Goal: Information Seeking & Learning: Learn about a topic

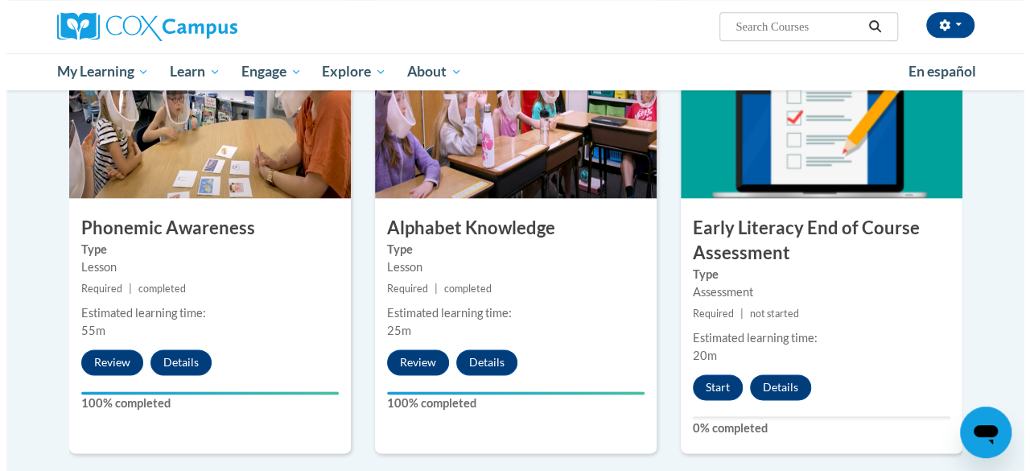
scroll to position [821, 0]
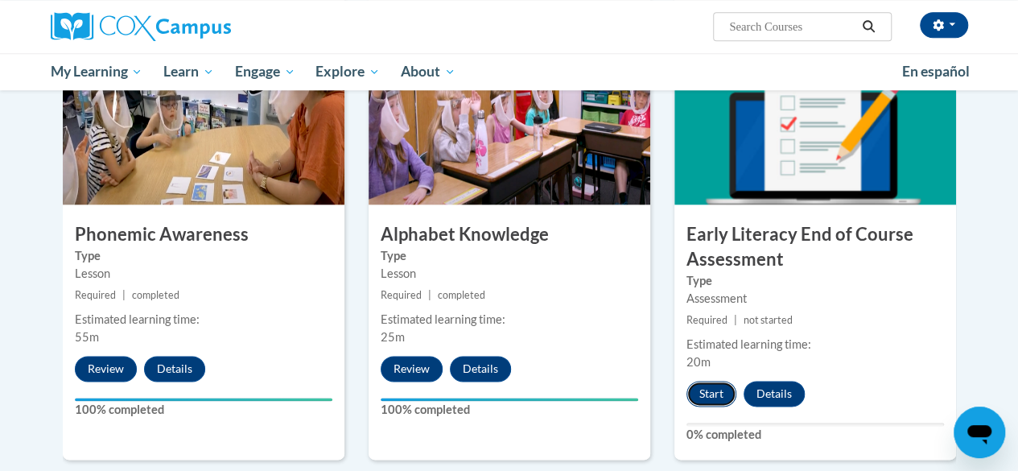
click at [710, 397] on button "Start" at bounding box center [711, 394] width 50 height 26
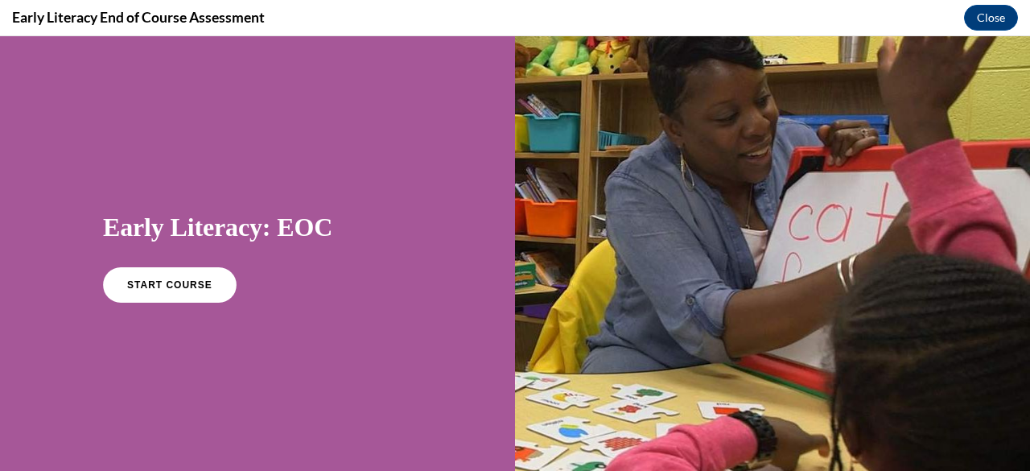
scroll to position [0, 0]
click at [195, 286] on span "START COURSE" at bounding box center [169, 285] width 89 height 12
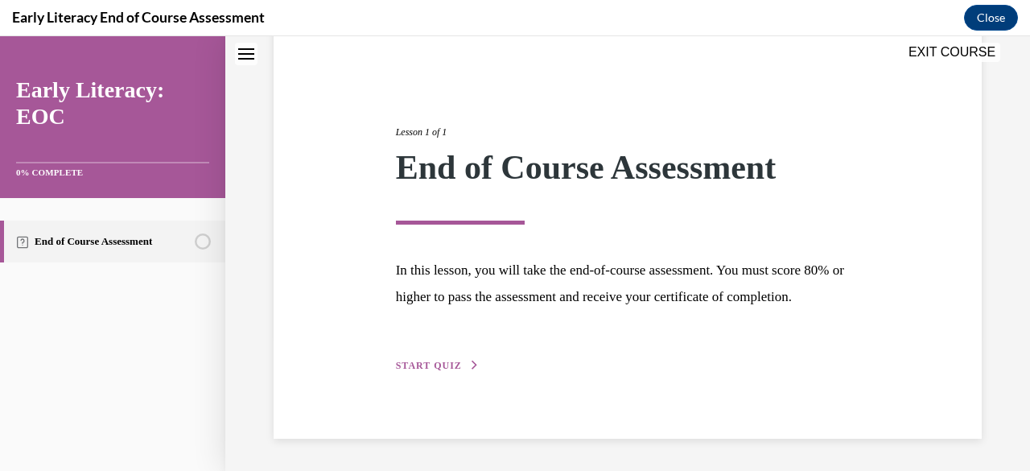
scroll to position [161, 0]
click at [448, 366] on span "START QUIZ" at bounding box center [429, 365] width 66 height 11
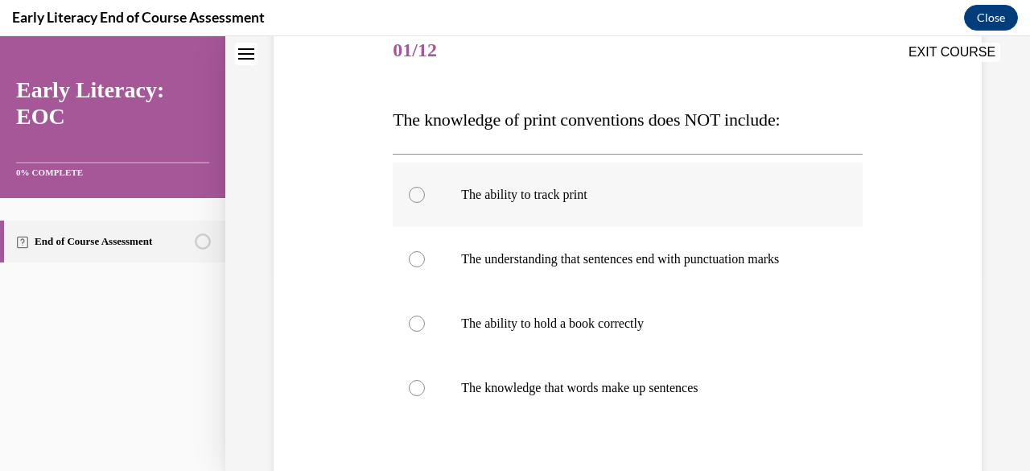
scroll to position [257, 0]
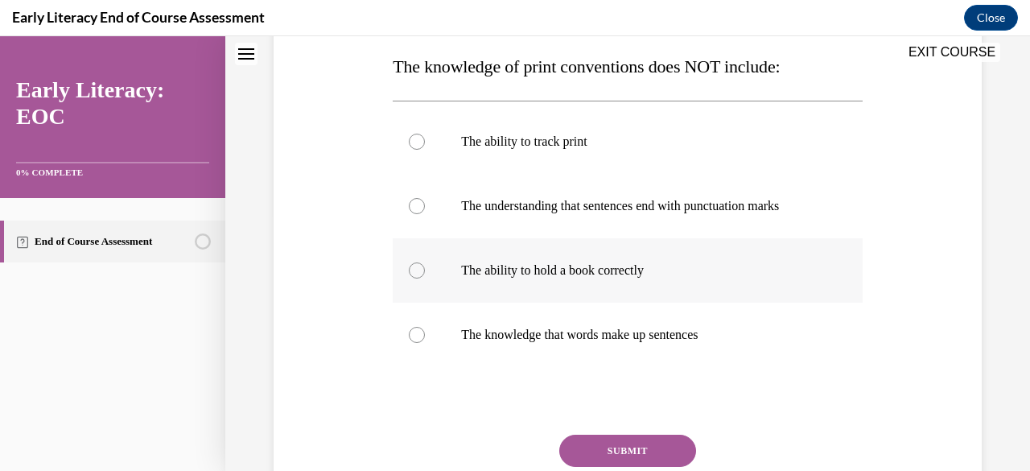
click at [413, 268] on div at bounding box center [417, 270] width 16 height 16
click at [617, 451] on button "SUBMIT" at bounding box center [627, 450] width 137 height 32
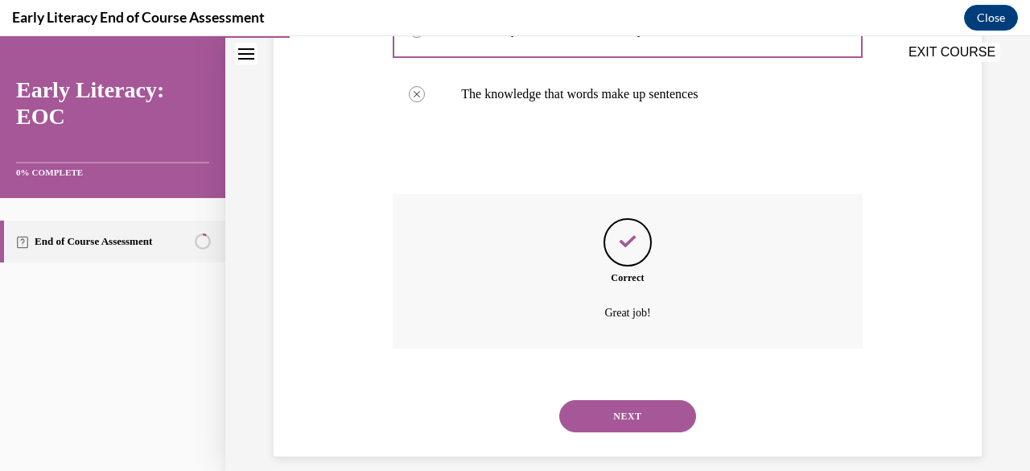
scroll to position [488, 0]
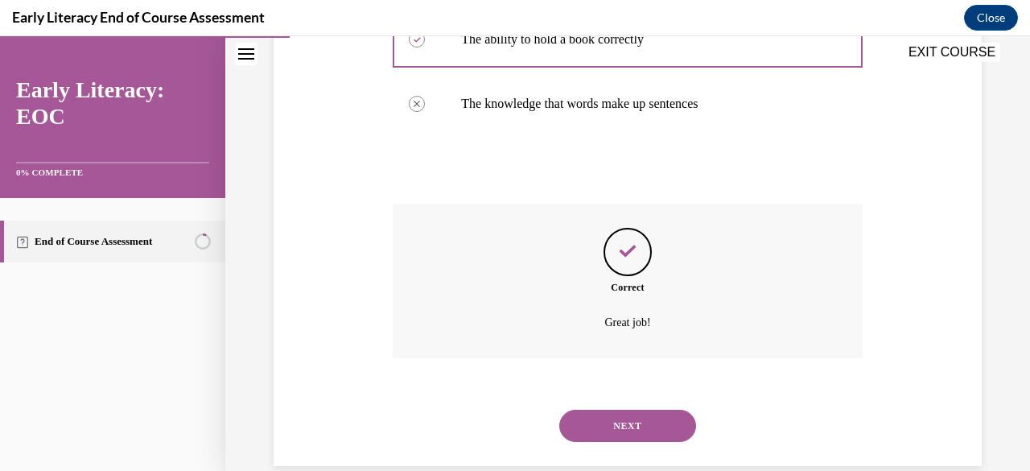
click at [615, 426] on button "NEXT" at bounding box center [627, 425] width 137 height 32
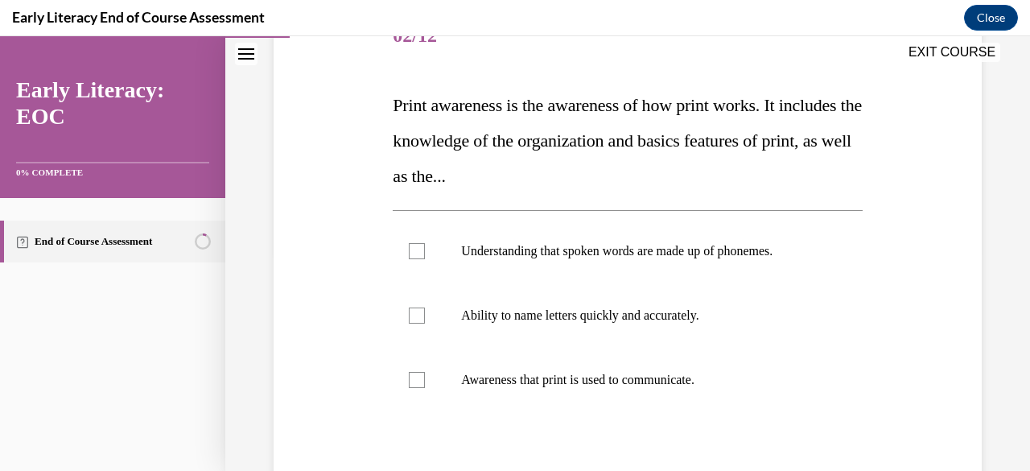
scroll to position [228, 0]
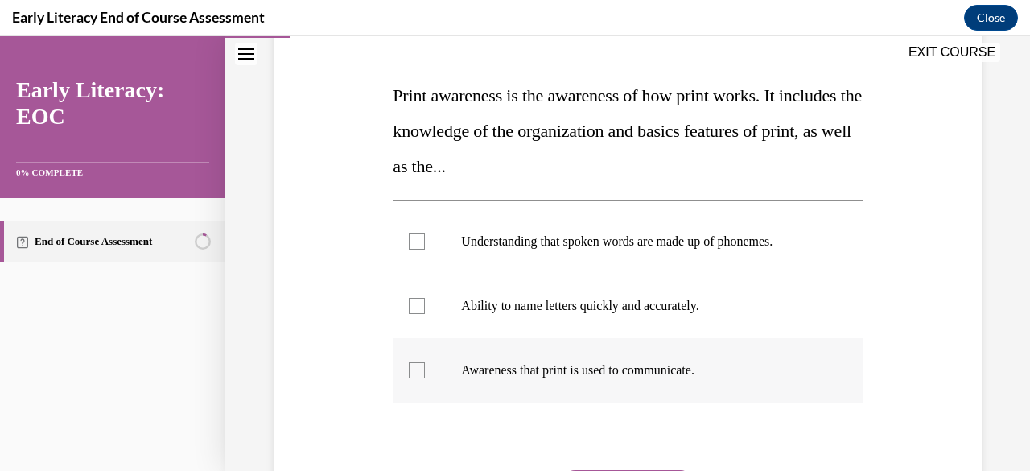
click at [417, 364] on div at bounding box center [417, 370] width 16 height 16
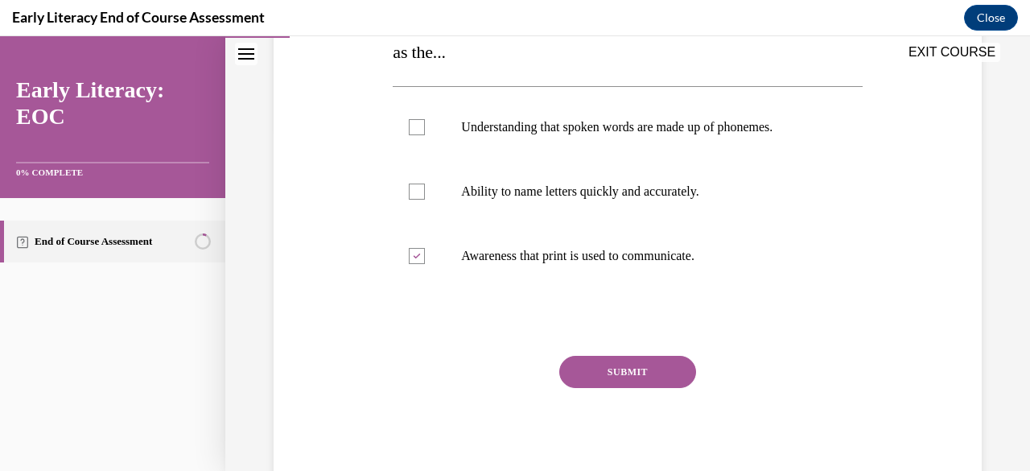
click at [634, 368] on button "SUBMIT" at bounding box center [627, 372] width 137 height 32
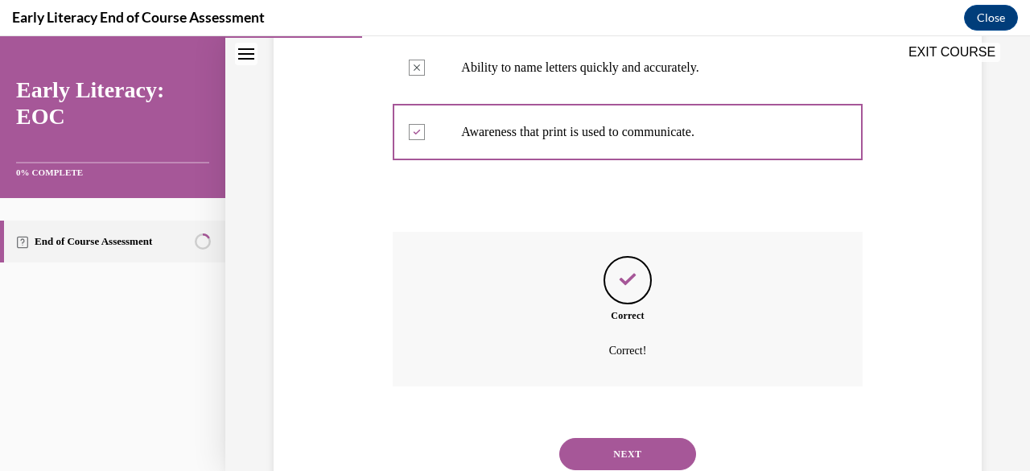
scroll to position [521, 0]
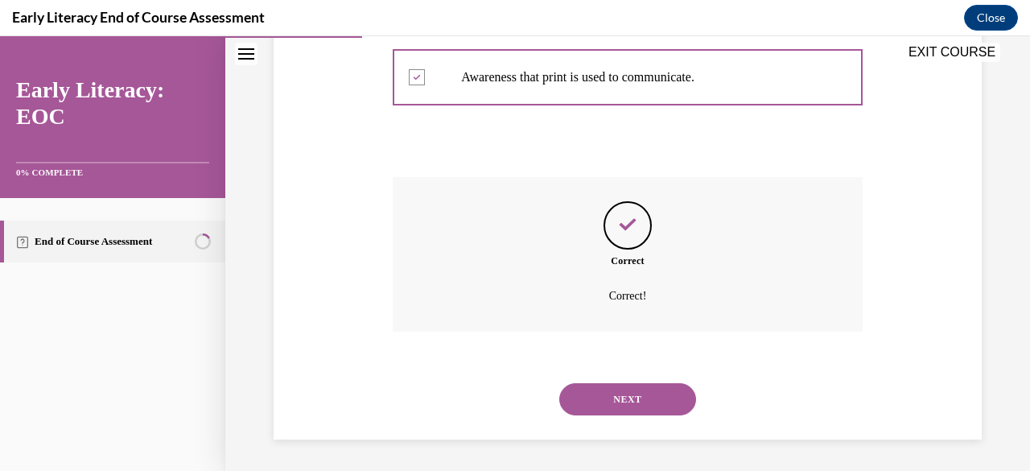
click at [619, 401] on button "NEXT" at bounding box center [627, 399] width 137 height 32
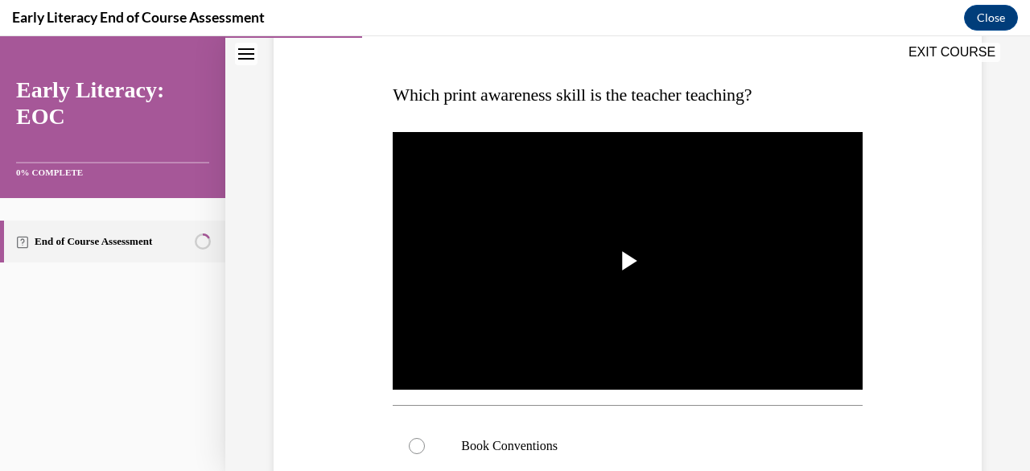
scroll to position [249, 0]
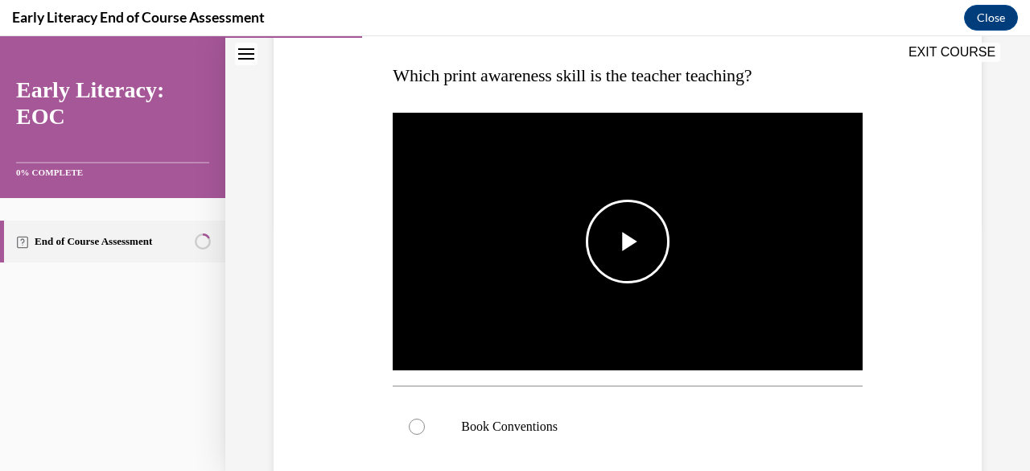
click at [627, 241] on span "Video player" at bounding box center [627, 241] width 0 height 0
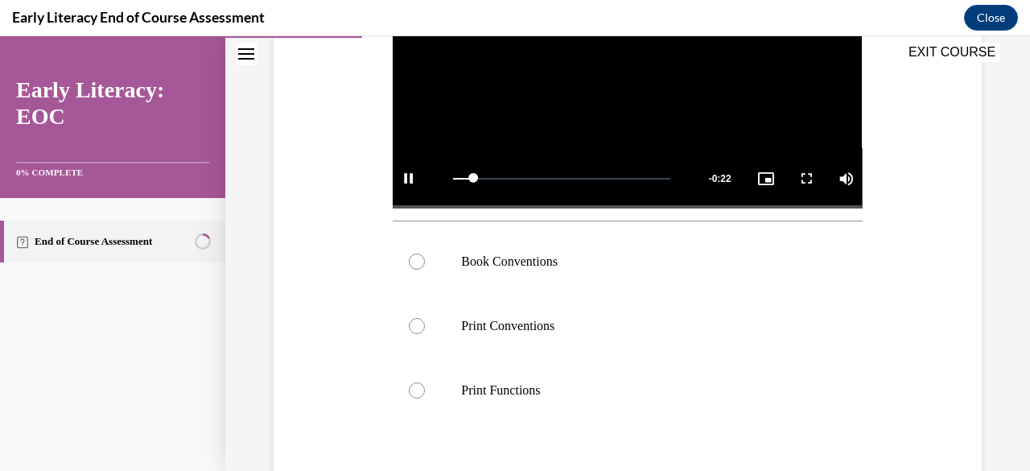
scroll to position [418, 0]
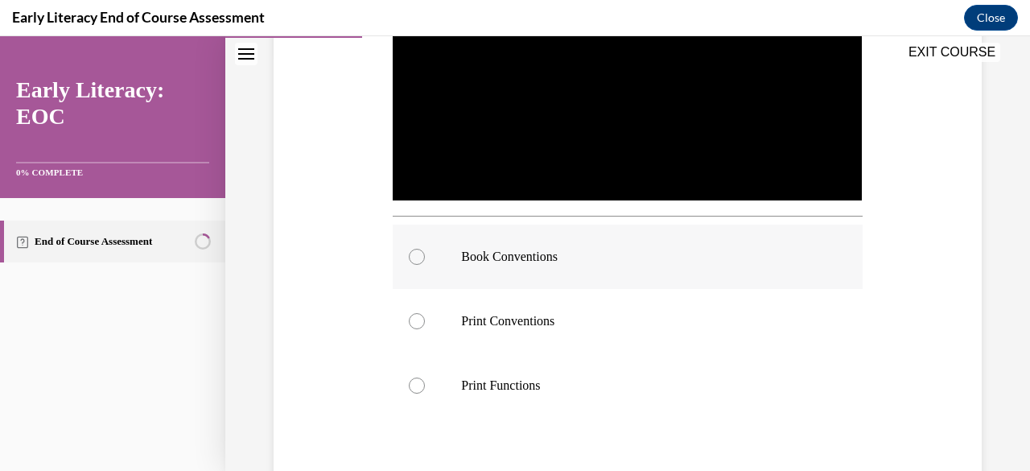
click at [412, 253] on div at bounding box center [417, 257] width 16 height 16
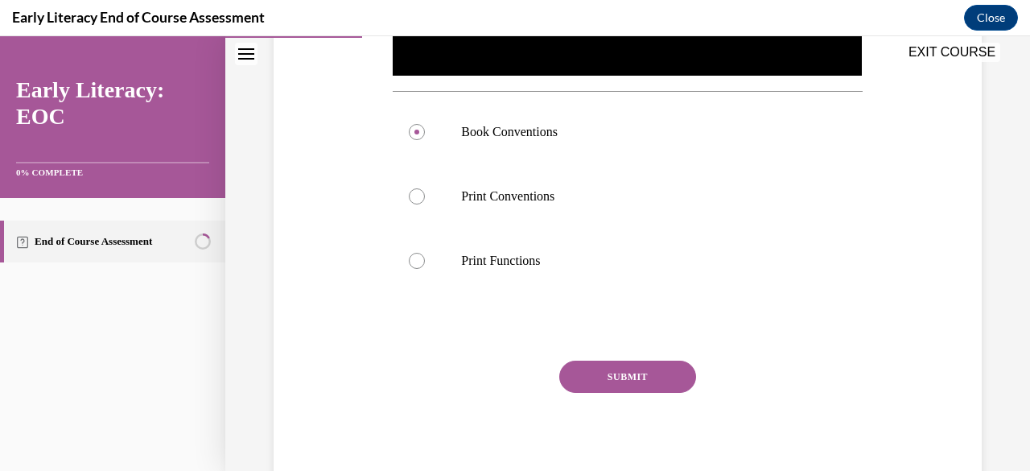
click at [623, 368] on button "SUBMIT" at bounding box center [627, 376] width 137 height 32
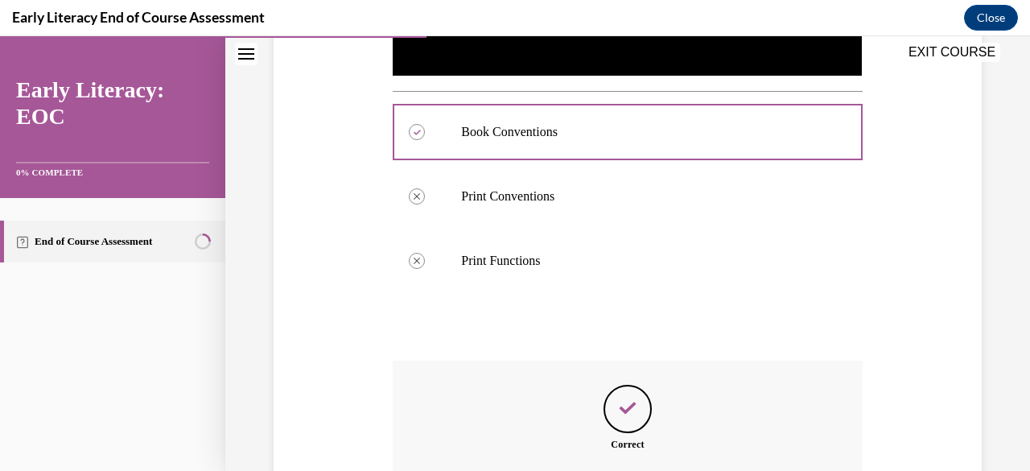
scroll to position [722, 0]
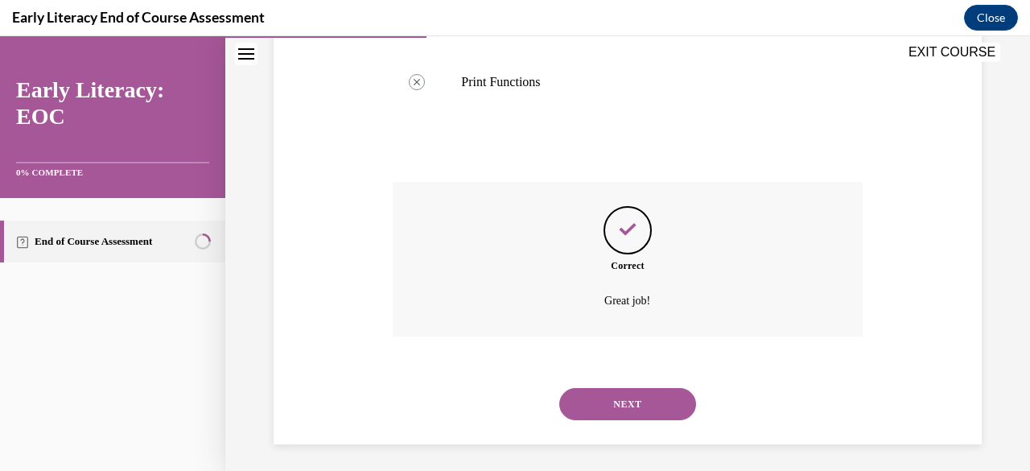
click at [623, 401] on button "NEXT" at bounding box center [627, 404] width 137 height 32
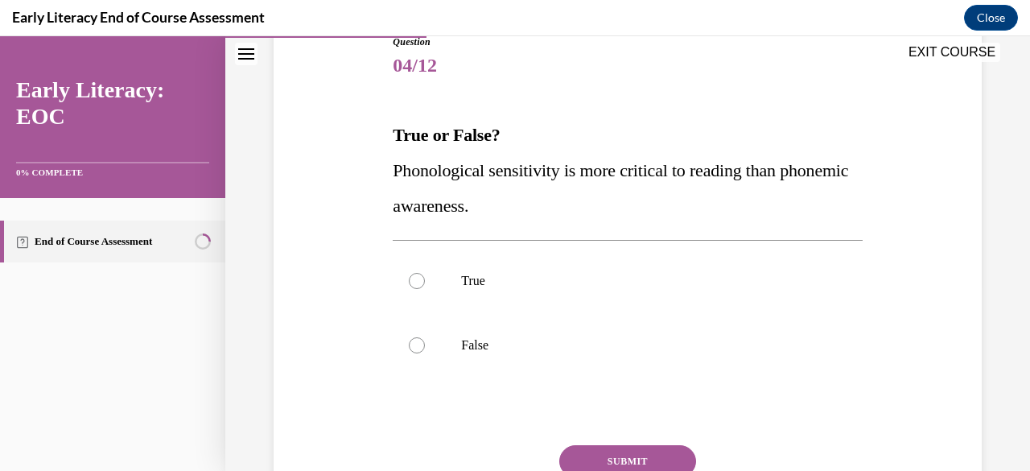
scroll to position [190, 0]
click at [412, 279] on div at bounding box center [417, 280] width 16 height 16
click at [615, 452] on button "SUBMIT" at bounding box center [627, 460] width 137 height 32
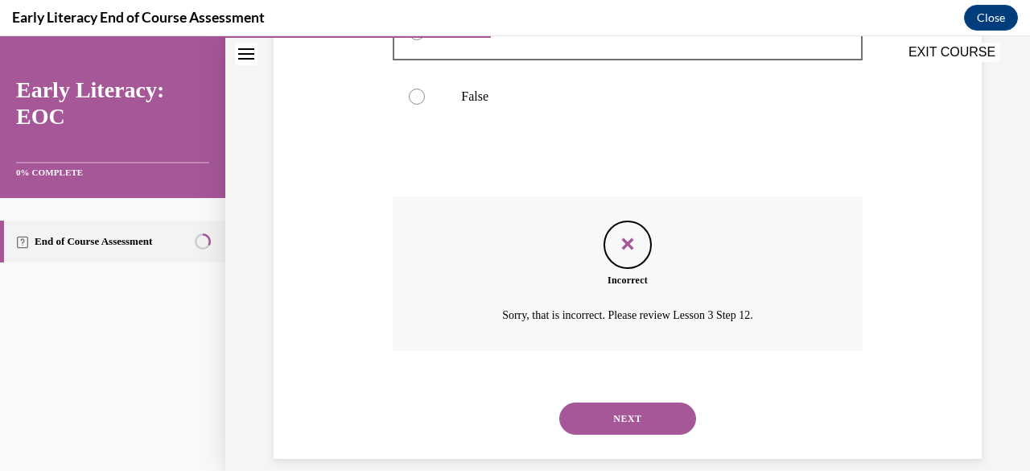
scroll to position [457, 0]
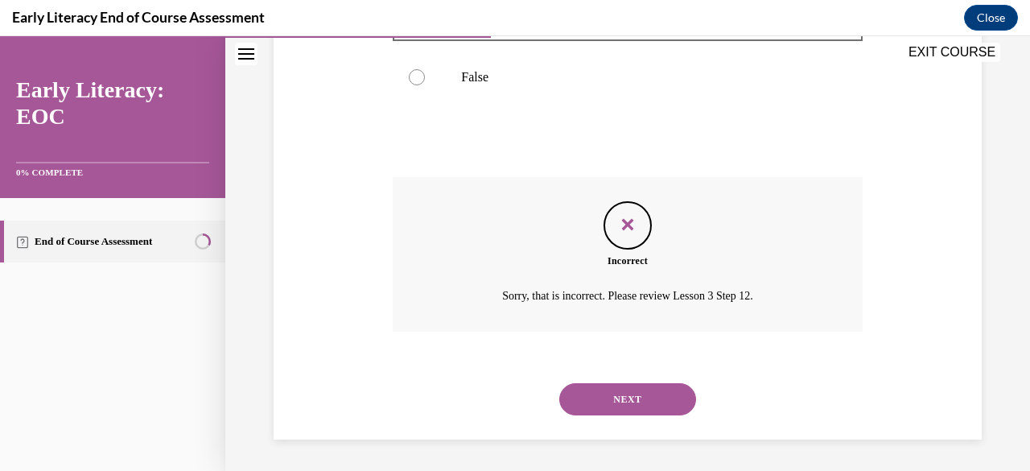
click at [615, 405] on button "NEXT" at bounding box center [627, 399] width 137 height 32
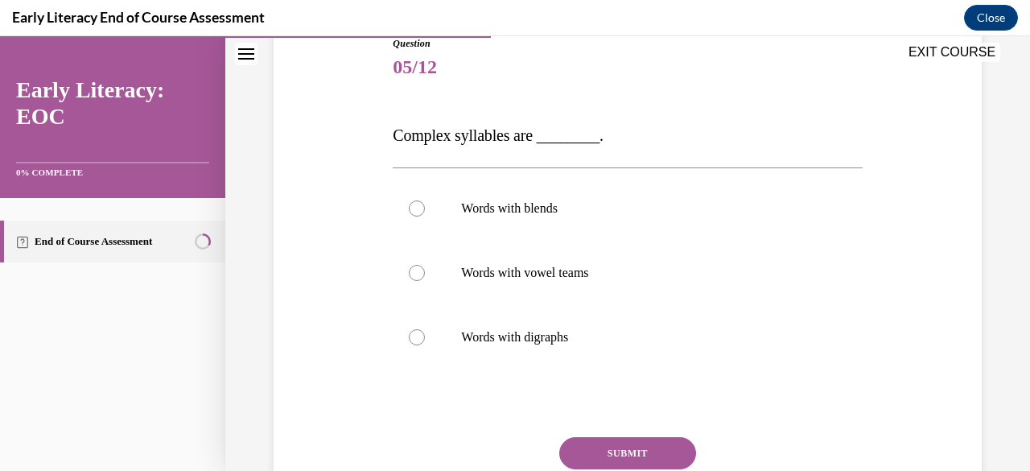
scroll to position [195, 0]
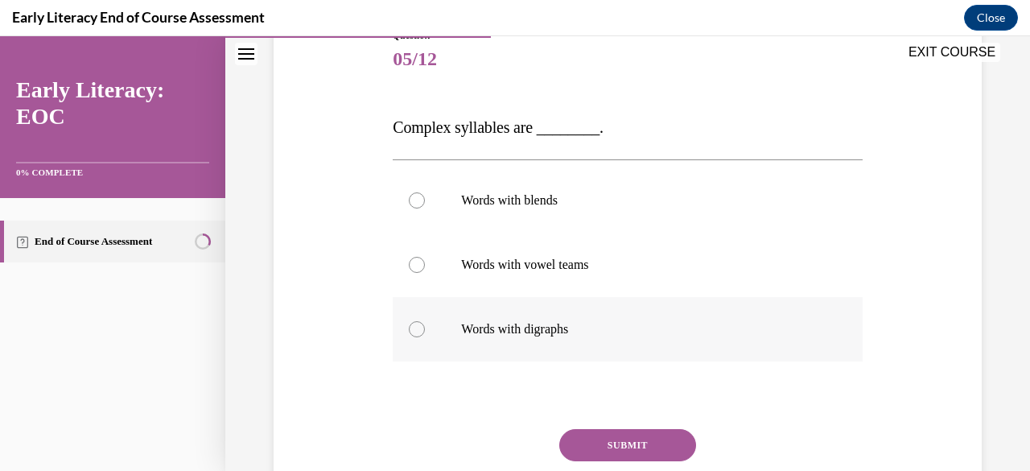
click at [412, 326] on div at bounding box center [417, 329] width 16 height 16
click at [607, 444] on button "SUBMIT" at bounding box center [627, 445] width 137 height 32
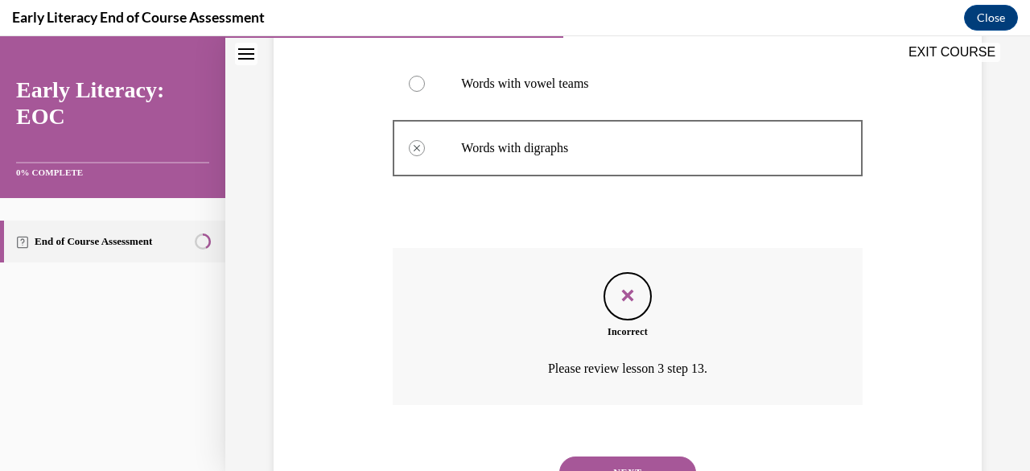
scroll to position [377, 0]
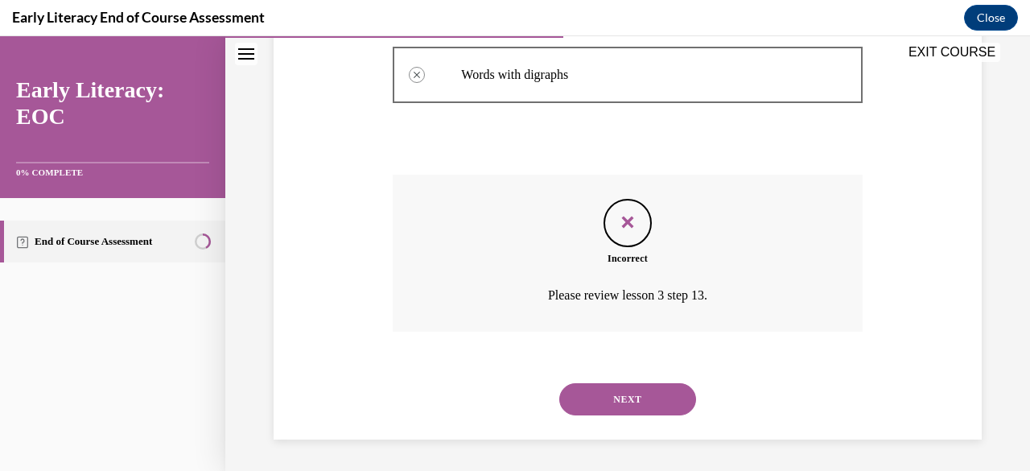
click at [623, 401] on button "NEXT" at bounding box center [627, 399] width 137 height 32
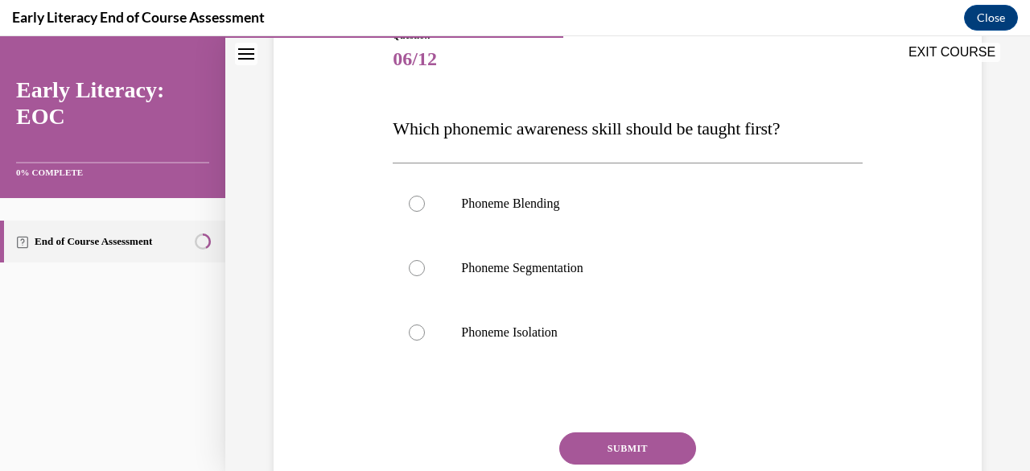
scroll to position [204, 0]
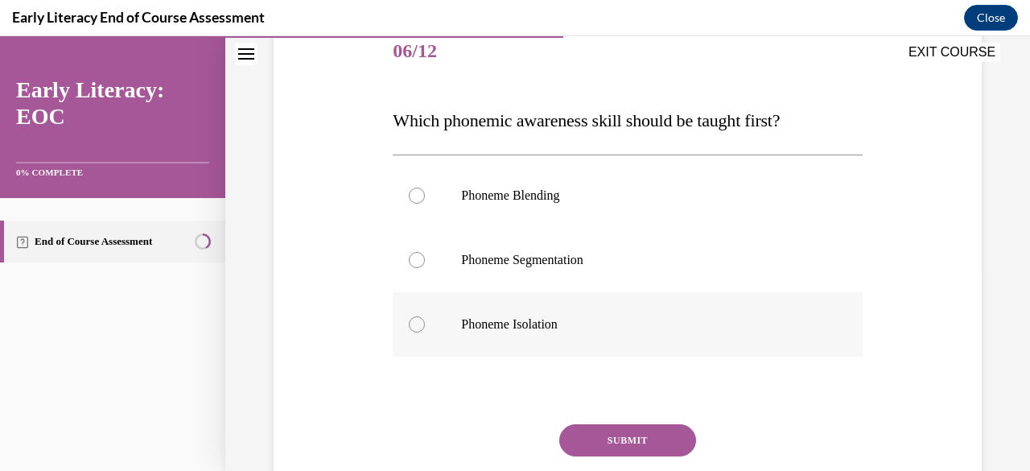
click at [409, 324] on div at bounding box center [417, 324] width 16 height 16
click at [602, 440] on button "SUBMIT" at bounding box center [627, 440] width 137 height 32
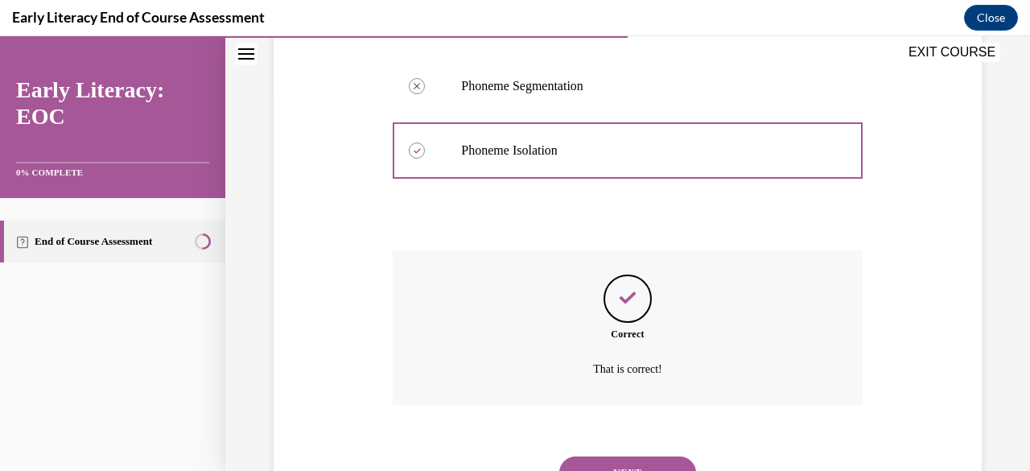
scroll to position [451, 0]
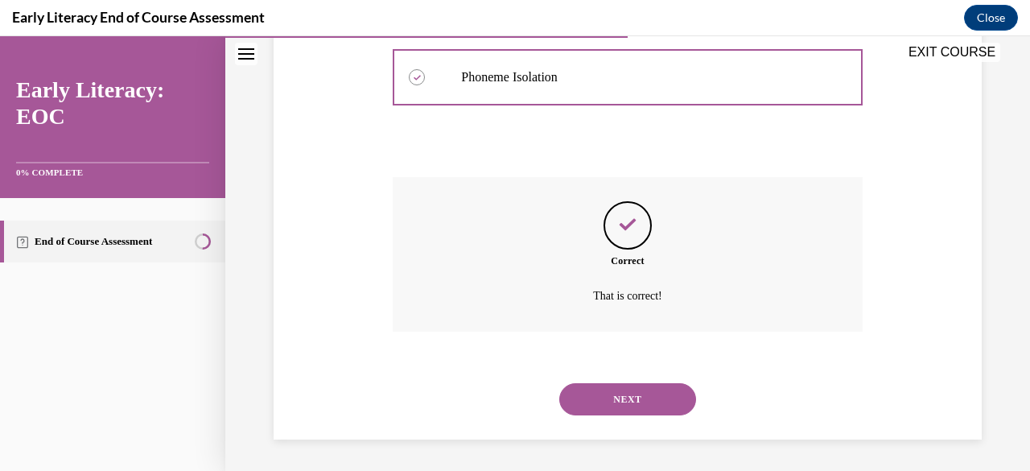
click at [607, 404] on button "NEXT" at bounding box center [627, 399] width 137 height 32
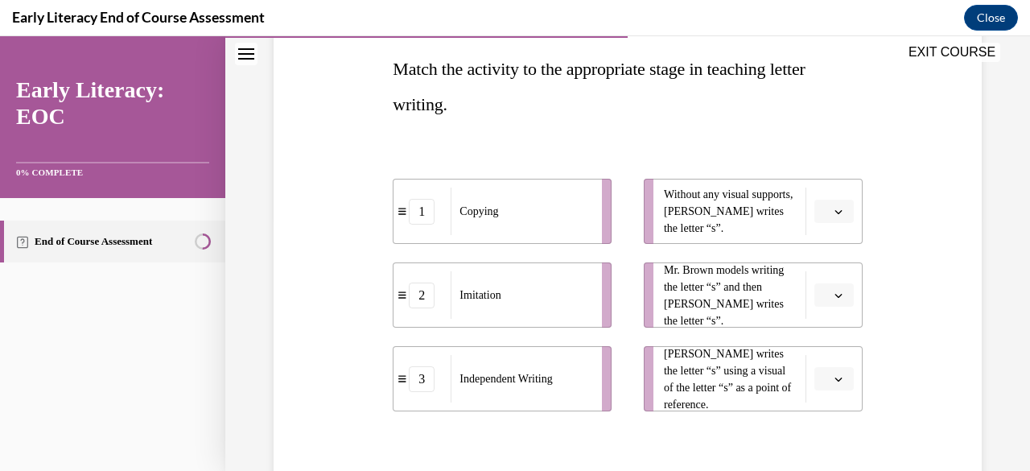
scroll to position [259, 0]
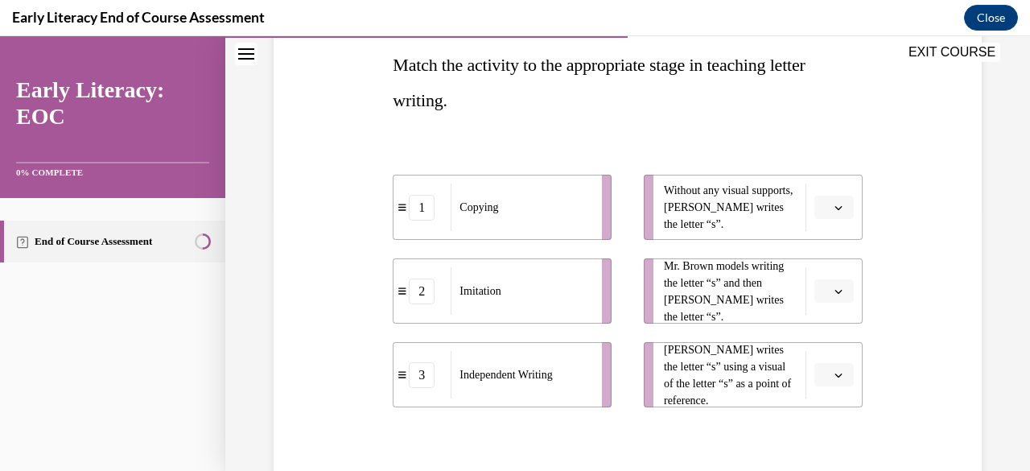
click at [833, 210] on span "button" at bounding box center [838, 207] width 11 height 11
click at [819, 347] on div "3" at bounding box center [820, 339] width 39 height 32
click at [834, 292] on icon "button" at bounding box center [838, 291] width 8 height 8
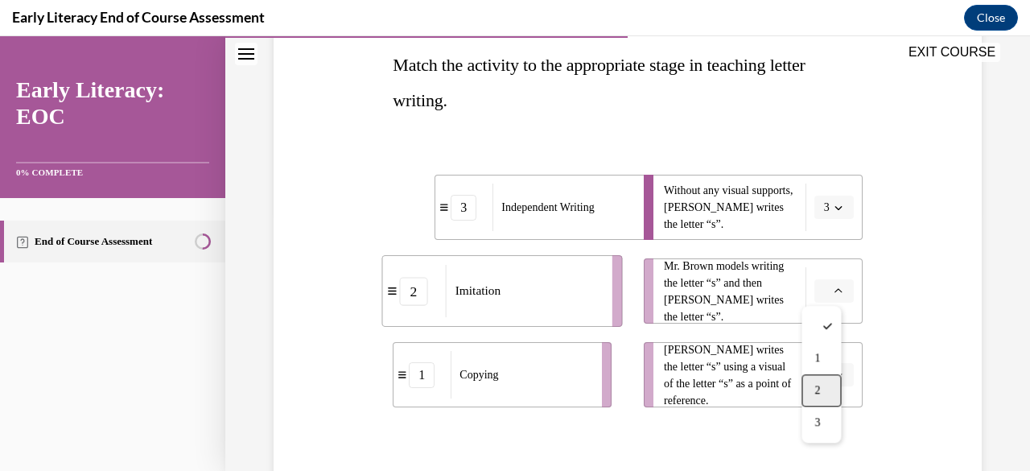
click at [823, 387] on div "2" at bounding box center [820, 390] width 39 height 32
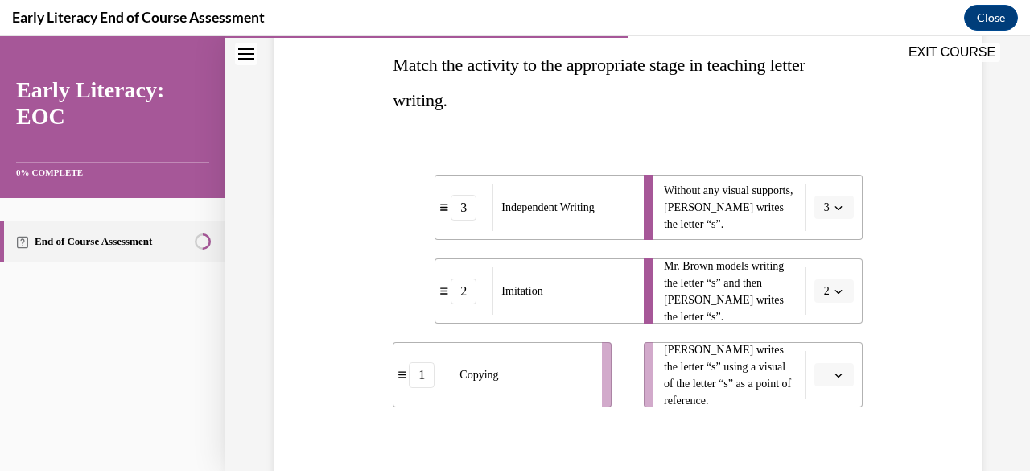
click at [834, 377] on icon "button" at bounding box center [838, 375] width 8 height 8
click at [817, 276] on span "1" at bounding box center [817, 273] width 6 height 13
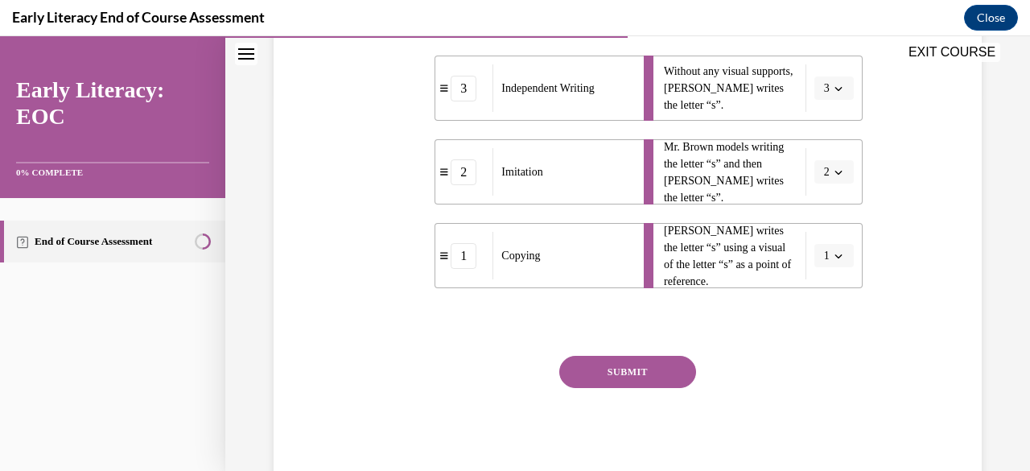
click at [636, 364] on button "SUBMIT" at bounding box center [627, 372] width 137 height 32
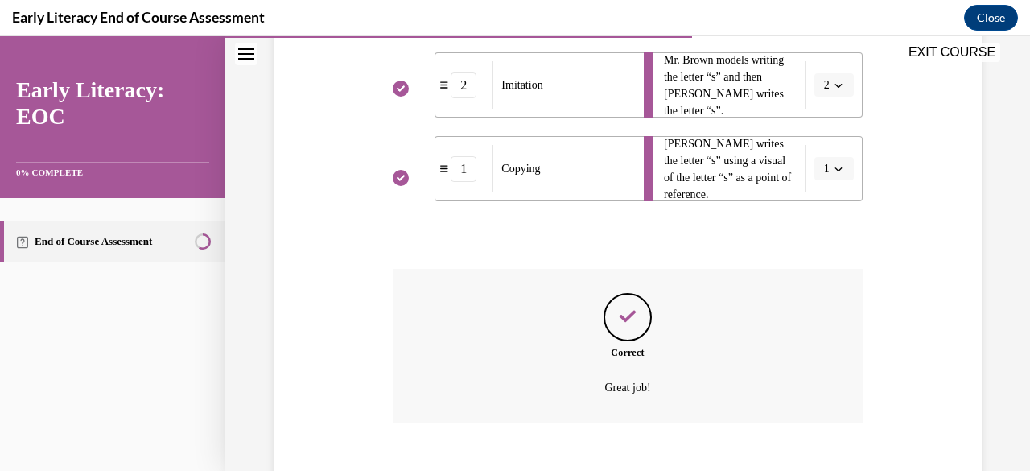
scroll to position [557, 0]
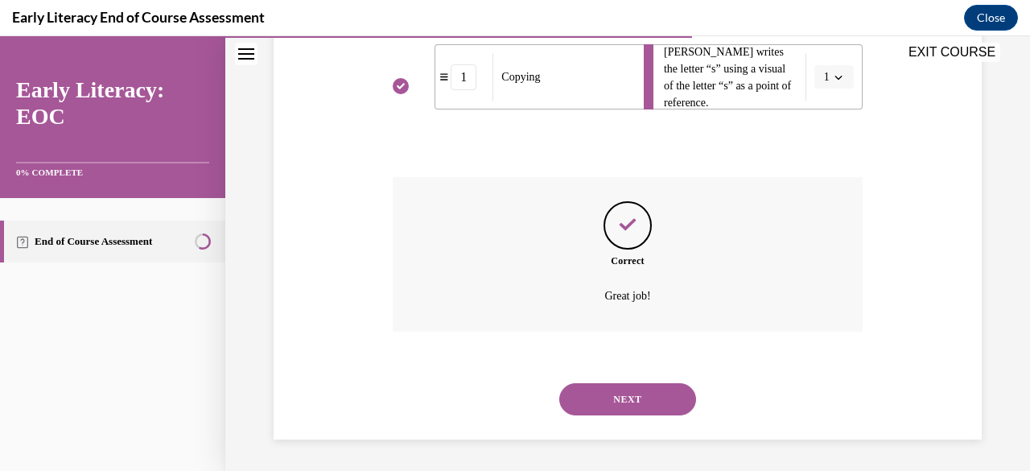
click at [627, 401] on button "NEXT" at bounding box center [627, 399] width 137 height 32
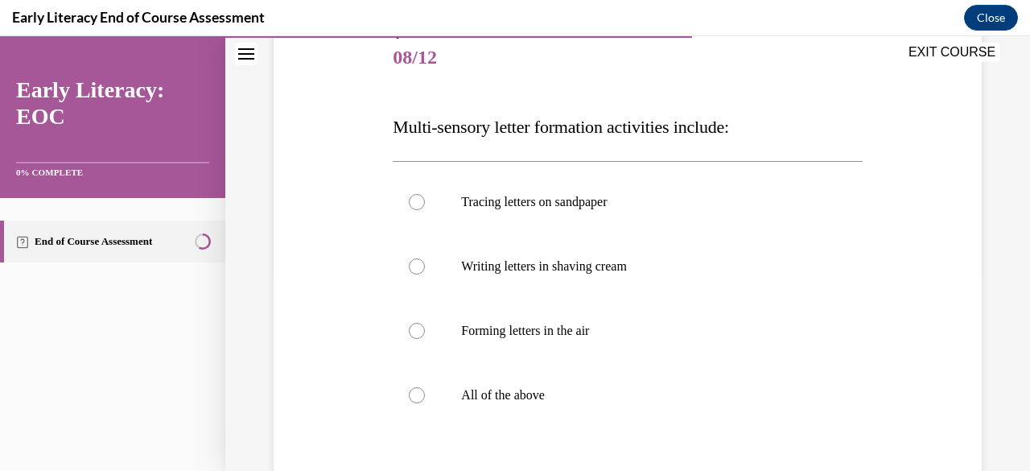
scroll to position [210, 0]
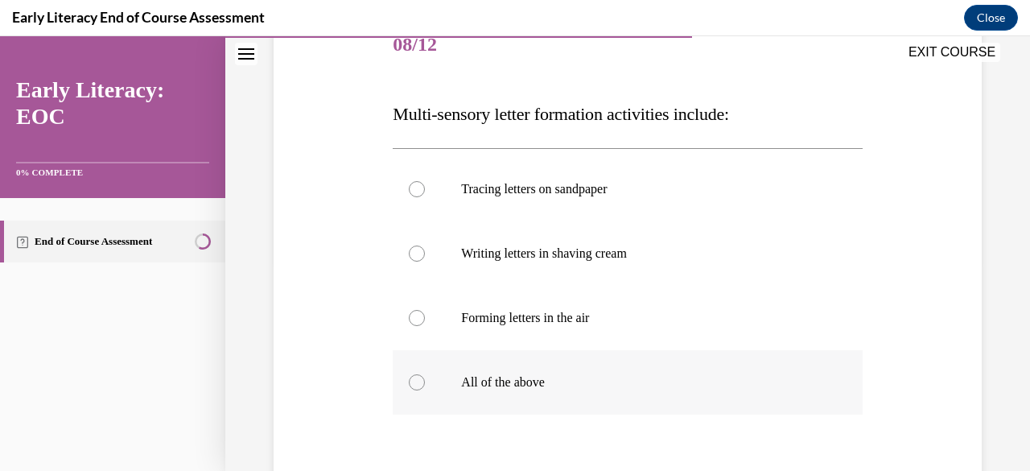
click at [411, 384] on div at bounding box center [417, 382] width 16 height 16
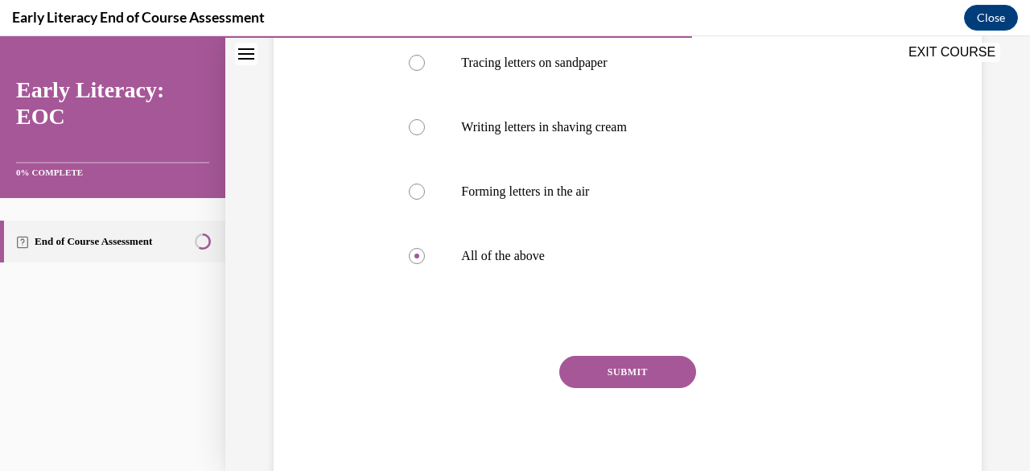
click at [619, 378] on button "SUBMIT" at bounding box center [627, 372] width 137 height 32
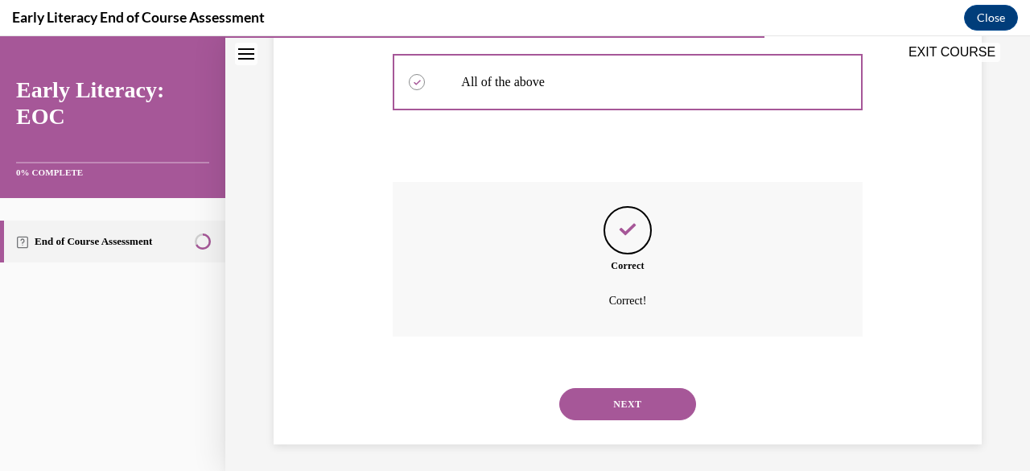
scroll to position [513, 0]
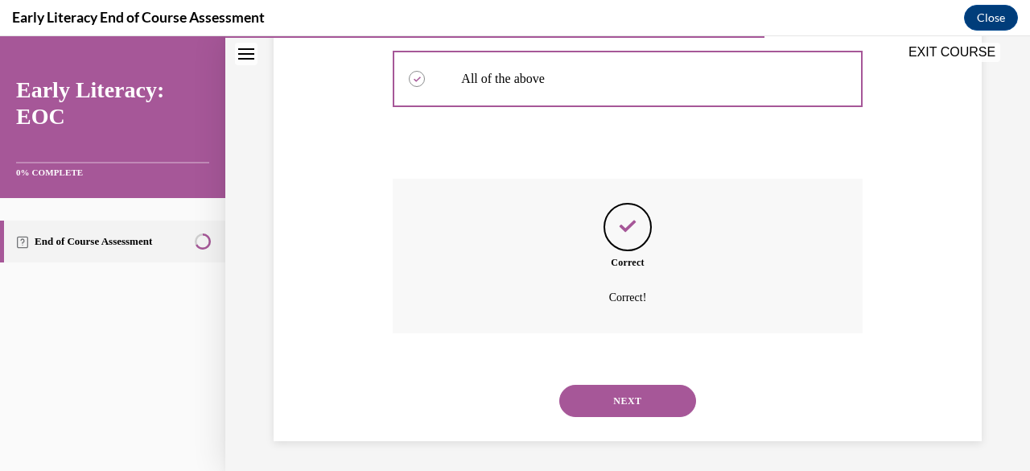
click at [622, 401] on button "NEXT" at bounding box center [627, 401] width 137 height 32
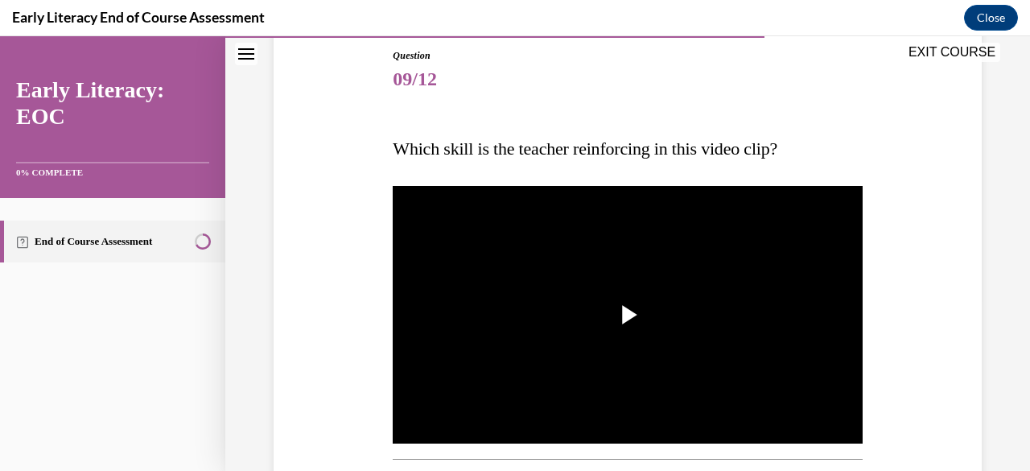
scroll to position [176, 0]
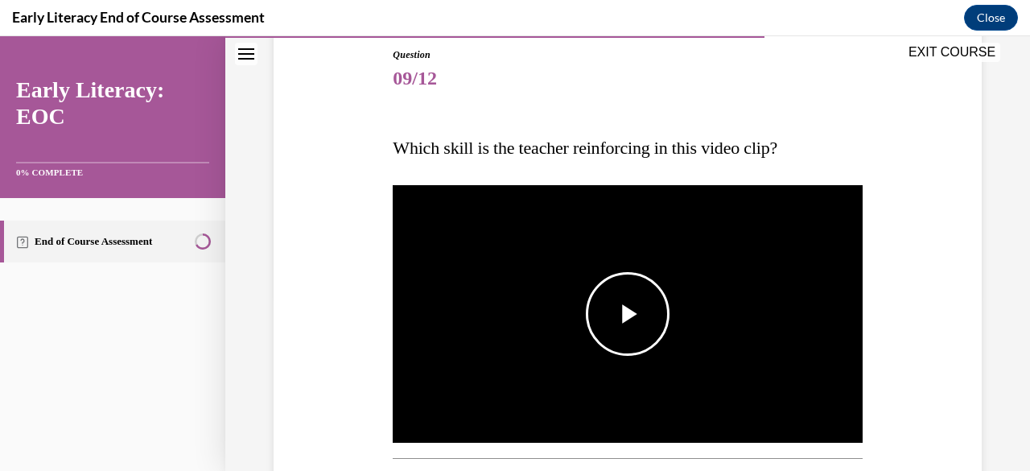
click at [627, 314] on span "Video player" at bounding box center [627, 314] width 0 height 0
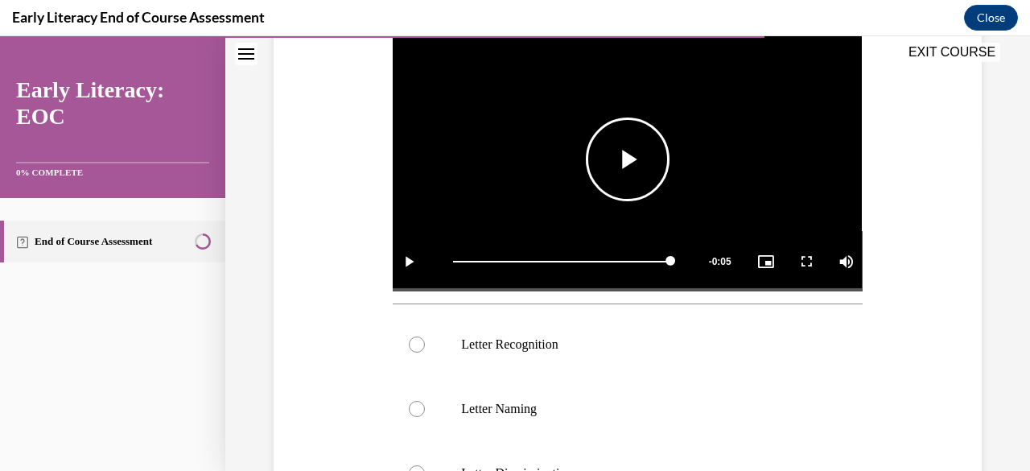
scroll to position [331, 0]
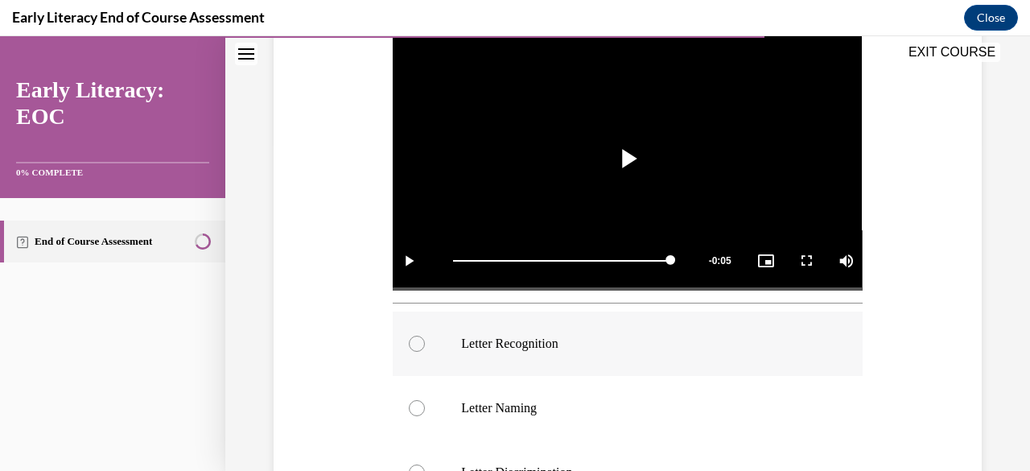
click at [415, 339] on div at bounding box center [417, 343] width 16 height 16
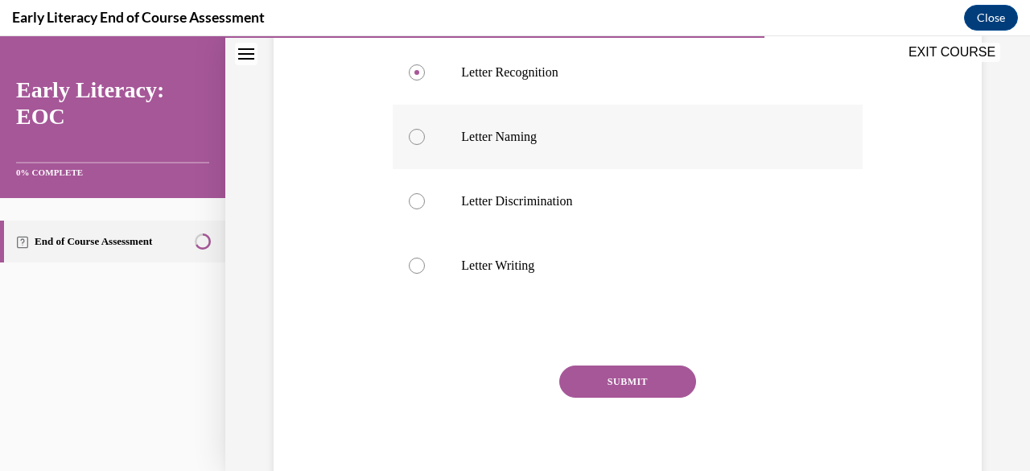
scroll to position [605, 0]
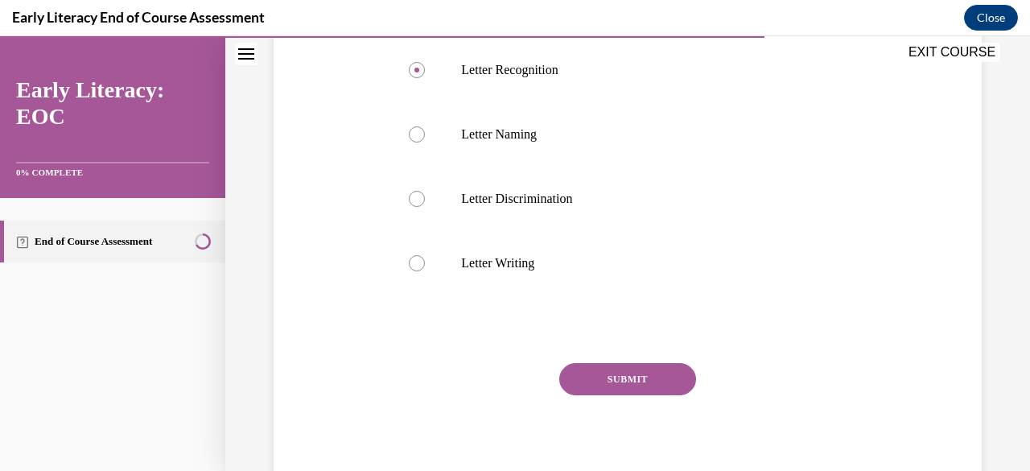
click at [616, 368] on button "SUBMIT" at bounding box center [627, 379] width 137 height 32
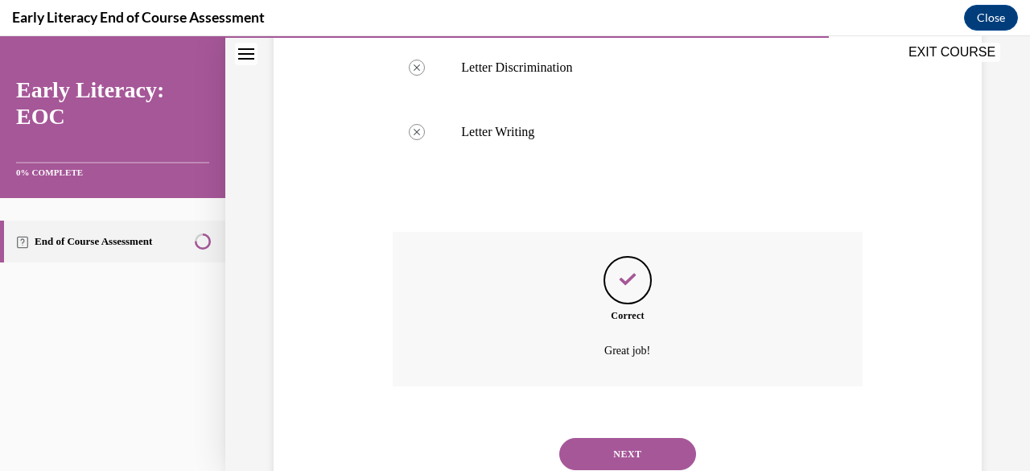
scroll to position [786, 0]
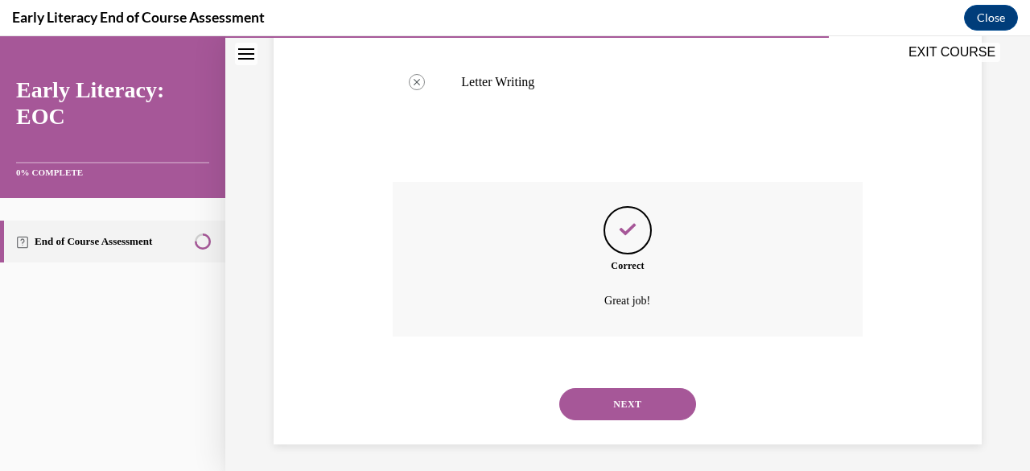
click at [621, 401] on button "NEXT" at bounding box center [627, 404] width 137 height 32
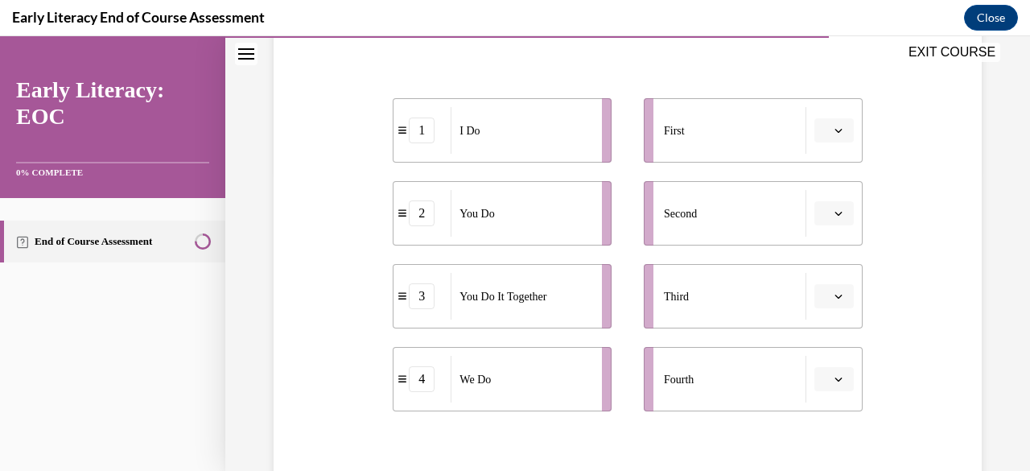
scroll to position [306, 0]
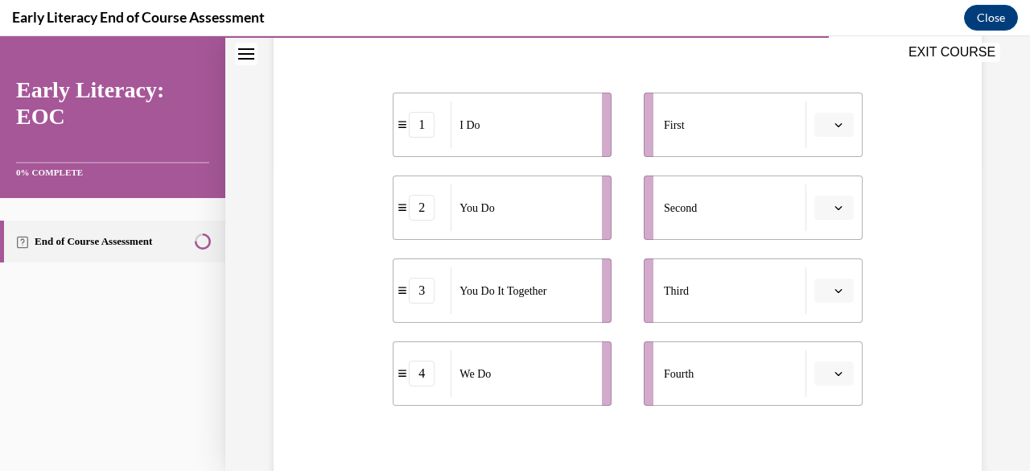
click at [833, 119] on span "button" at bounding box center [838, 124] width 11 height 11
click at [827, 190] on div "1" at bounding box center [820, 192] width 39 height 32
click at [833, 376] on span "button" at bounding box center [838, 373] width 11 height 11
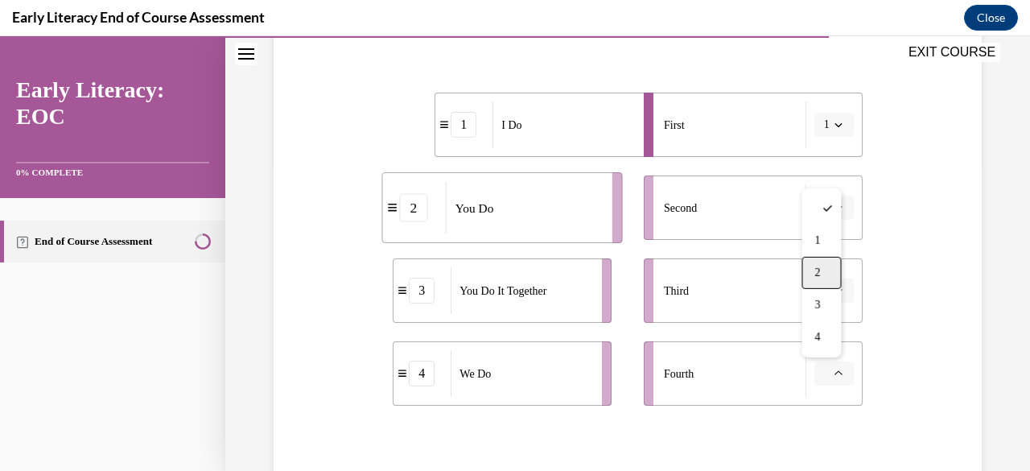
click at [815, 274] on span "2" at bounding box center [817, 272] width 6 height 13
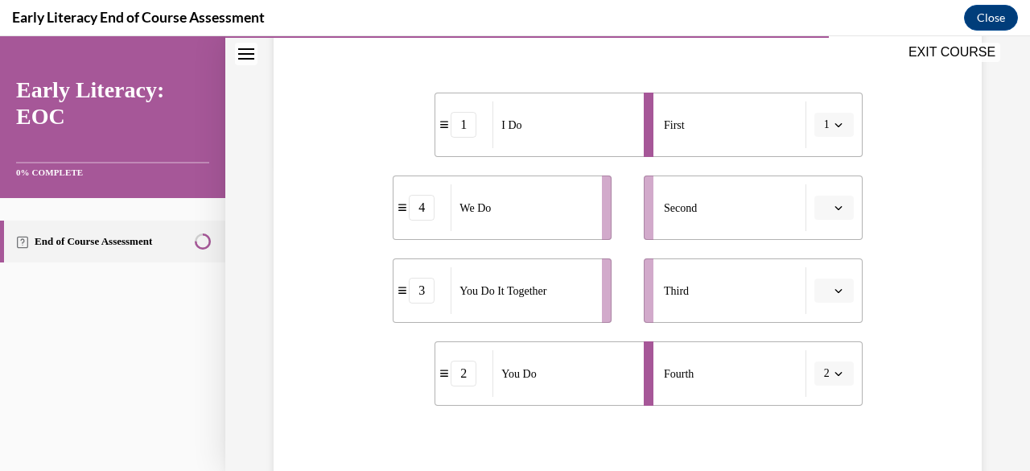
click at [834, 287] on icon "button" at bounding box center [838, 290] width 8 height 8
click at [827, 224] on div "3" at bounding box center [820, 222] width 39 height 32
click at [833, 368] on span "button" at bounding box center [838, 373] width 11 height 11
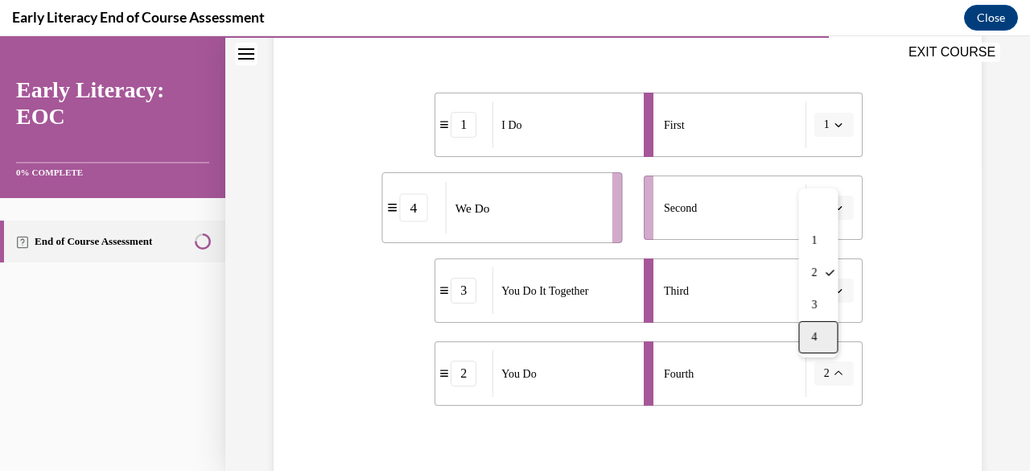
click at [813, 335] on span "4" at bounding box center [814, 337] width 6 height 13
click at [834, 376] on icon "button" at bounding box center [838, 373] width 8 height 8
click at [817, 276] on div "2" at bounding box center [817, 273] width 39 height 32
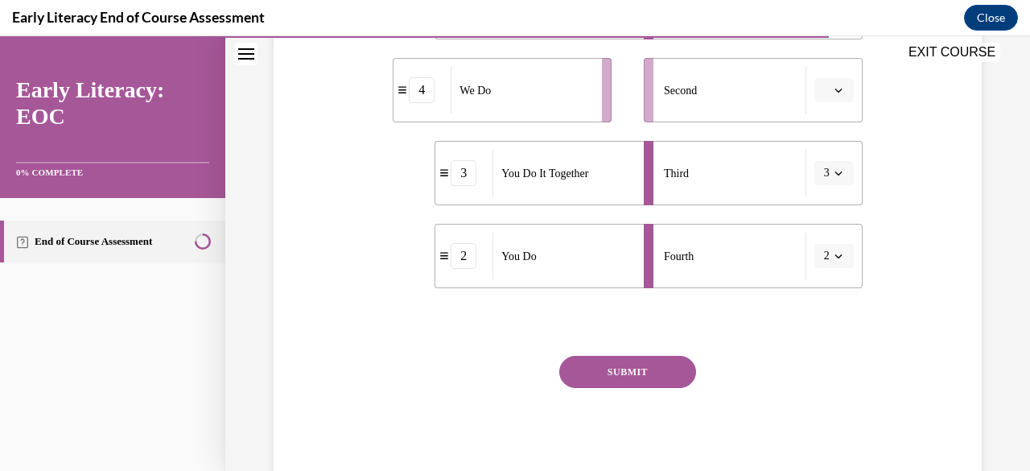
click at [610, 378] on button "SUBMIT" at bounding box center [627, 372] width 137 height 32
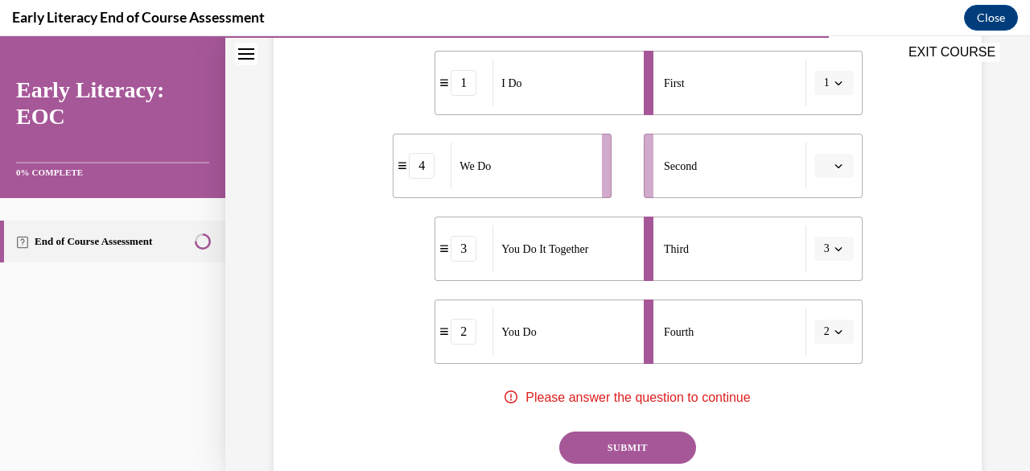
scroll to position [330, 0]
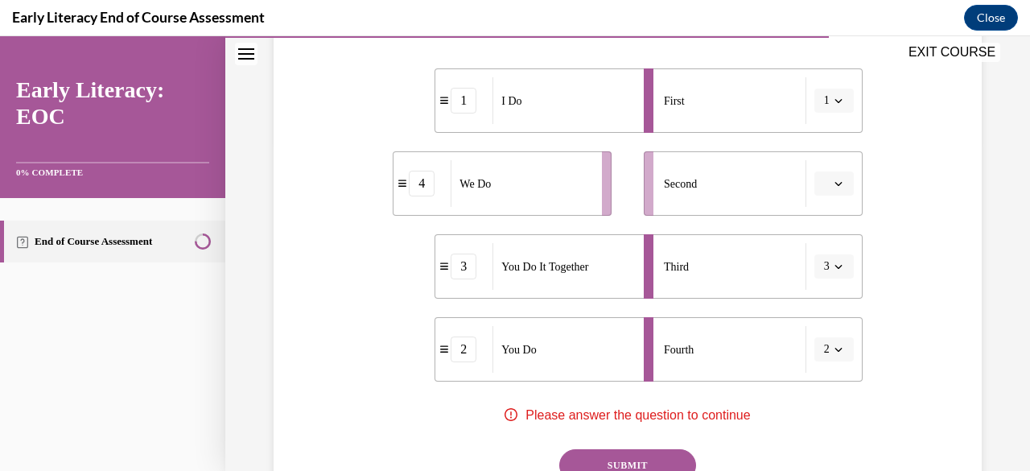
click at [834, 185] on icon "button" at bounding box center [838, 183] width 8 height 8
click at [817, 281] on span "2" at bounding box center [817, 283] width 6 height 13
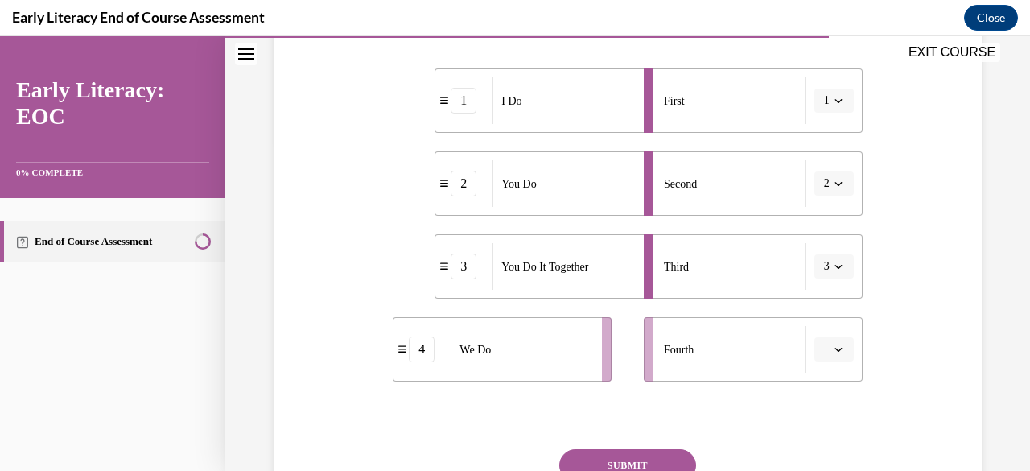
click at [834, 345] on icon "button" at bounding box center [838, 349] width 8 height 8
click at [822, 314] on div "4" at bounding box center [820, 313] width 39 height 32
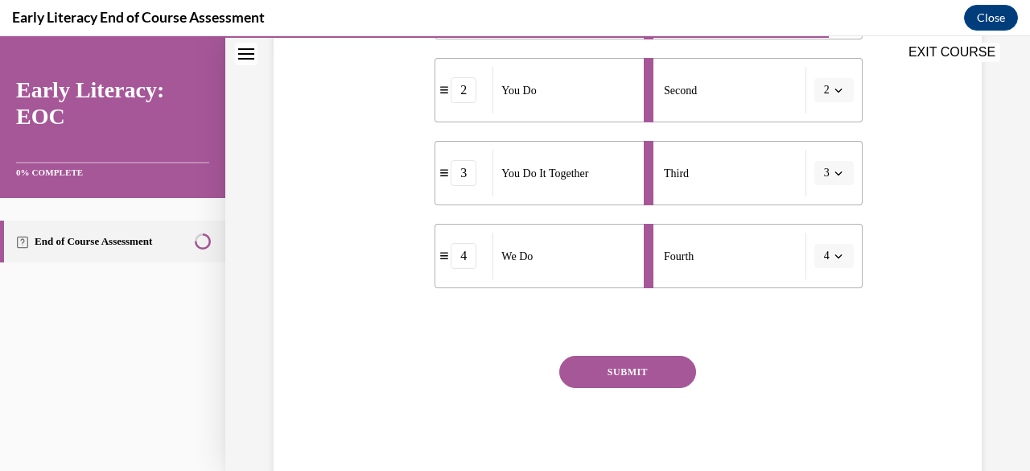
click at [611, 373] on button "SUBMIT" at bounding box center [627, 372] width 137 height 32
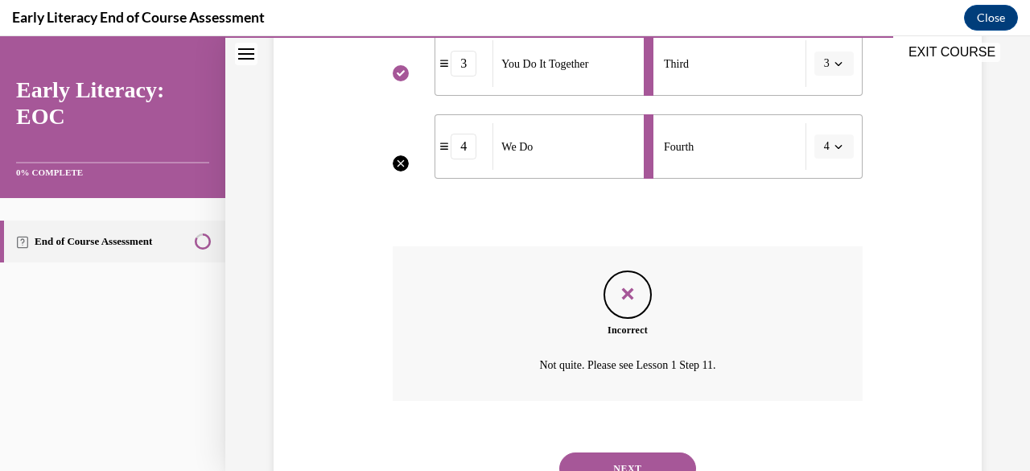
scroll to position [602, 0]
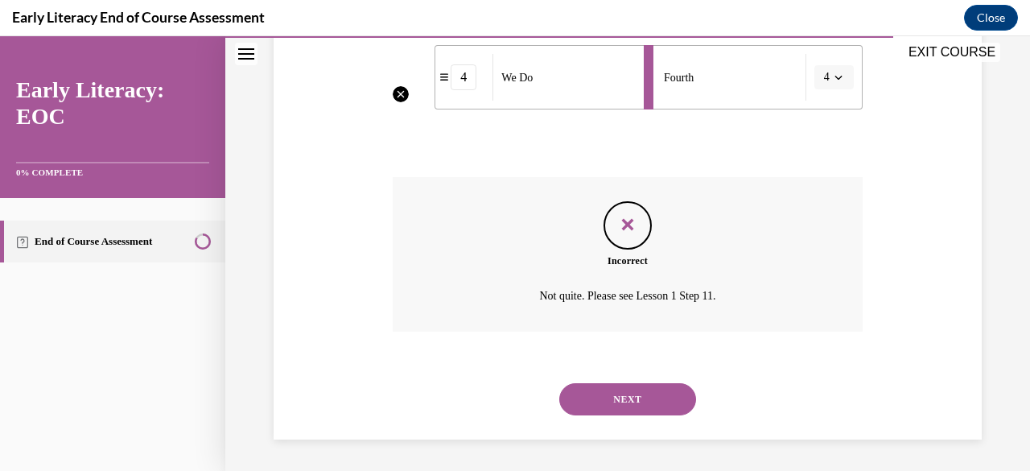
click at [623, 398] on button "NEXT" at bounding box center [627, 399] width 137 height 32
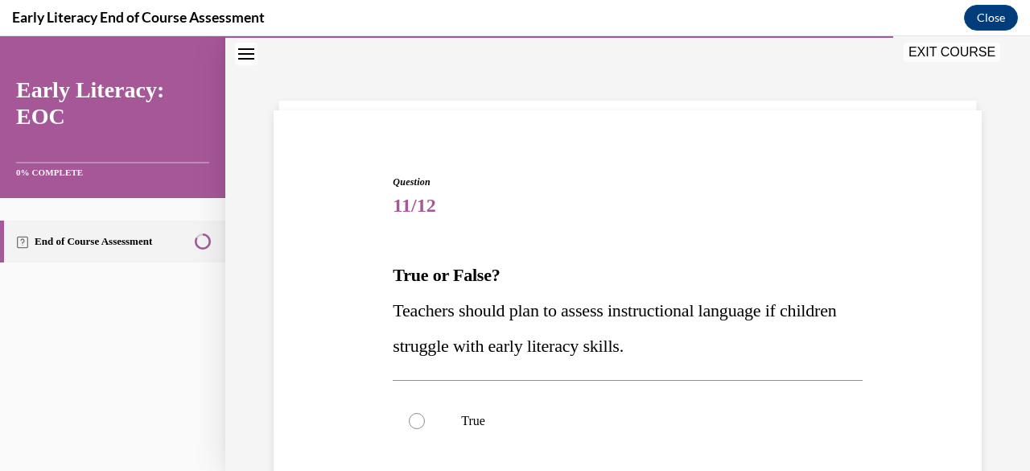
scroll to position [205, 0]
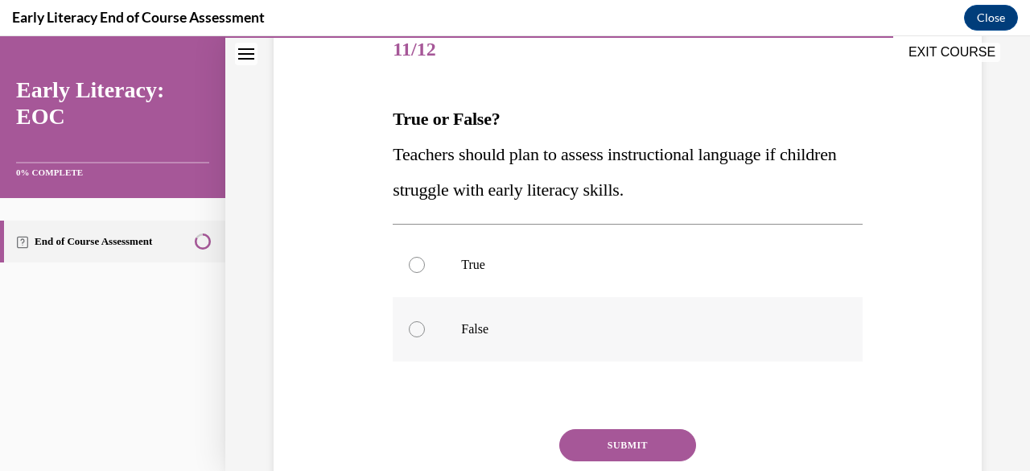
click at [418, 330] on div at bounding box center [417, 329] width 16 height 16
click at [610, 440] on button "SUBMIT" at bounding box center [627, 445] width 137 height 32
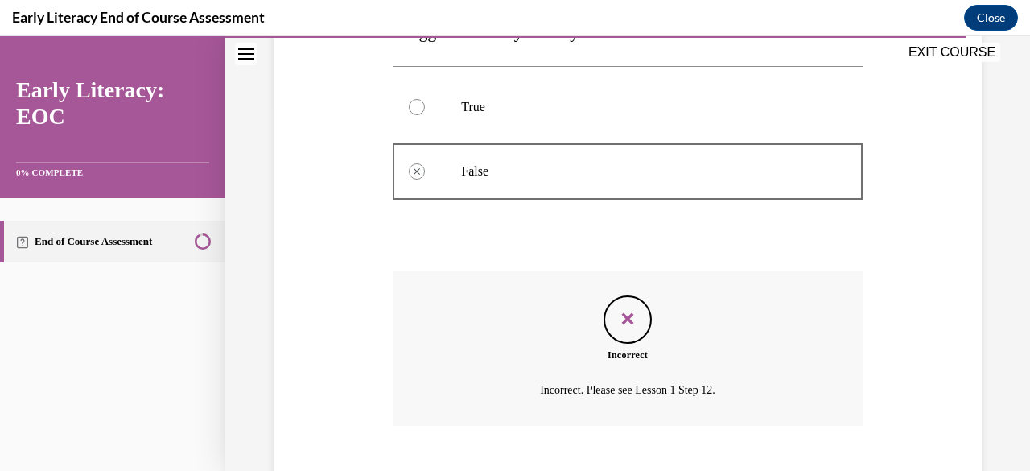
scroll to position [457, 0]
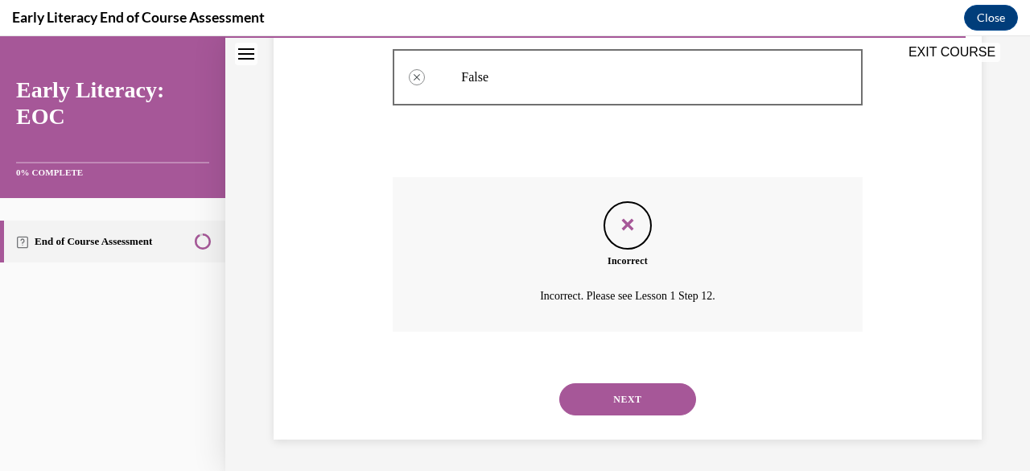
click at [613, 409] on button "NEXT" at bounding box center [627, 399] width 137 height 32
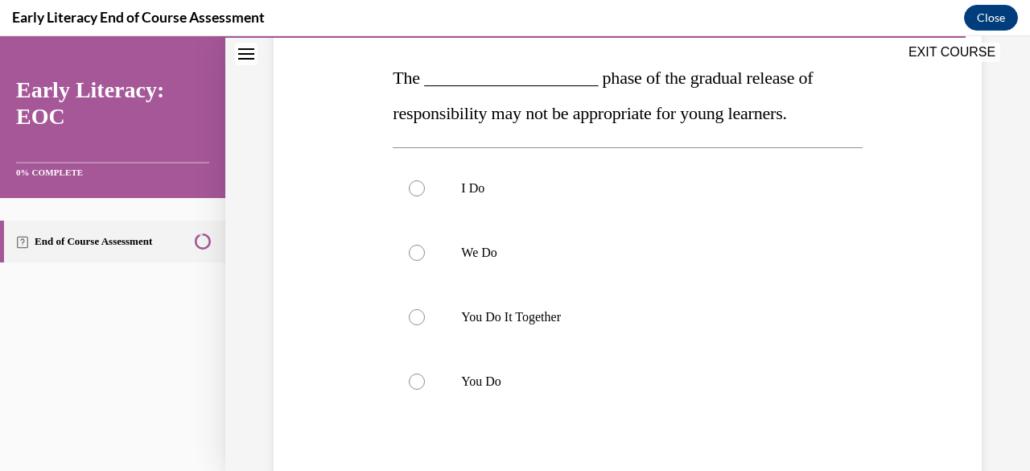
scroll to position [247, 0]
click at [413, 382] on div at bounding box center [417, 380] width 16 height 16
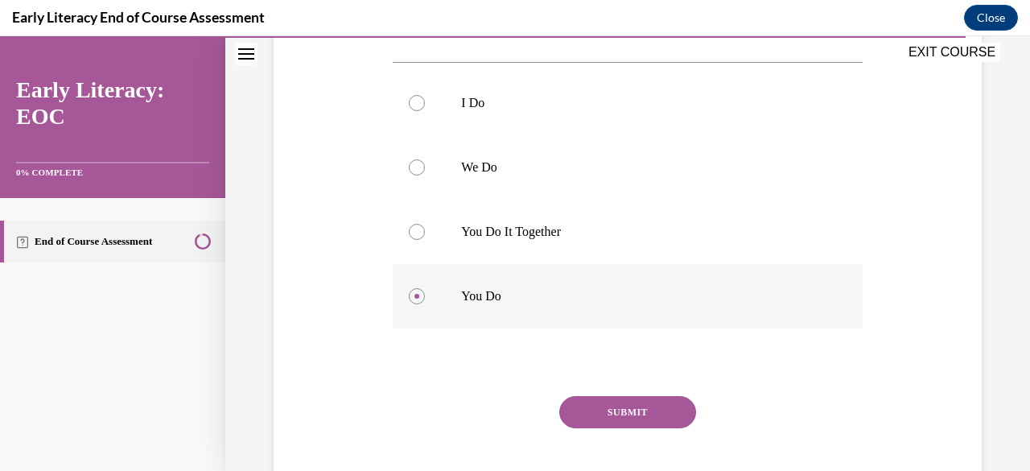
scroll to position [372, 0]
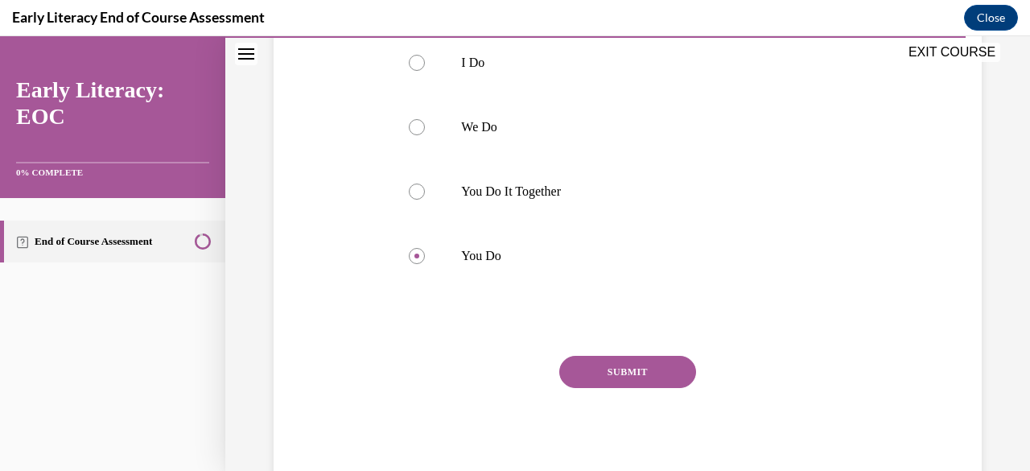
click at [605, 368] on button "SUBMIT" at bounding box center [627, 372] width 137 height 32
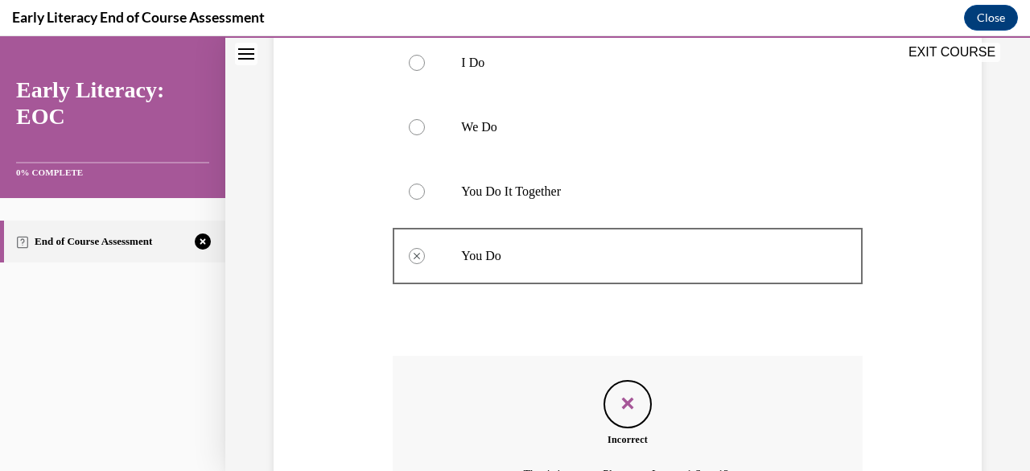
click at [605, 368] on div "Incorrect That is incorrect. Please see Lesson 1 Step 12." at bounding box center [627, 433] width 469 height 154
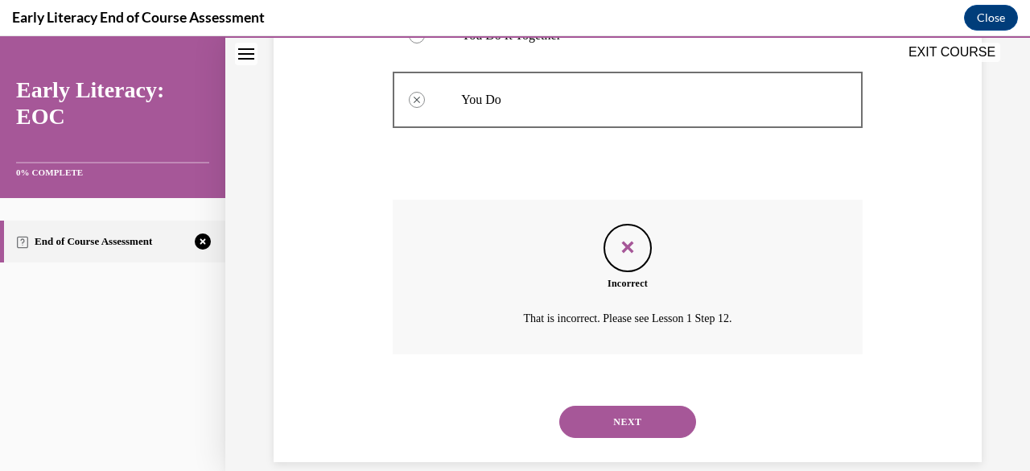
scroll to position [531, 0]
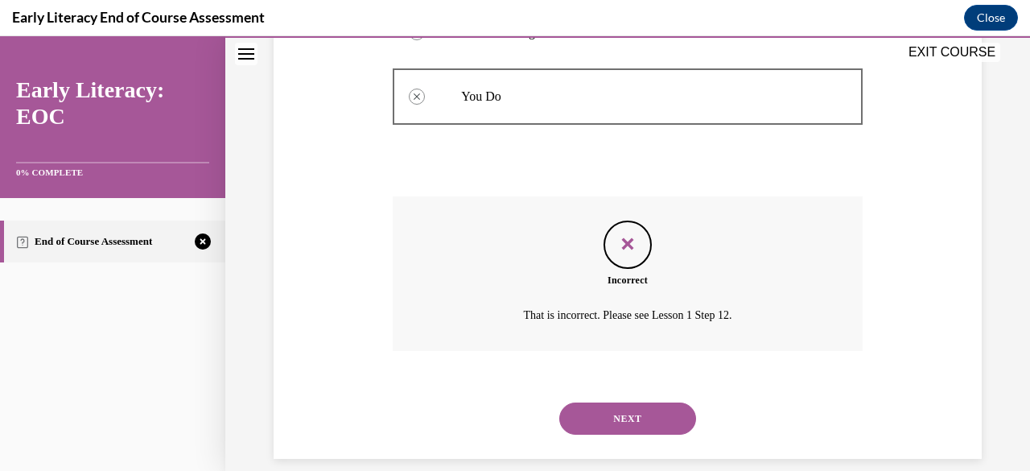
click at [621, 422] on button "NEXT" at bounding box center [627, 418] width 137 height 32
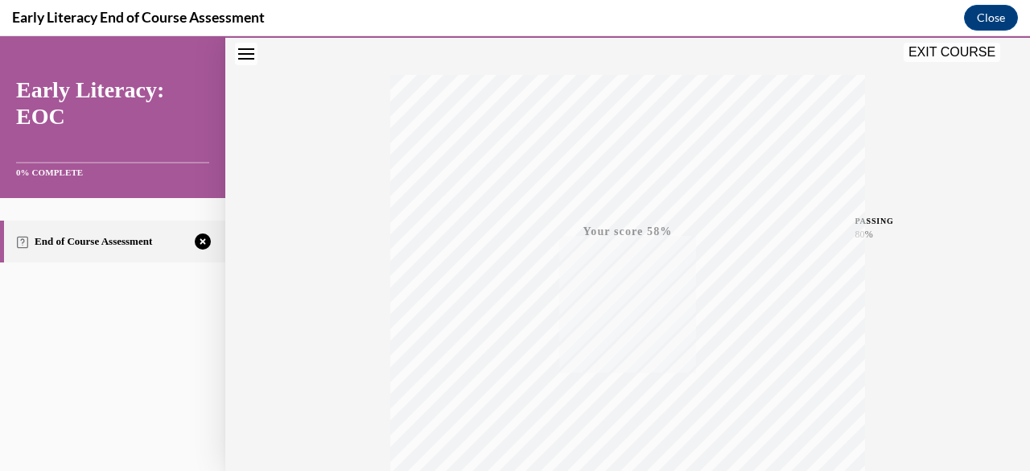
scroll to position [389, 0]
click at [616, 376] on icon "button" at bounding box center [627, 373] width 57 height 18
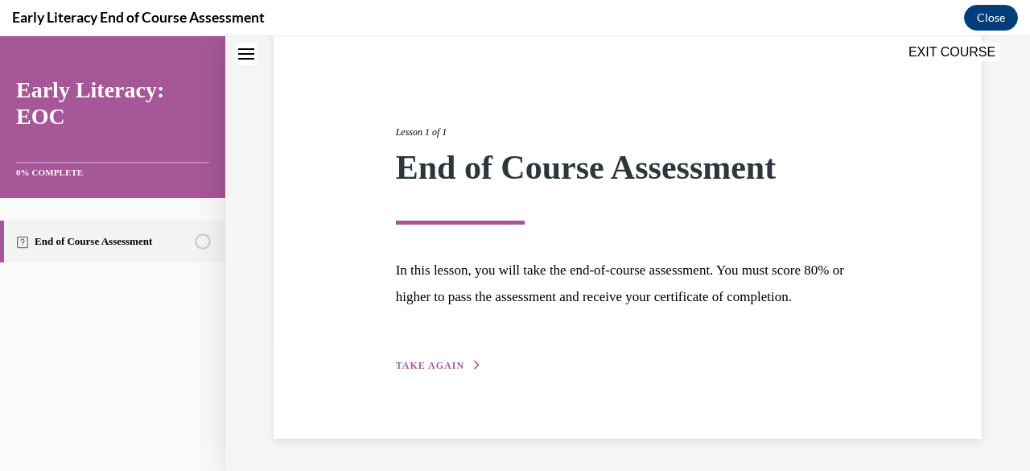
scroll to position [161, 0]
click at [423, 369] on span "TAKE AGAIN" at bounding box center [430, 365] width 68 height 11
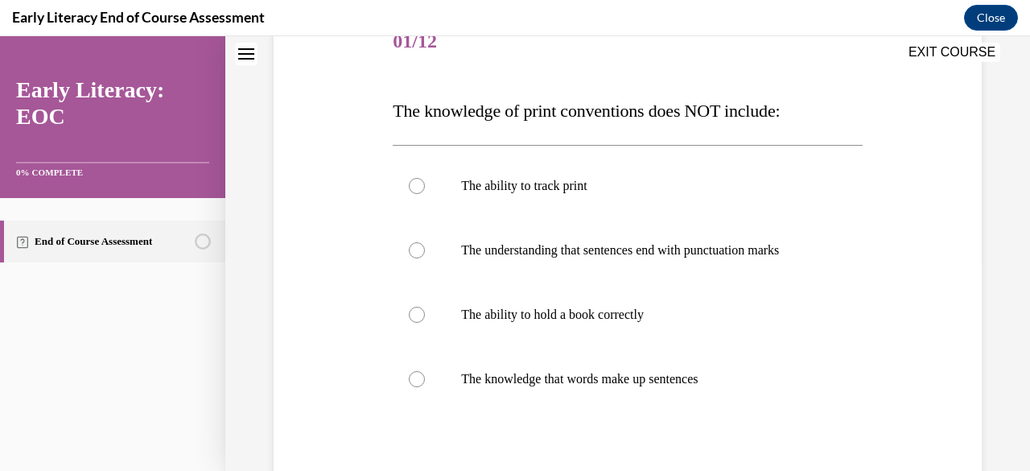
scroll to position [214, 0]
click at [410, 313] on div at bounding box center [417, 314] width 16 height 16
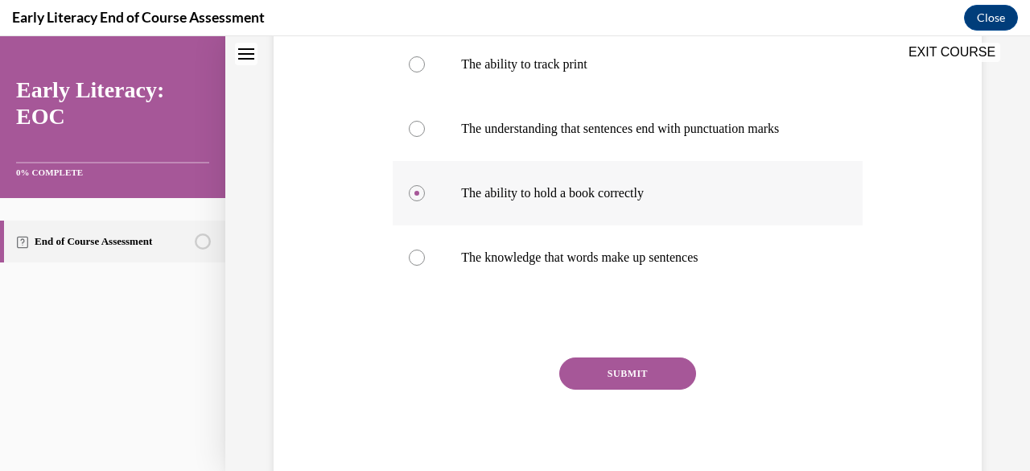
scroll to position [336, 0]
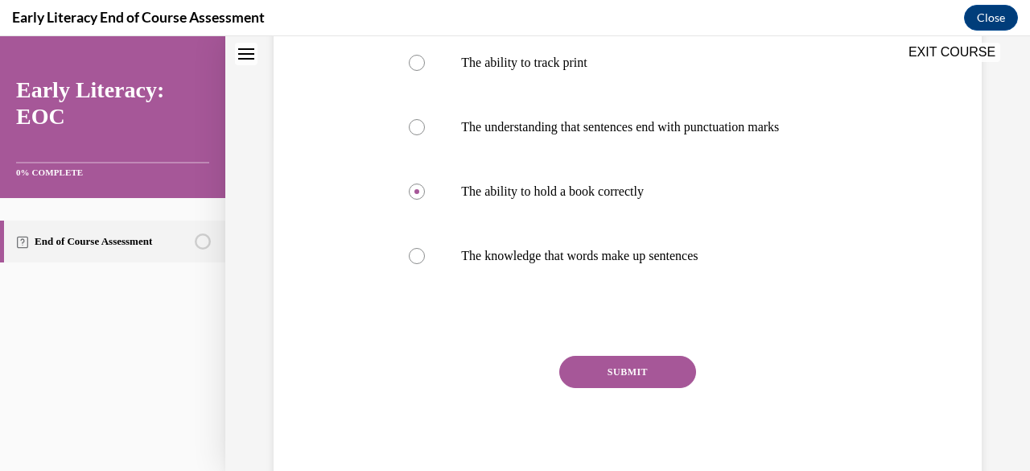
click at [588, 374] on button "SUBMIT" at bounding box center [627, 372] width 137 height 32
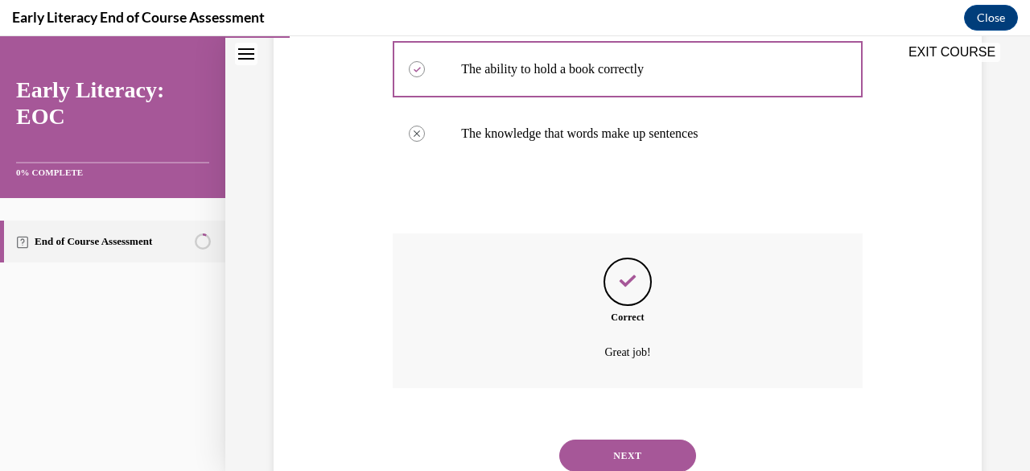
scroll to position [465, 0]
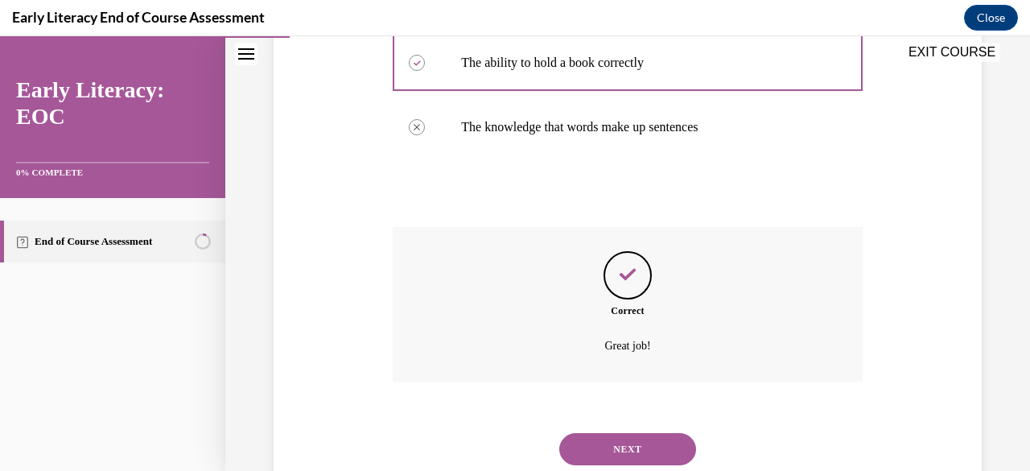
click at [607, 455] on button "NEXT" at bounding box center [627, 449] width 137 height 32
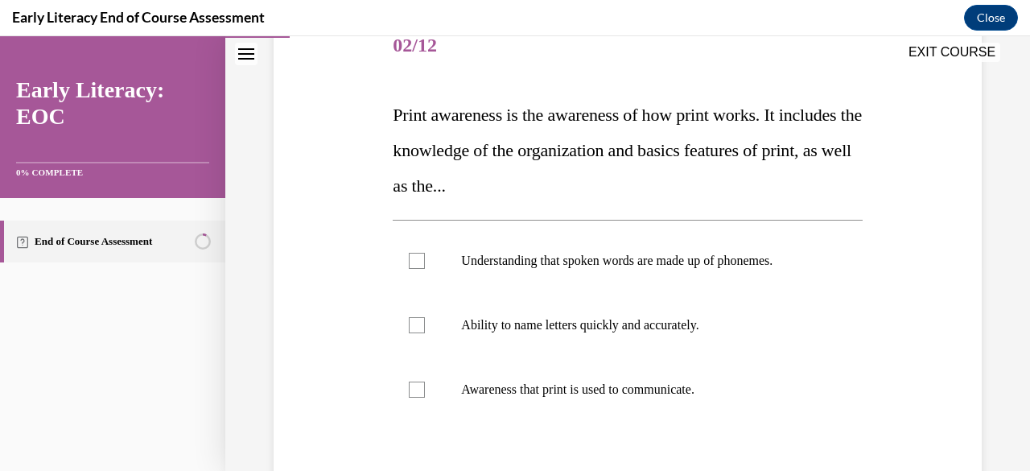
scroll to position [236, 0]
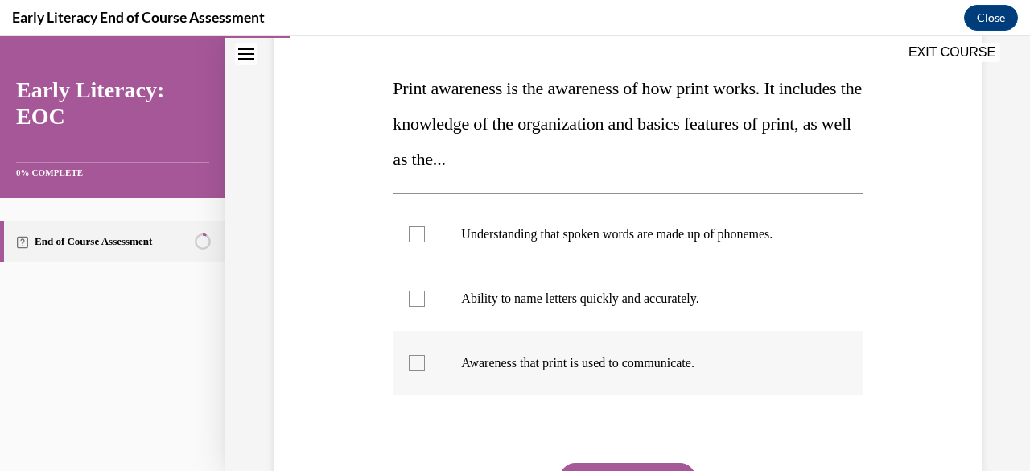
click at [417, 363] on div at bounding box center [417, 363] width 16 height 16
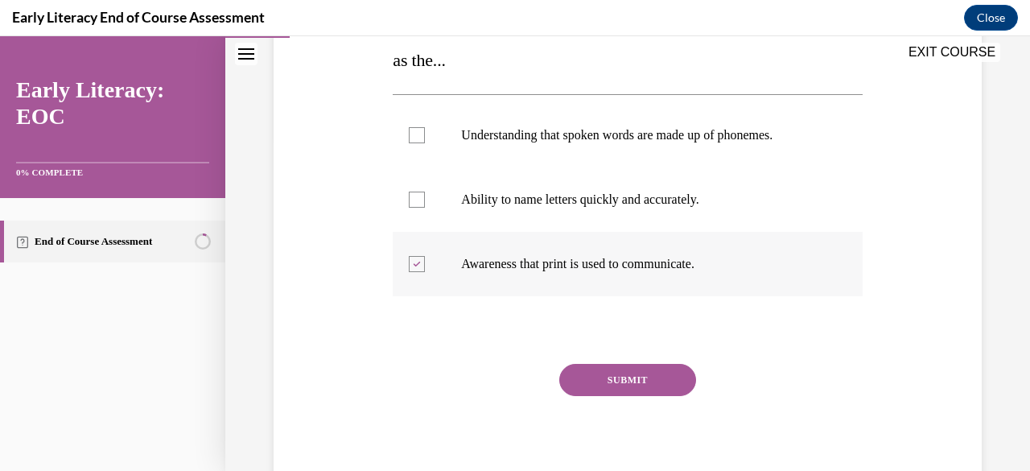
scroll to position [342, 0]
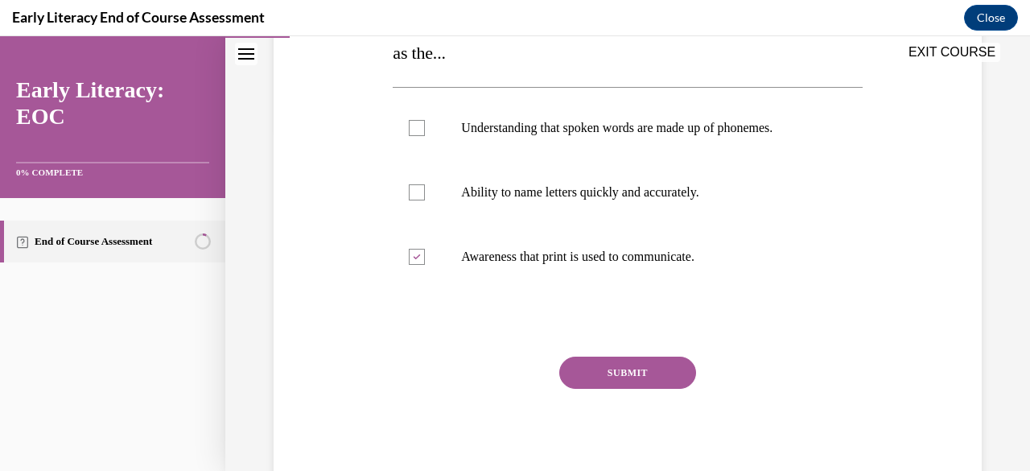
click at [628, 379] on button "SUBMIT" at bounding box center [627, 372] width 137 height 32
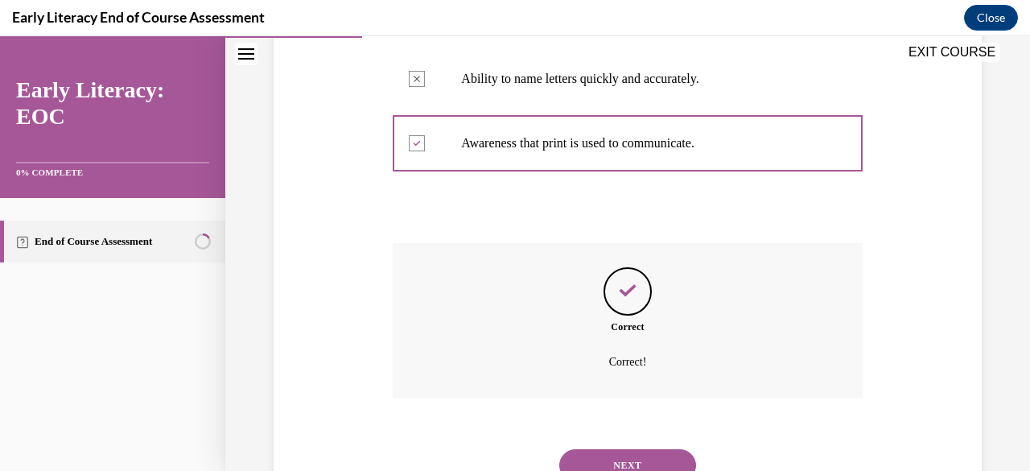
scroll to position [521, 0]
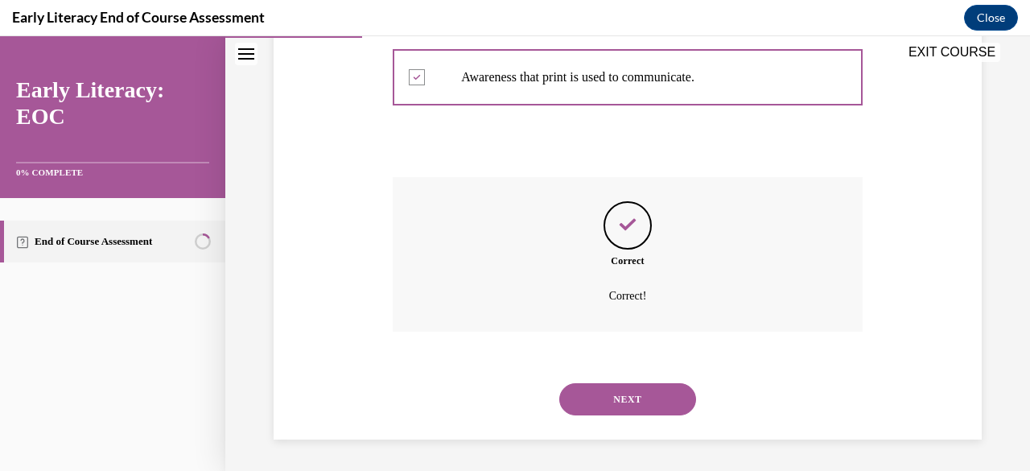
click at [625, 405] on button "NEXT" at bounding box center [627, 399] width 137 height 32
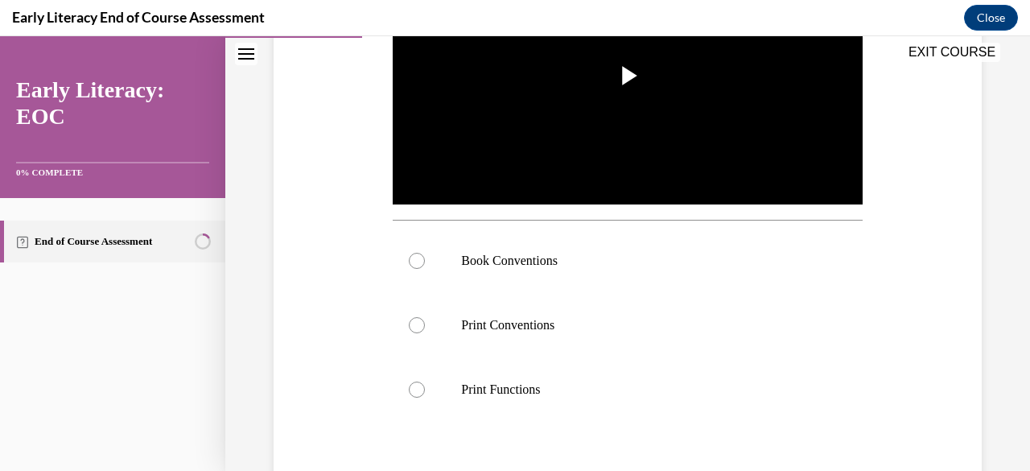
scroll to position [420, 0]
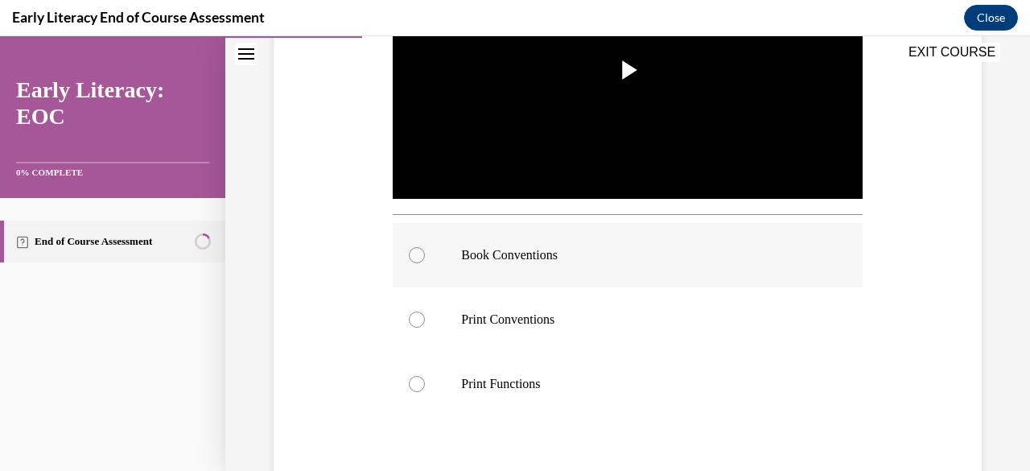
click at [418, 250] on div at bounding box center [417, 255] width 16 height 16
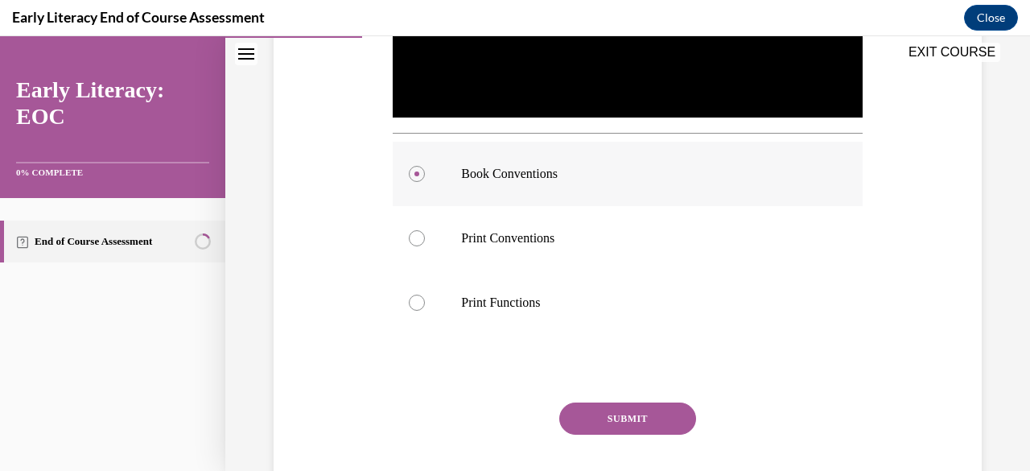
scroll to position [502, 0]
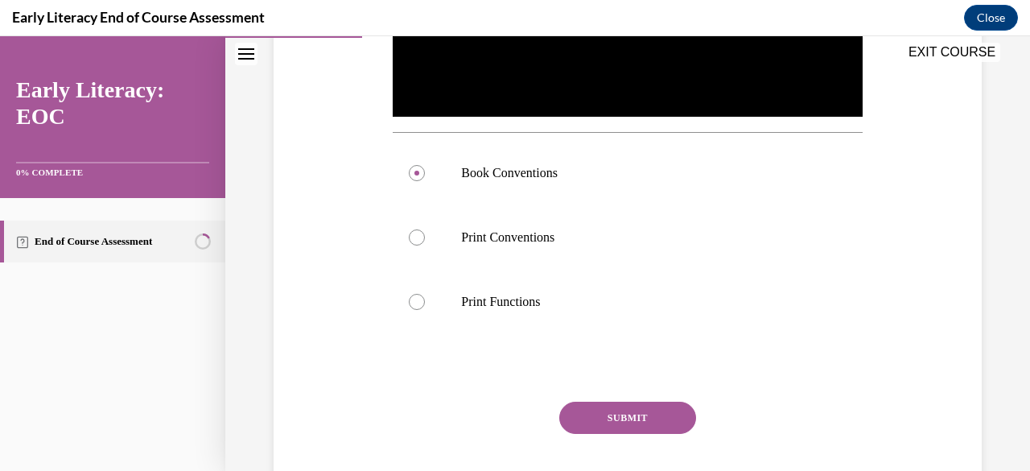
click at [586, 409] on button "SUBMIT" at bounding box center [627, 417] width 137 height 32
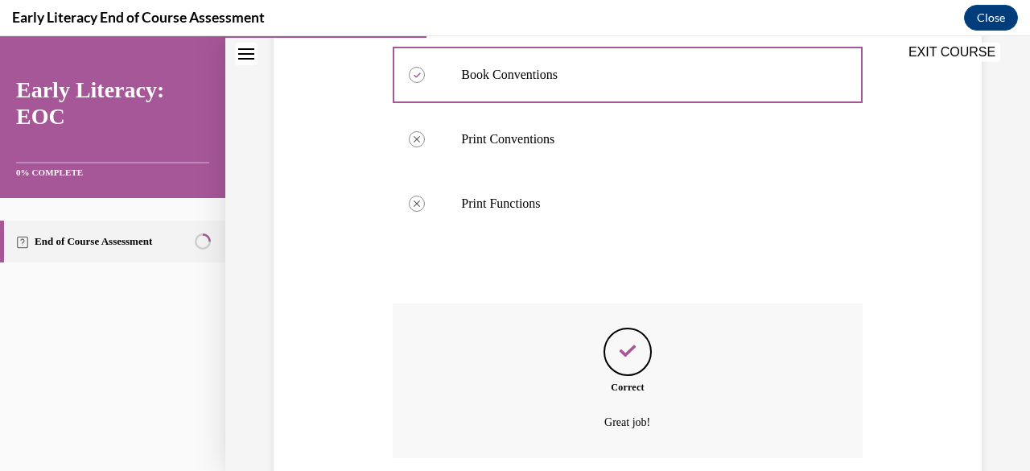
scroll to position [722, 0]
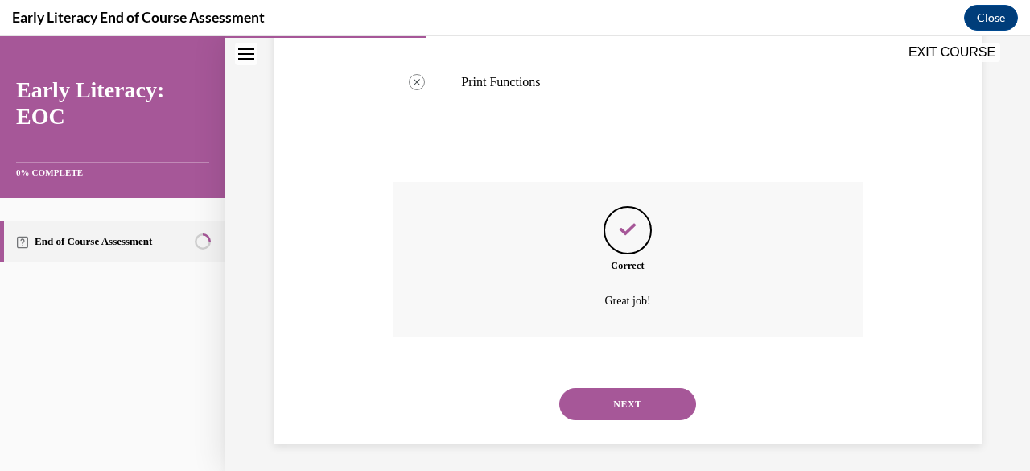
click at [590, 401] on button "NEXT" at bounding box center [627, 404] width 137 height 32
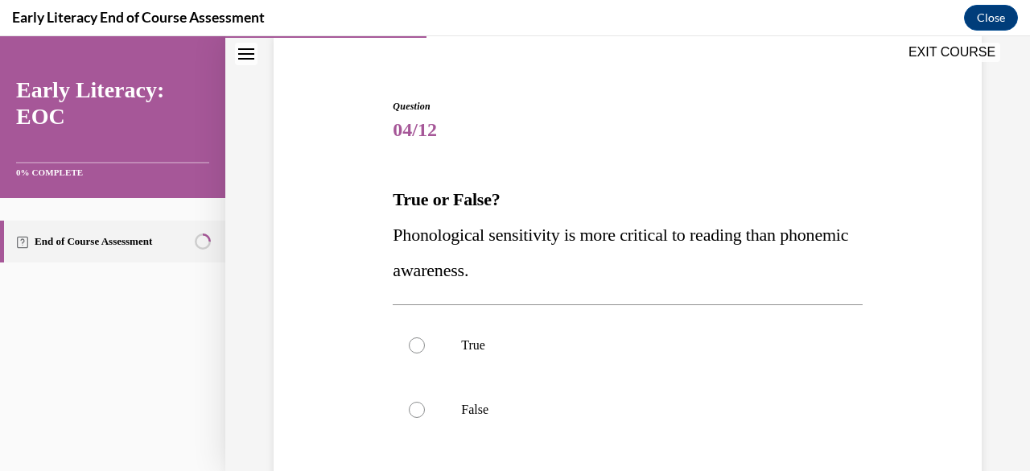
scroll to position [185, 0]
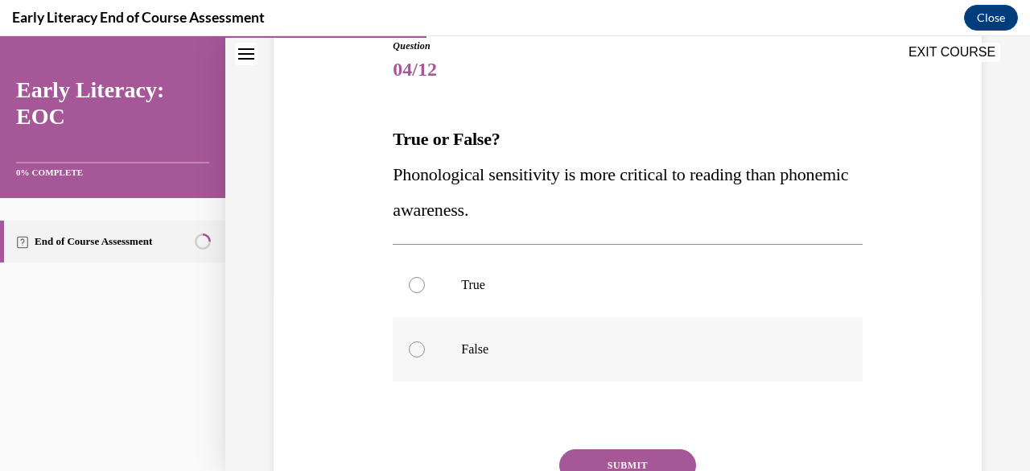
click at [422, 347] on div at bounding box center [417, 349] width 16 height 16
click at [611, 461] on button "SUBMIT" at bounding box center [627, 465] width 137 height 32
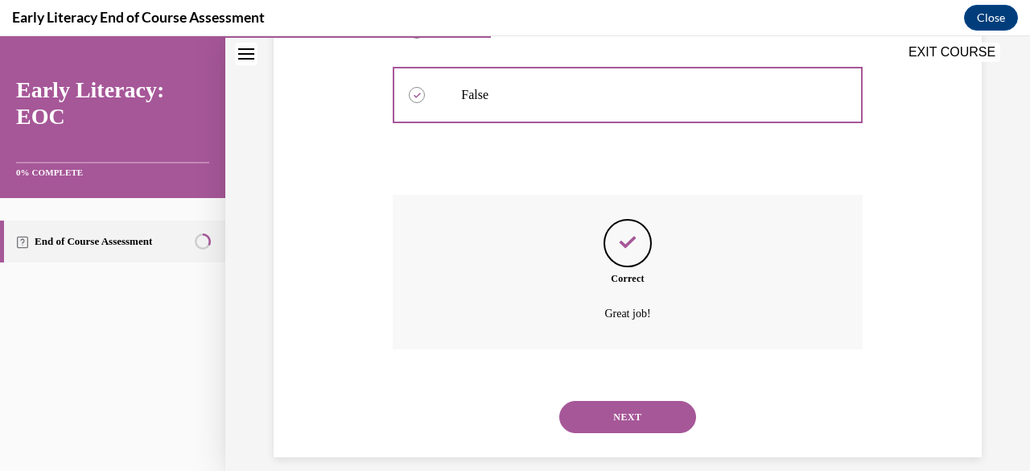
scroll to position [457, 0]
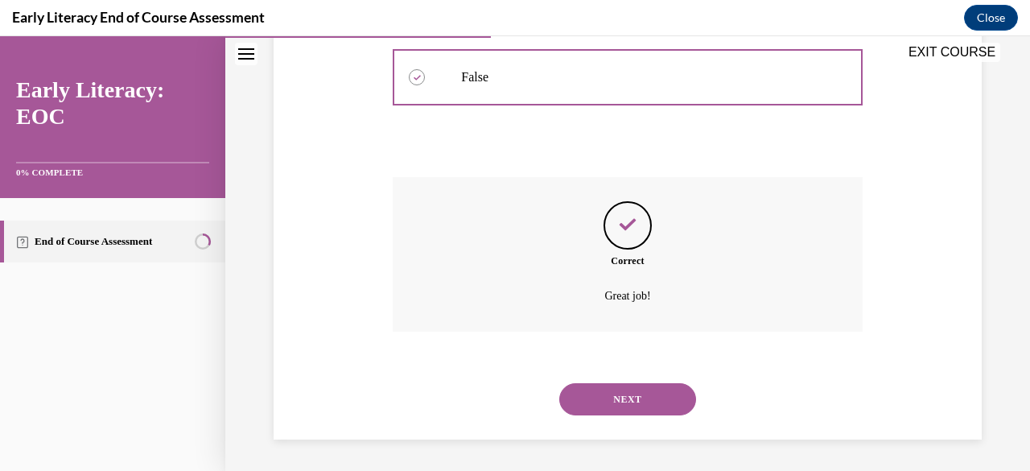
click at [611, 403] on button "NEXT" at bounding box center [627, 399] width 137 height 32
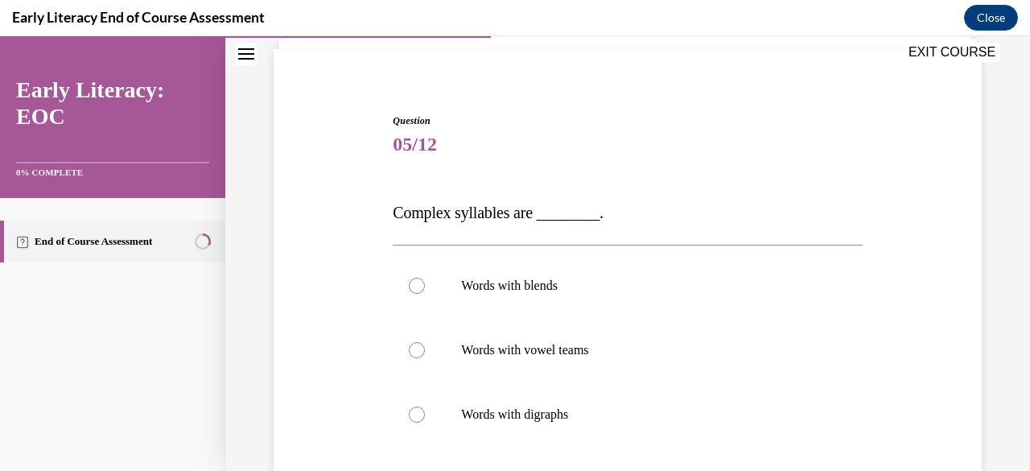
scroll to position [150, 0]
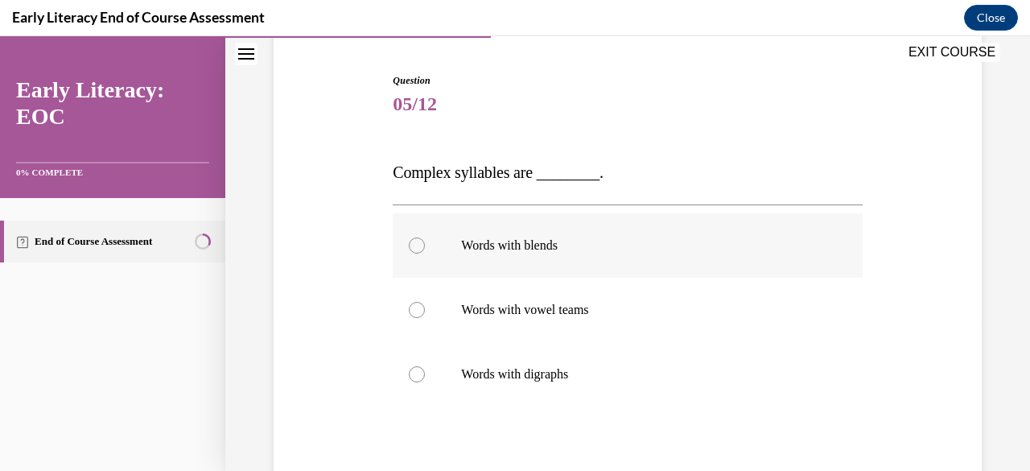
click at [412, 247] on div at bounding box center [417, 245] width 16 height 16
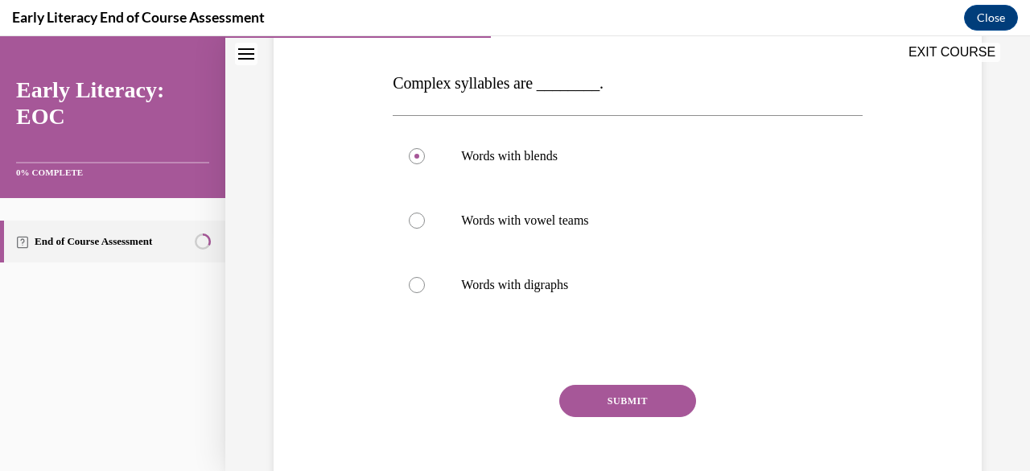
scroll to position [245, 0]
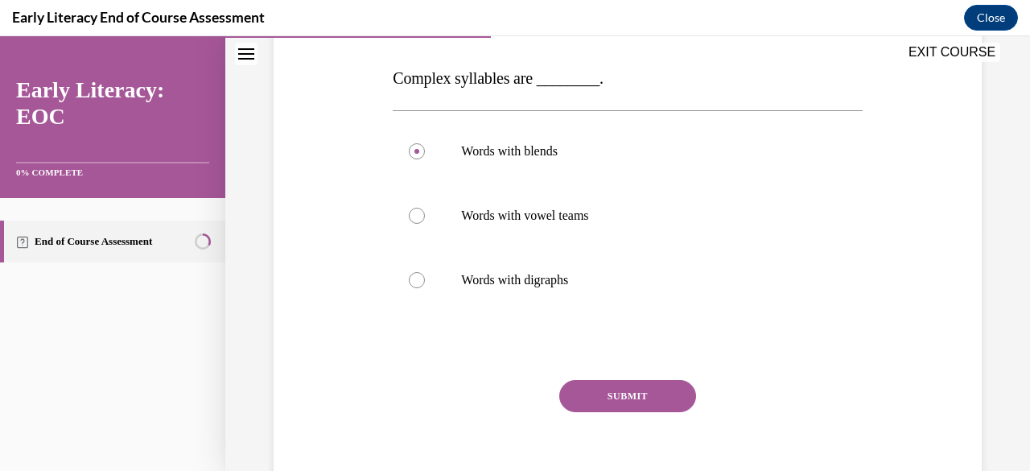
click at [618, 396] on button "SUBMIT" at bounding box center [627, 396] width 137 height 32
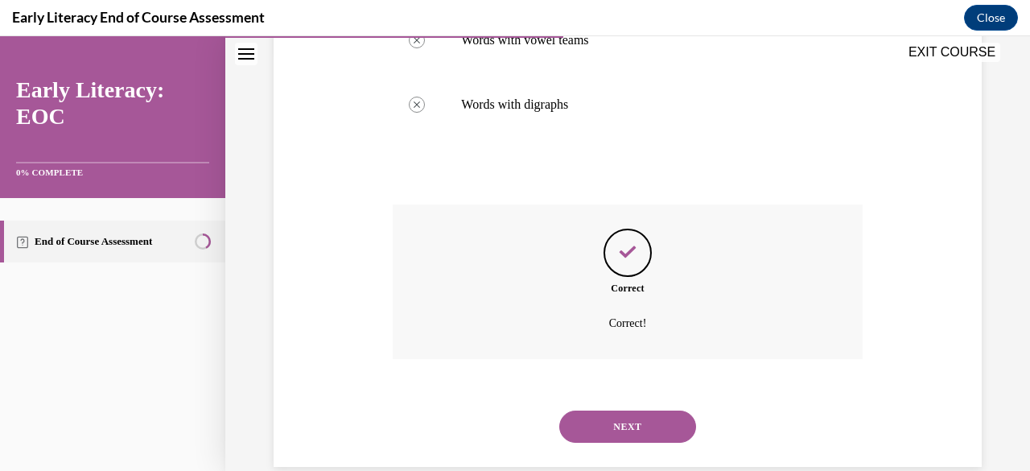
scroll to position [447, 0]
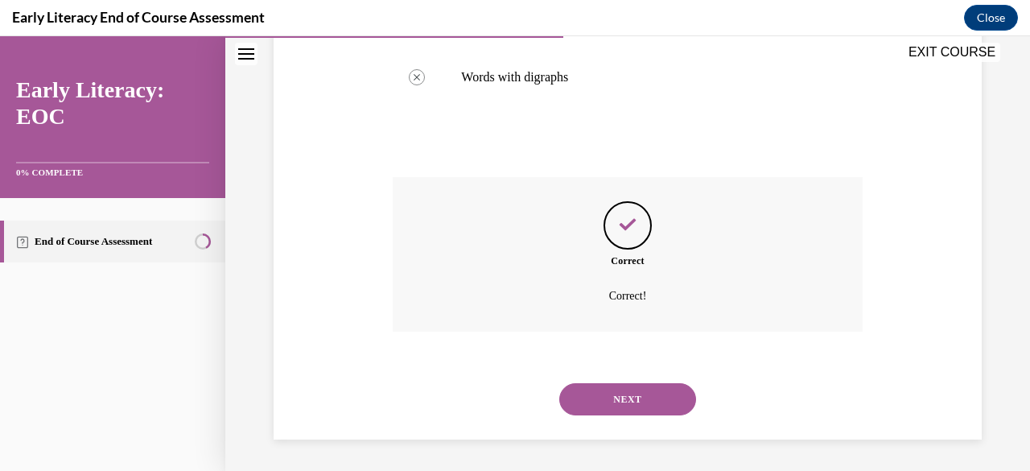
click at [596, 395] on button "NEXT" at bounding box center [627, 399] width 137 height 32
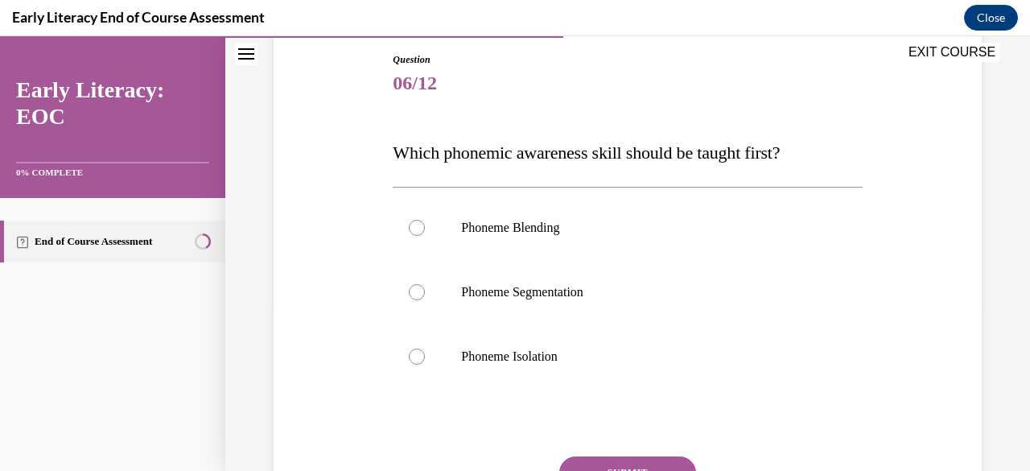
scroll to position [184, 0]
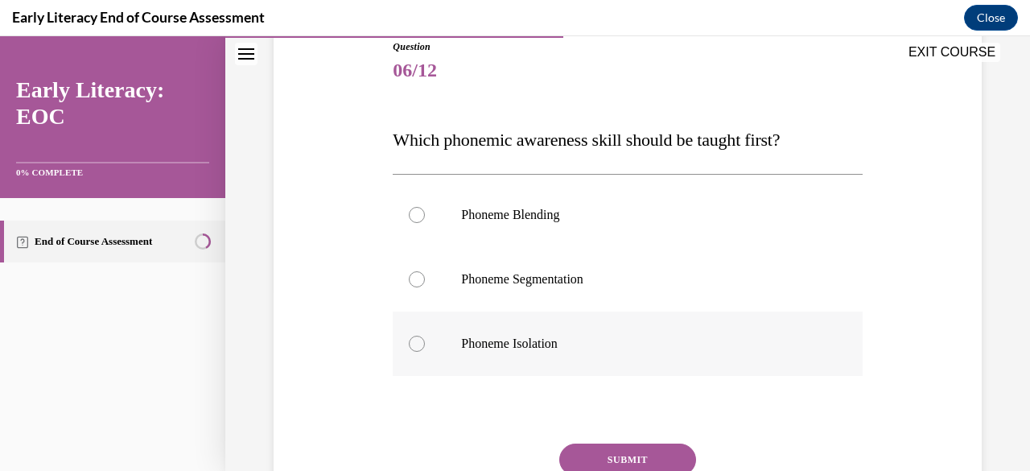
click at [418, 344] on div at bounding box center [417, 343] width 16 height 16
click at [627, 458] on button "SUBMIT" at bounding box center [627, 459] width 137 height 32
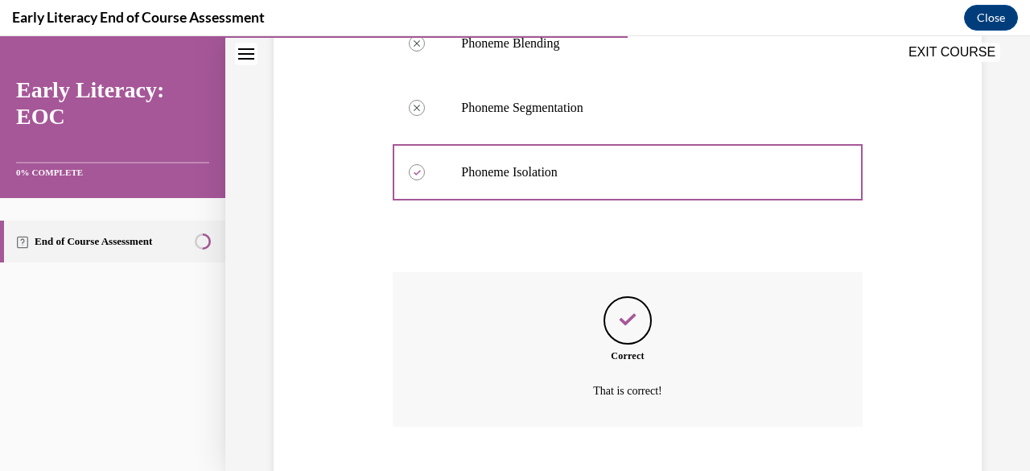
scroll to position [451, 0]
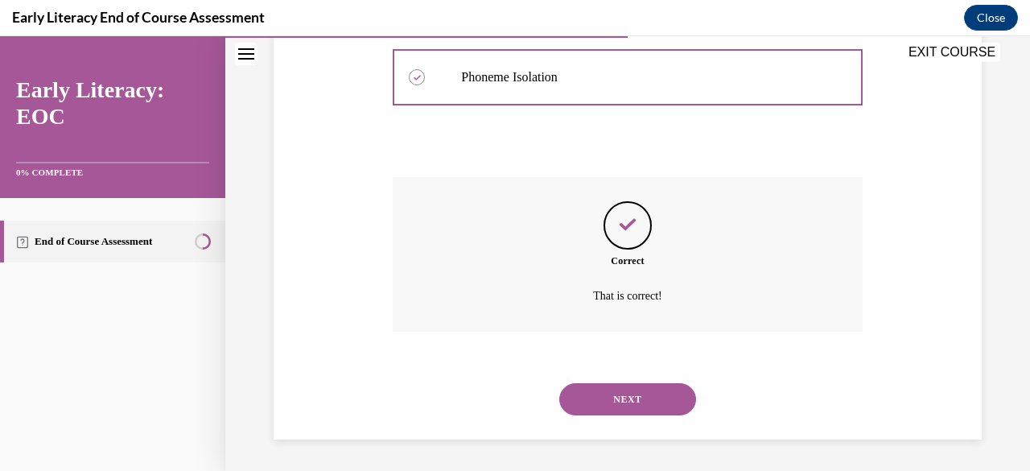
click at [619, 392] on button "NEXT" at bounding box center [627, 399] width 137 height 32
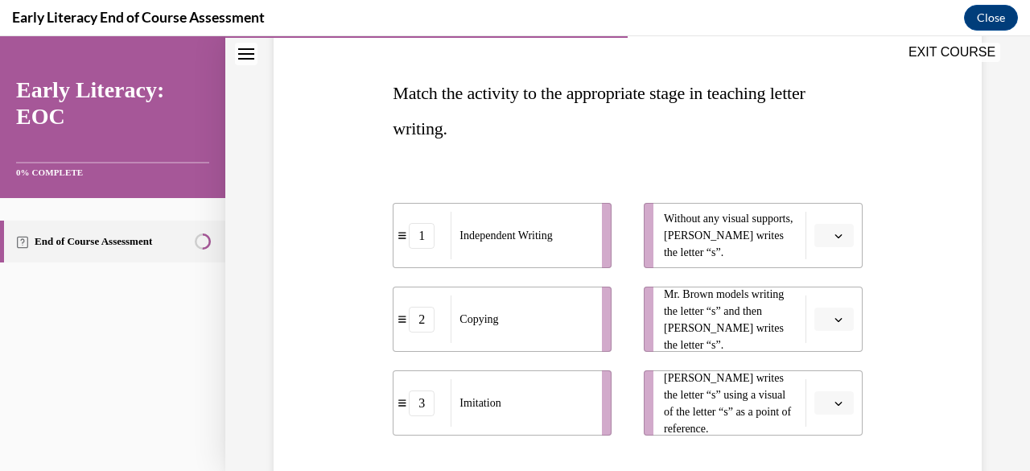
scroll to position [284, 0]
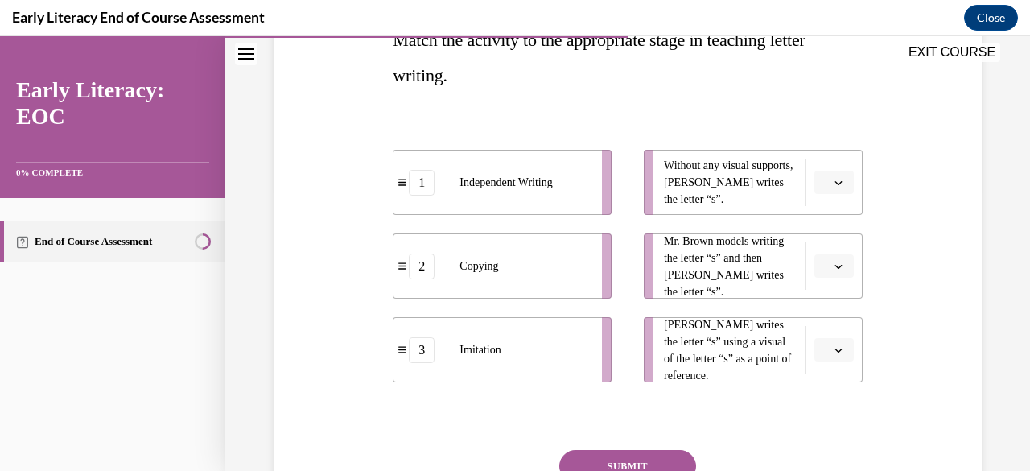
click at [834, 184] on icon "button" at bounding box center [838, 183] width 8 height 8
click at [819, 250] on span "1" at bounding box center [817, 250] width 6 height 13
click at [834, 268] on icon "button" at bounding box center [838, 266] width 8 height 8
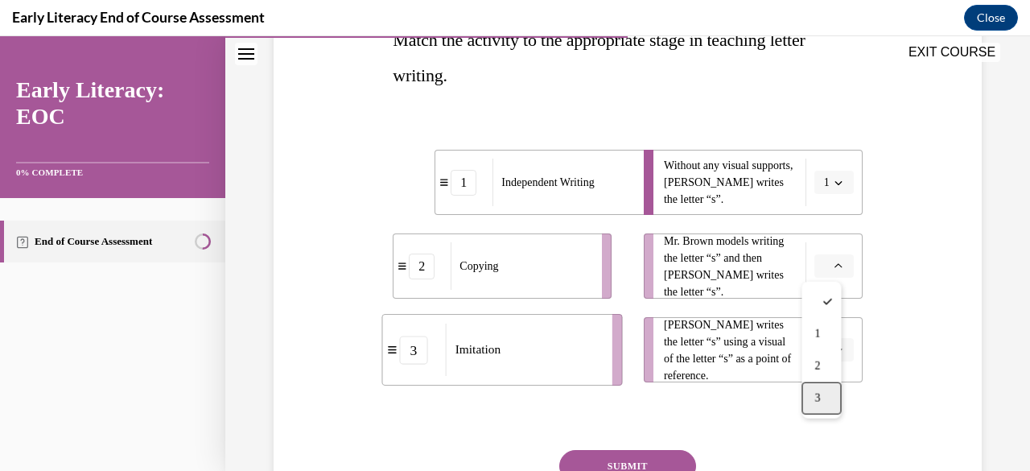
click at [819, 405] on div "3" at bounding box center [820, 398] width 39 height 32
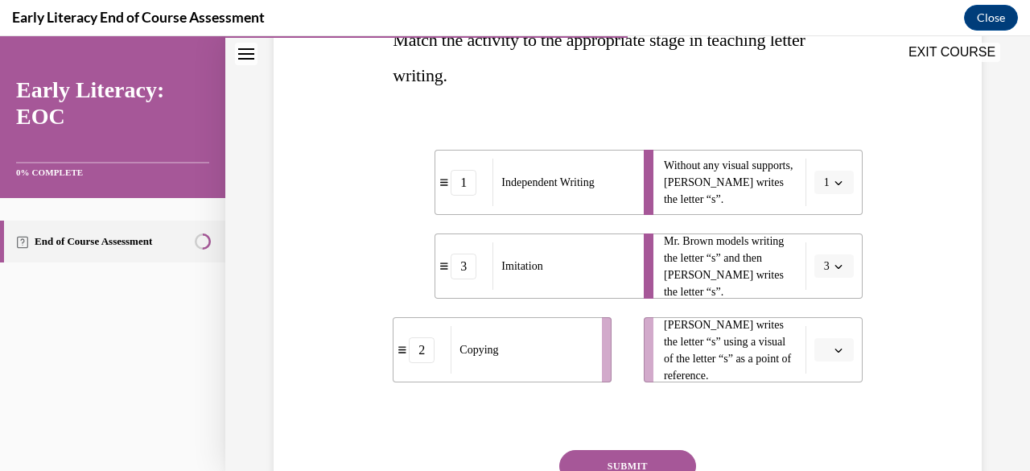
click at [834, 353] on icon "button" at bounding box center [838, 350] width 8 height 8
click at [825, 282] on div "2" at bounding box center [820, 281] width 39 height 32
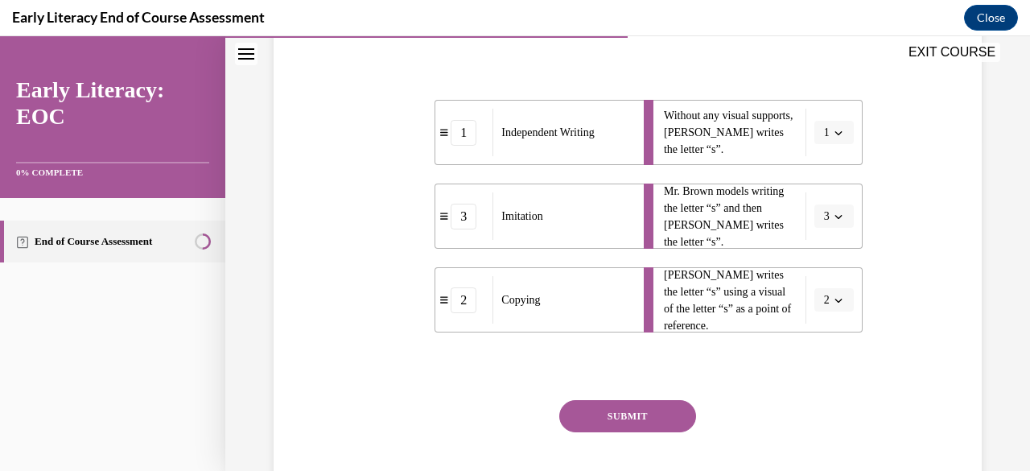
scroll to position [335, 0]
click at [637, 408] on button "SUBMIT" at bounding box center [627, 415] width 137 height 32
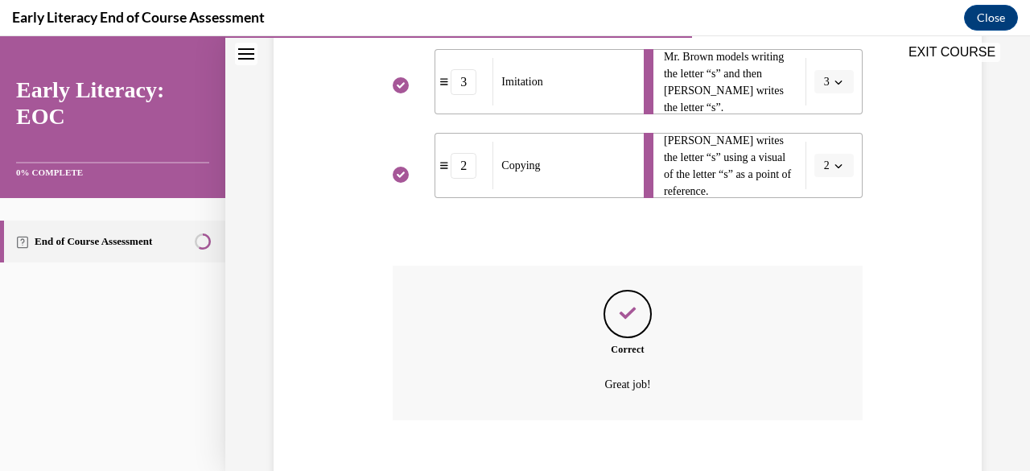
scroll to position [557, 0]
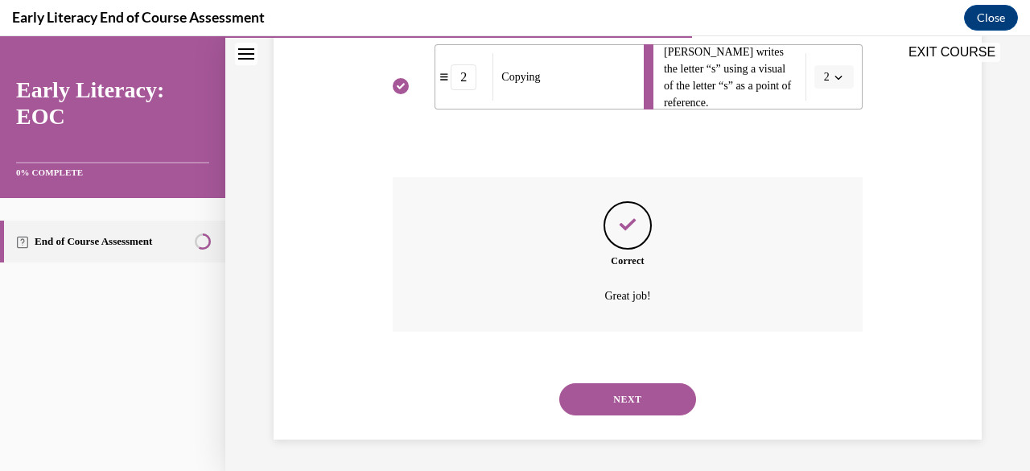
drag, startPoint x: 636, startPoint y: 406, endPoint x: 595, endPoint y: 404, distance: 41.9
click at [595, 404] on button "NEXT" at bounding box center [627, 399] width 137 height 32
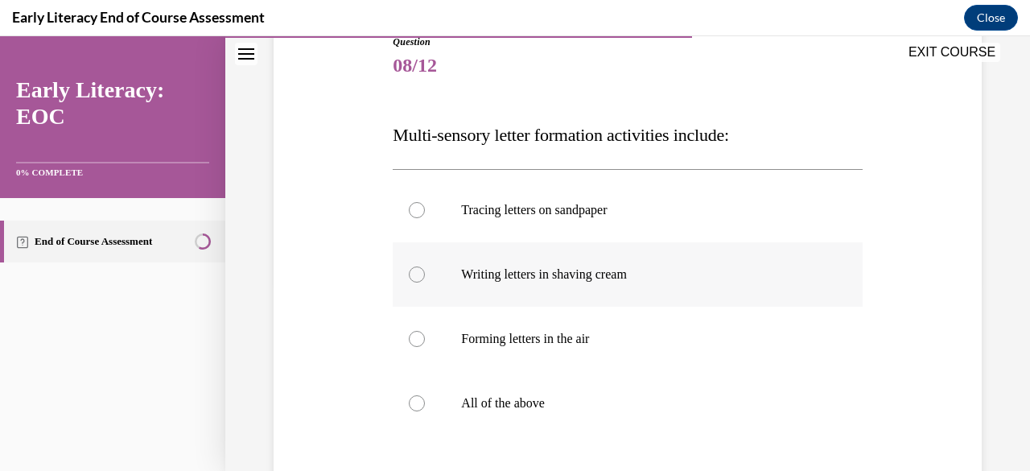
scroll to position [194, 0]
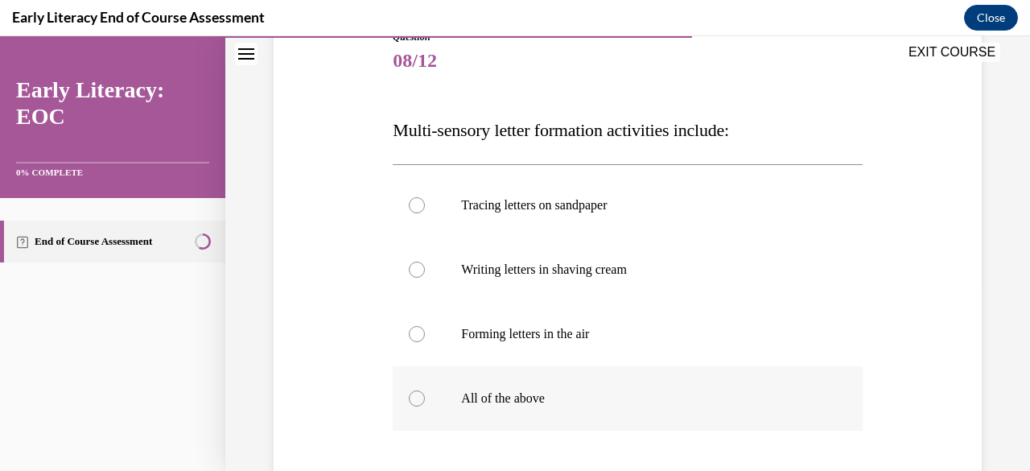
click at [415, 401] on div at bounding box center [417, 398] width 16 height 16
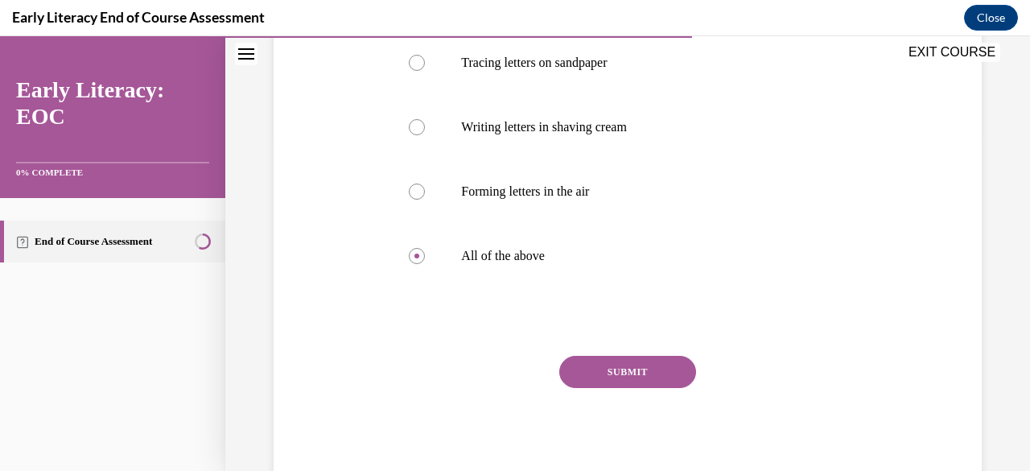
click at [597, 368] on button "SUBMIT" at bounding box center [627, 372] width 137 height 32
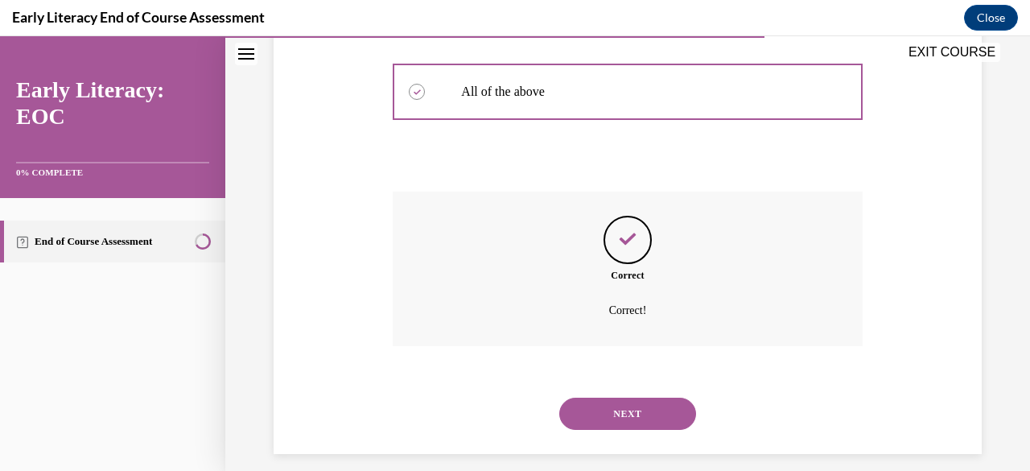
click at [604, 411] on button "NEXT" at bounding box center [627, 413] width 137 height 32
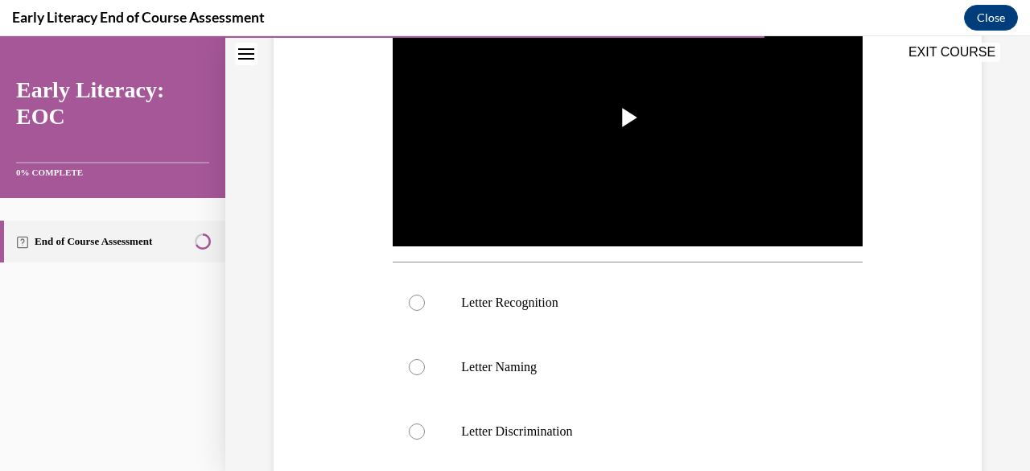
scroll to position [373, 0]
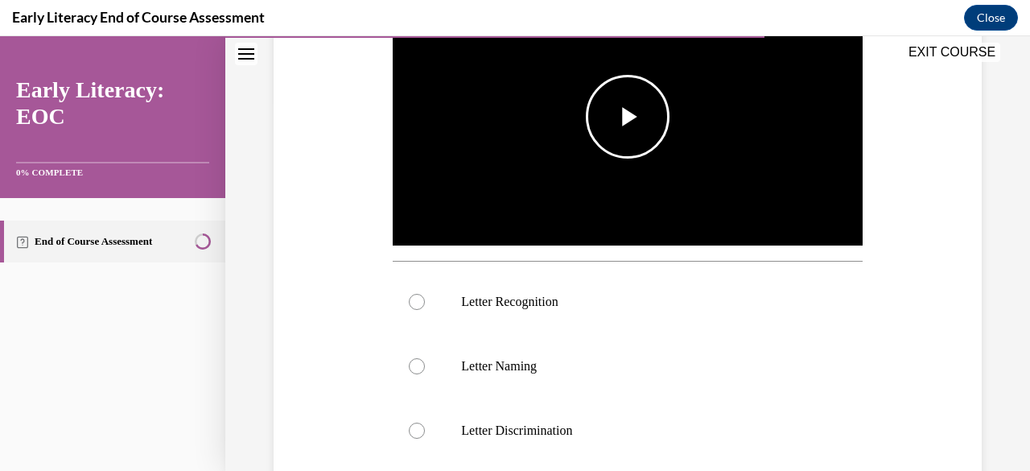
click at [627, 117] on span "Video player" at bounding box center [627, 117] width 0 height 0
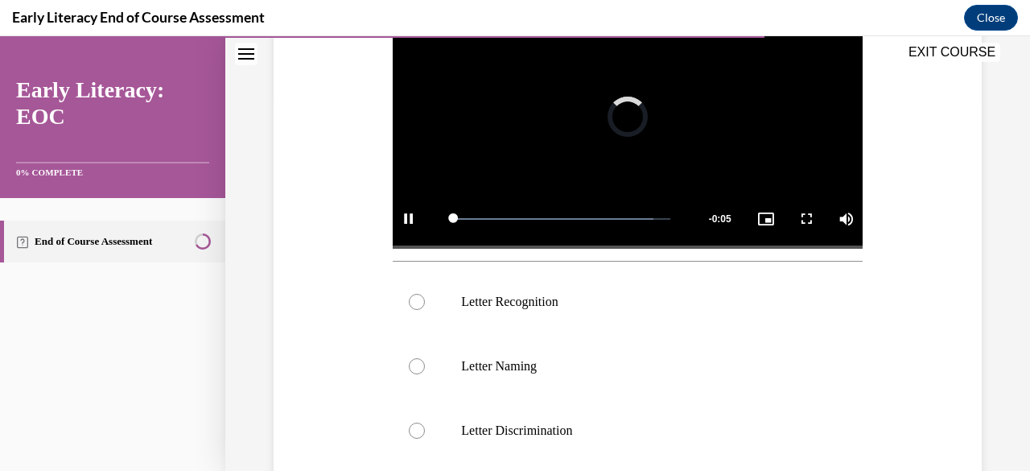
scroll to position [322, 0]
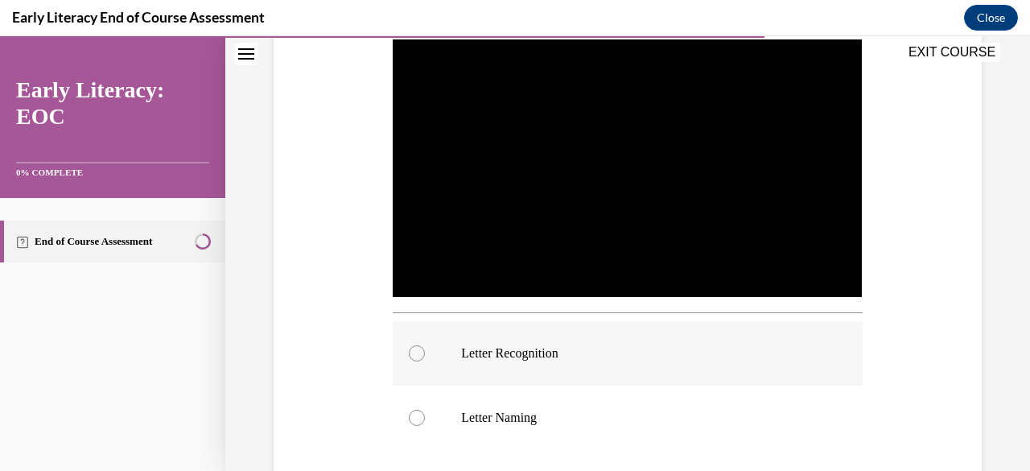
click at [413, 349] on div at bounding box center [417, 353] width 16 height 16
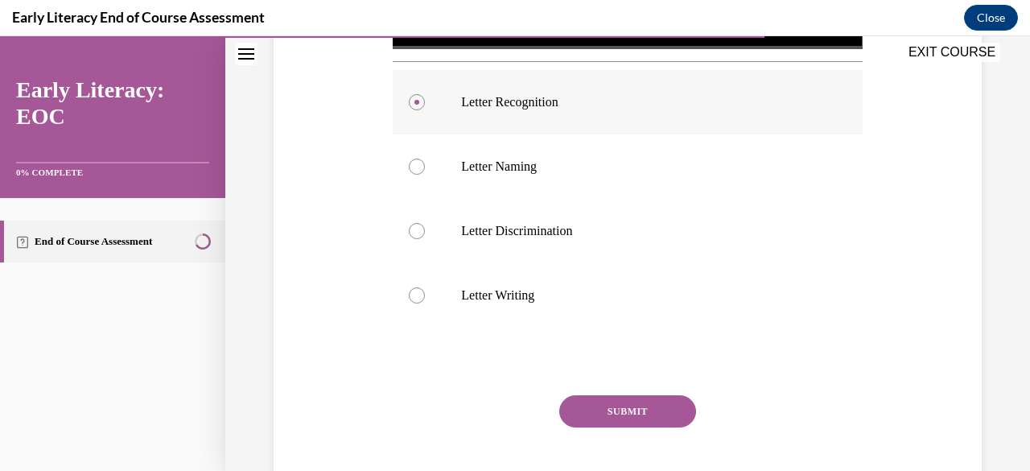
scroll to position [607, 0]
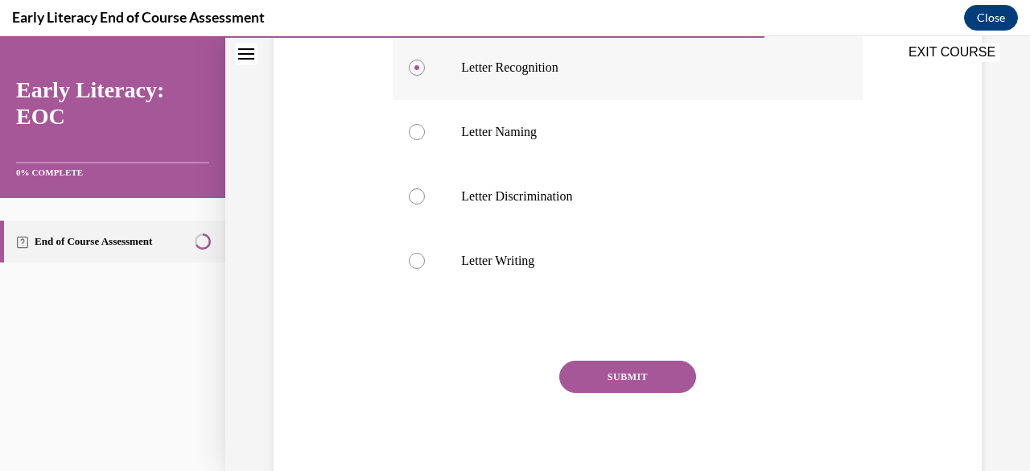
click at [615, 376] on button "SUBMIT" at bounding box center [627, 376] width 137 height 32
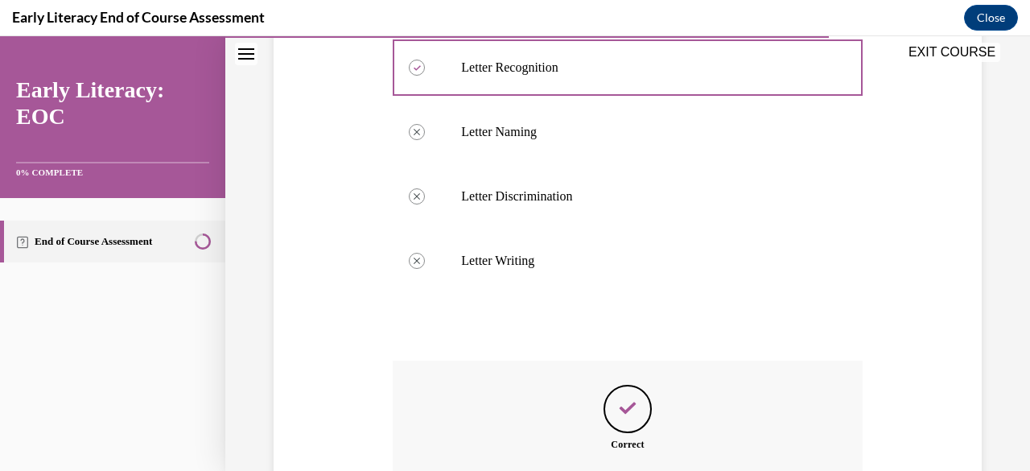
scroll to position [786, 0]
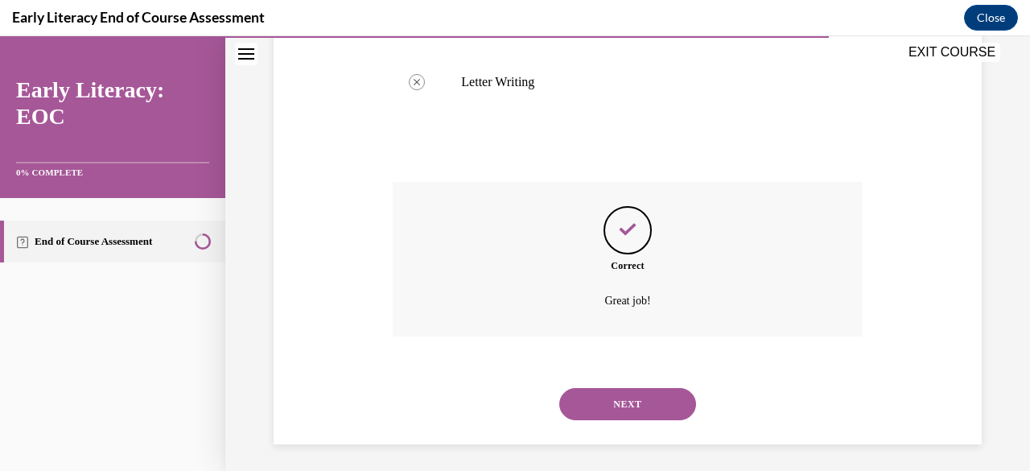
click at [616, 397] on button "NEXT" at bounding box center [627, 404] width 137 height 32
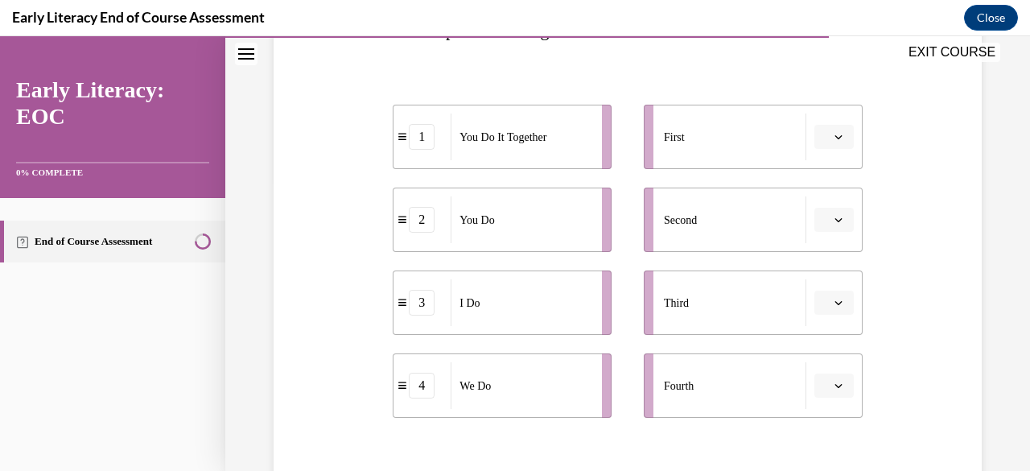
scroll to position [294, 0]
click at [834, 303] on icon "button" at bounding box center [838, 302] width 8 height 8
click at [810, 170] on div "1" at bounding box center [820, 169] width 39 height 32
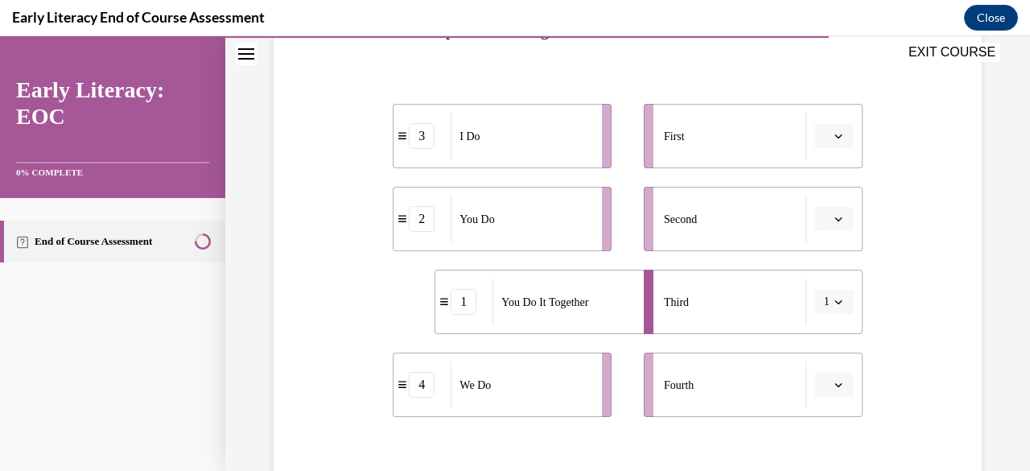
click at [834, 383] on icon "button" at bounding box center [837, 385] width 7 height 4
click at [821, 290] on div "2" at bounding box center [820, 284] width 39 height 32
click at [834, 303] on icon "button" at bounding box center [838, 302] width 8 height 8
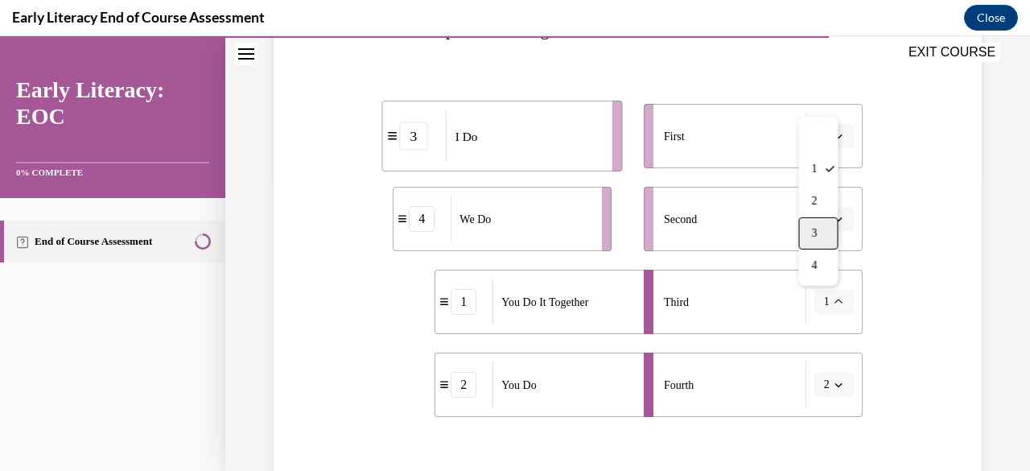
click at [817, 232] on div "3" at bounding box center [817, 233] width 39 height 32
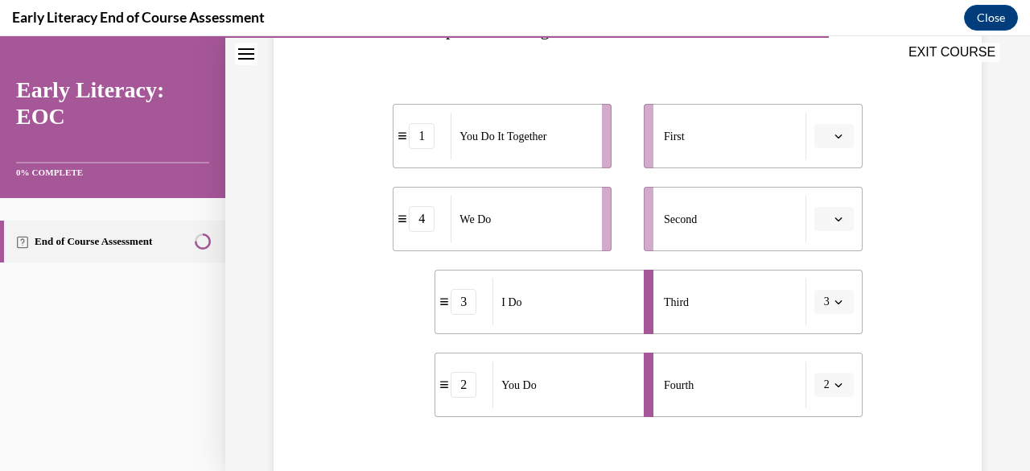
click at [833, 388] on span "button" at bounding box center [838, 384] width 11 height 11
click at [821, 349] on div "4" at bounding box center [817, 348] width 39 height 32
click at [833, 296] on span "button" at bounding box center [838, 301] width 11 height 11
click at [817, 166] on span "1" at bounding box center [814, 169] width 6 height 13
click at [834, 385] on icon "button" at bounding box center [837, 385] width 7 height 4
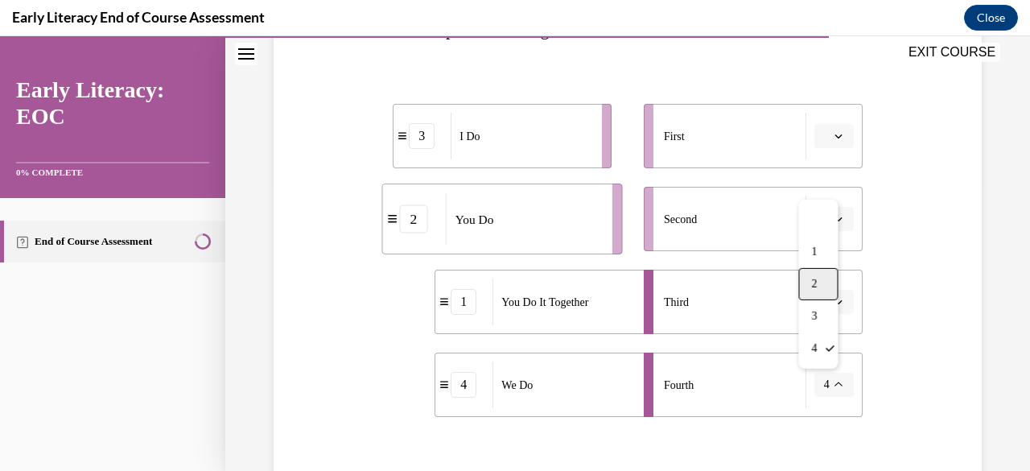
click at [822, 284] on div "2" at bounding box center [817, 284] width 39 height 32
click at [834, 304] on icon "button" at bounding box center [838, 302] width 8 height 8
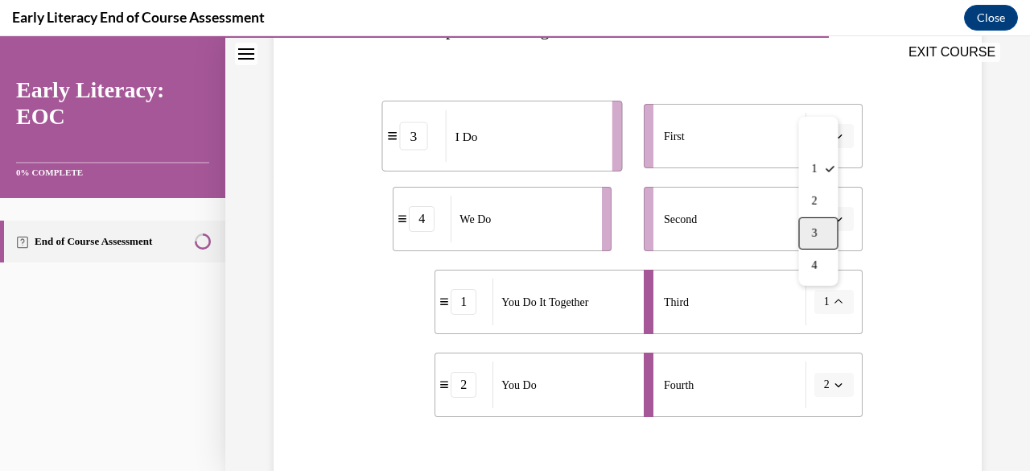
click at [817, 238] on span "3" at bounding box center [814, 233] width 6 height 13
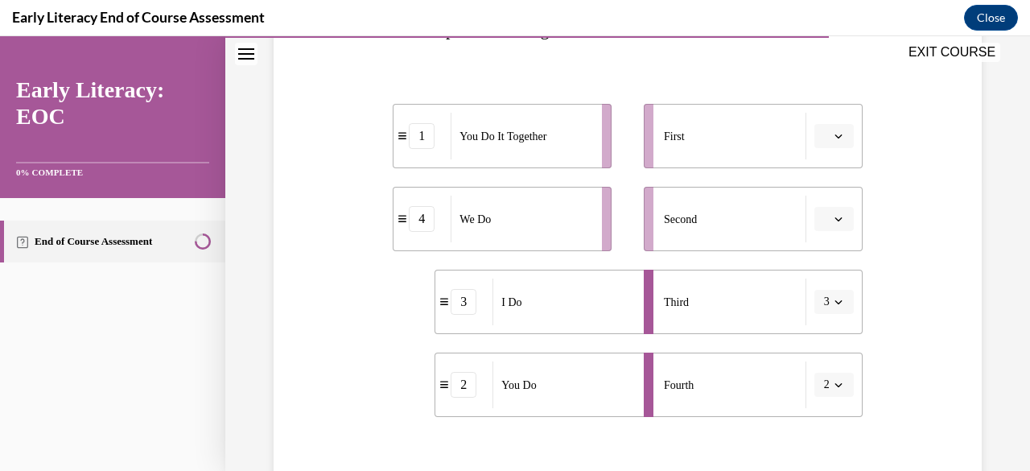
click at [833, 383] on span "button" at bounding box center [838, 384] width 11 height 11
click at [821, 348] on div "4" at bounding box center [817, 348] width 39 height 32
click at [465, 308] on div "3" at bounding box center [464, 302] width 26 height 26
click at [834, 302] on icon "button" at bounding box center [838, 302] width 8 height 8
click at [817, 173] on div "1" at bounding box center [817, 169] width 39 height 32
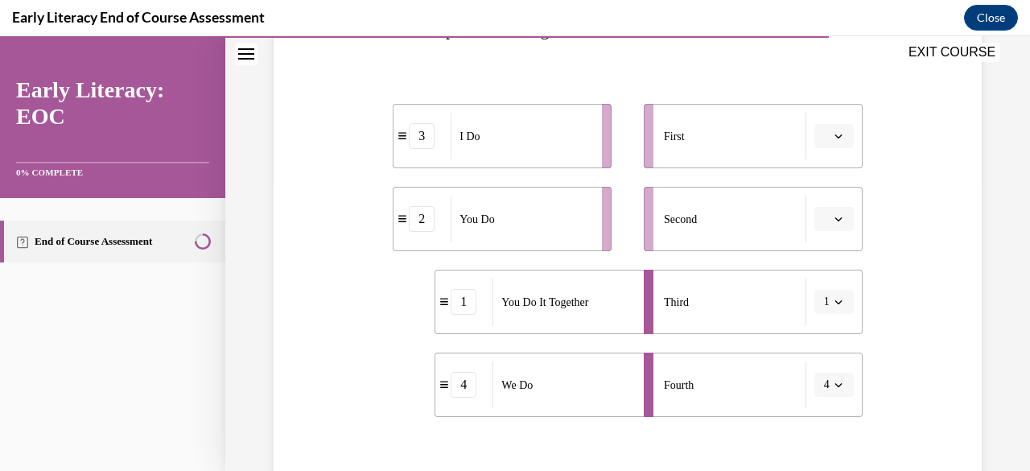
click at [834, 385] on icon "button" at bounding box center [837, 385] width 7 height 4
click at [821, 288] on div "2" at bounding box center [817, 284] width 39 height 32
click at [834, 303] on icon "button" at bounding box center [838, 302] width 8 height 8
click at [816, 239] on span "3" at bounding box center [814, 233] width 6 height 13
click at [833, 379] on span "button" at bounding box center [838, 384] width 11 height 11
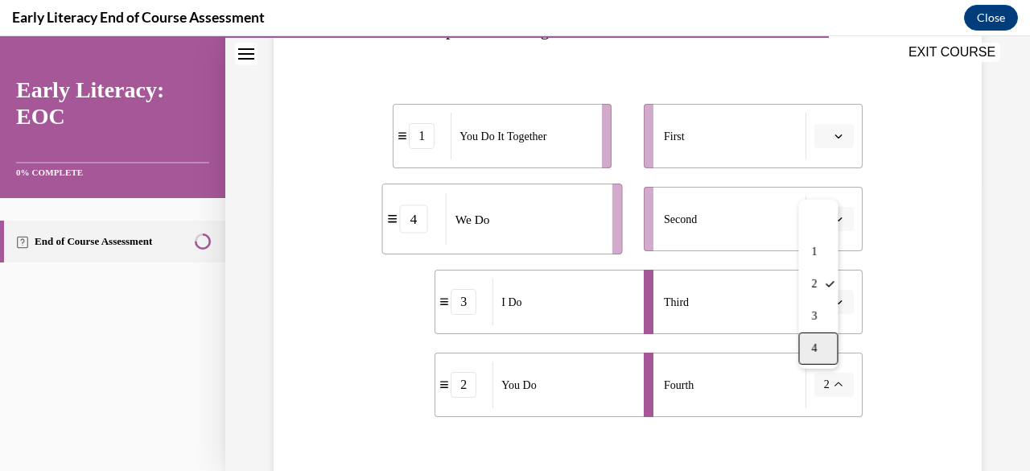
click at [813, 348] on span "4" at bounding box center [814, 348] width 6 height 13
click at [833, 302] on span "button" at bounding box center [838, 301] width 11 height 11
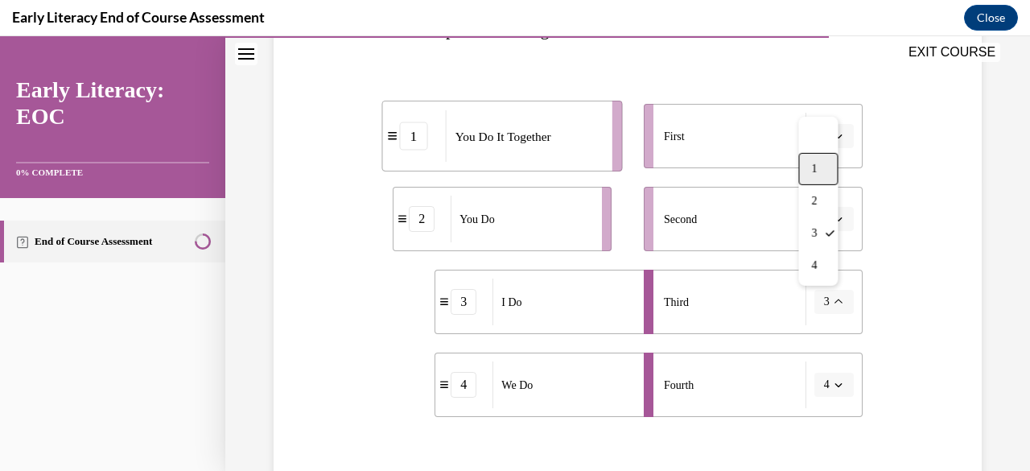
click at [819, 167] on div "1" at bounding box center [817, 169] width 39 height 32
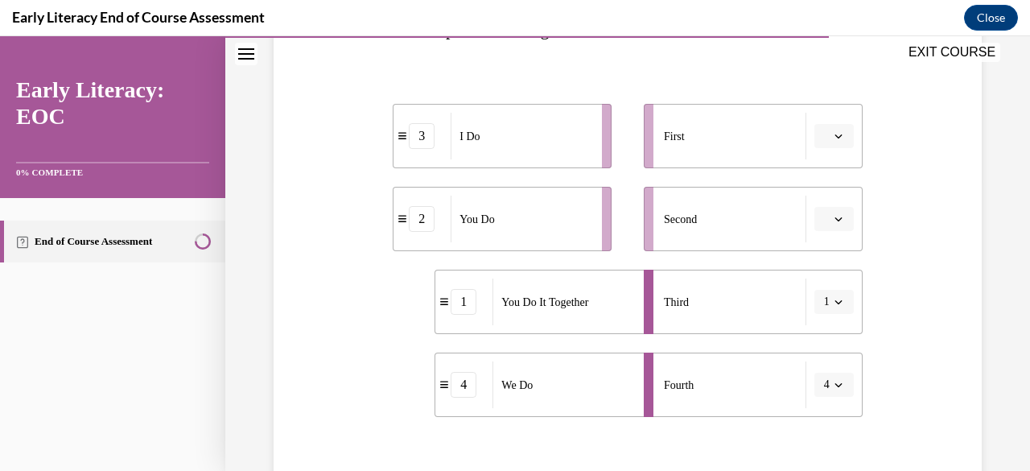
click at [415, 135] on div "3" at bounding box center [422, 136] width 26 height 26
click at [401, 142] on div "3" at bounding box center [421, 136] width 57 height 26
drag, startPoint x: 545, startPoint y: 387, endPoint x: 500, endPoint y: 163, distance: 228.0
click at [500, 163] on li "4 We Do" at bounding box center [502, 189] width 219 height 64
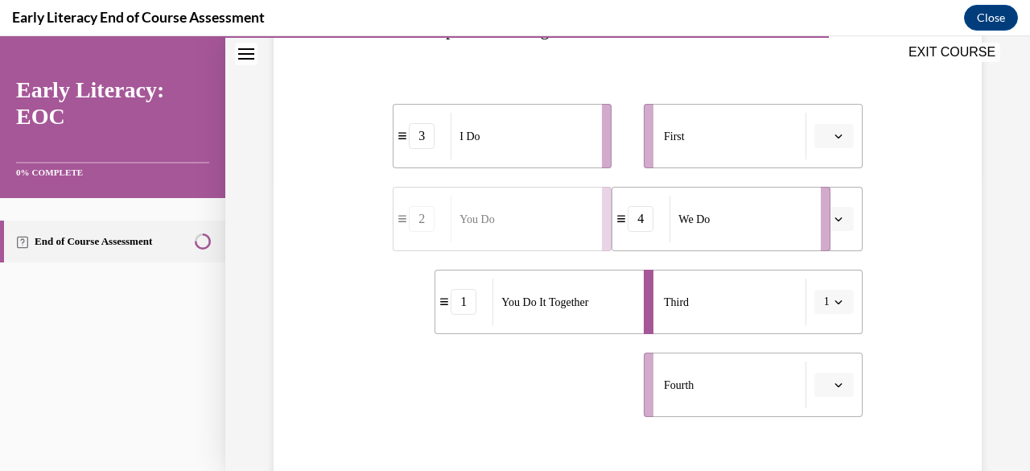
drag, startPoint x: 515, startPoint y: 405, endPoint x: 734, endPoint y: 240, distance: 274.5
click at [734, 240] on div "We Do" at bounding box center [739, 218] width 141 height 47
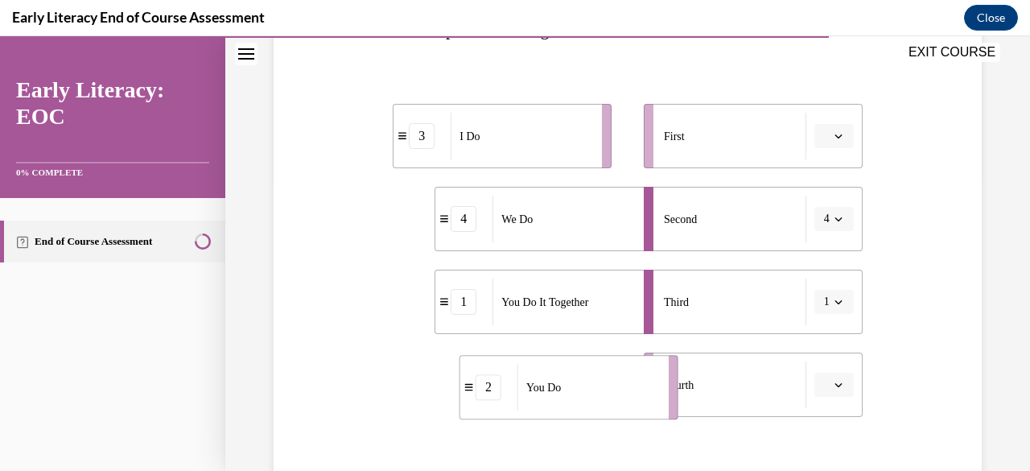
drag, startPoint x: 547, startPoint y: 385, endPoint x: 613, endPoint y: 387, distance: 66.0
click at [613, 387] on div "You Do" at bounding box center [587, 387] width 141 height 47
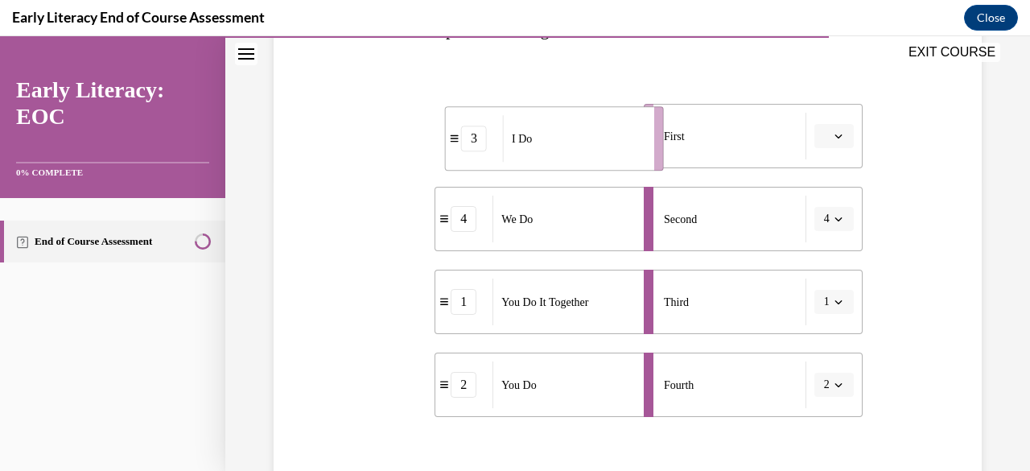
drag, startPoint x: 574, startPoint y: 144, endPoint x: 626, endPoint y: 146, distance: 51.5
click at [626, 146] on div "I Do" at bounding box center [573, 138] width 141 height 47
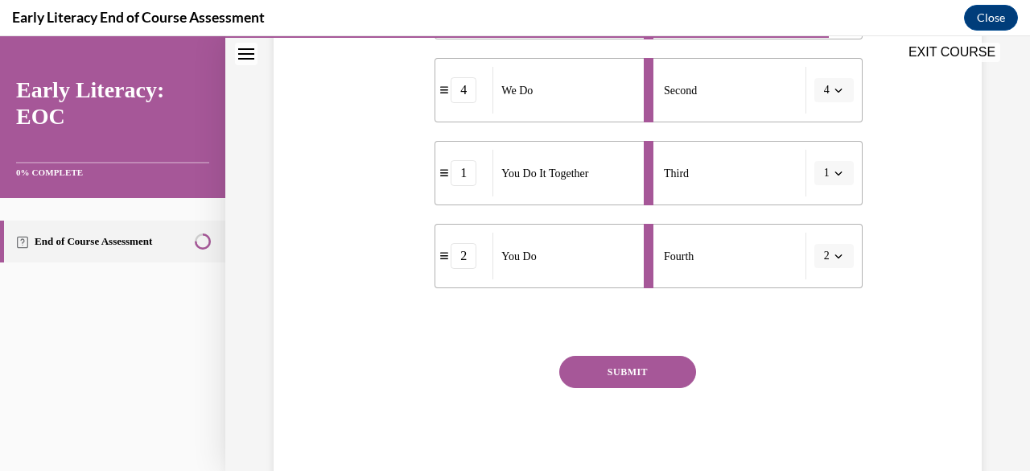
click at [615, 373] on button "SUBMIT" at bounding box center [627, 372] width 137 height 32
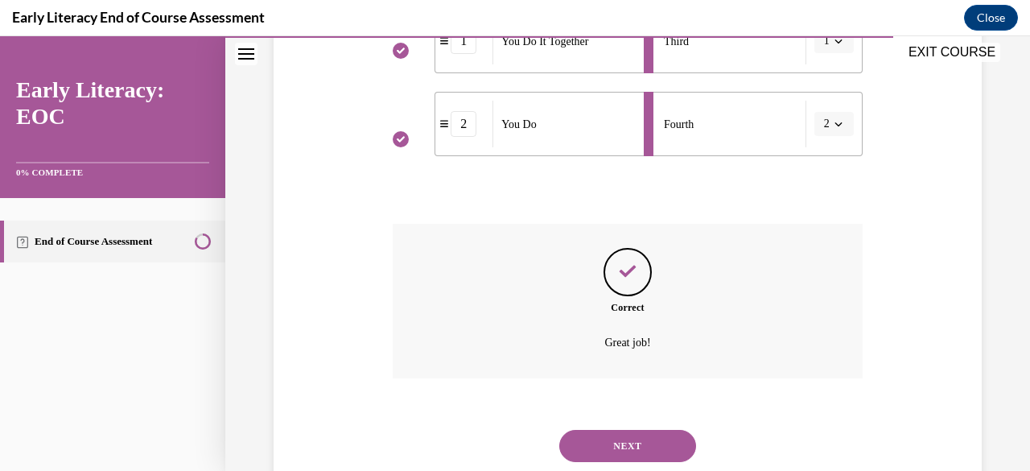
scroll to position [602, 0]
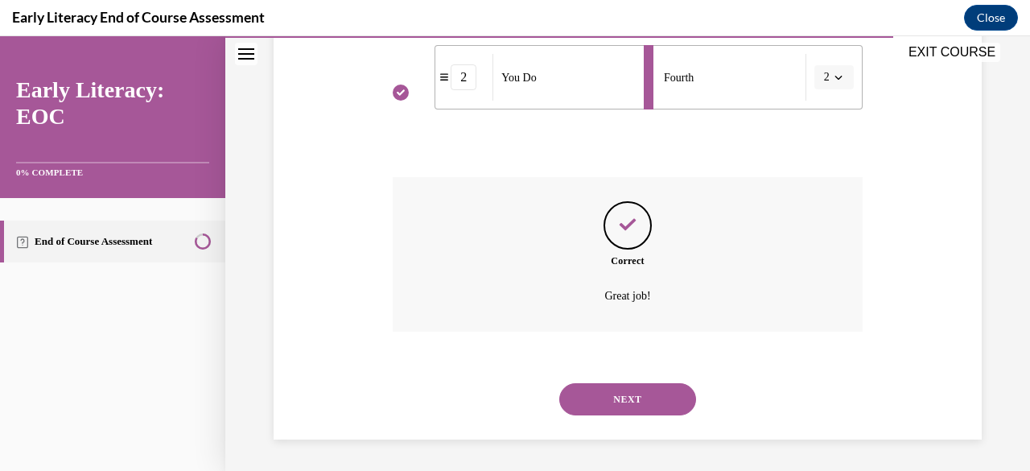
click at [623, 401] on button "NEXT" at bounding box center [627, 399] width 137 height 32
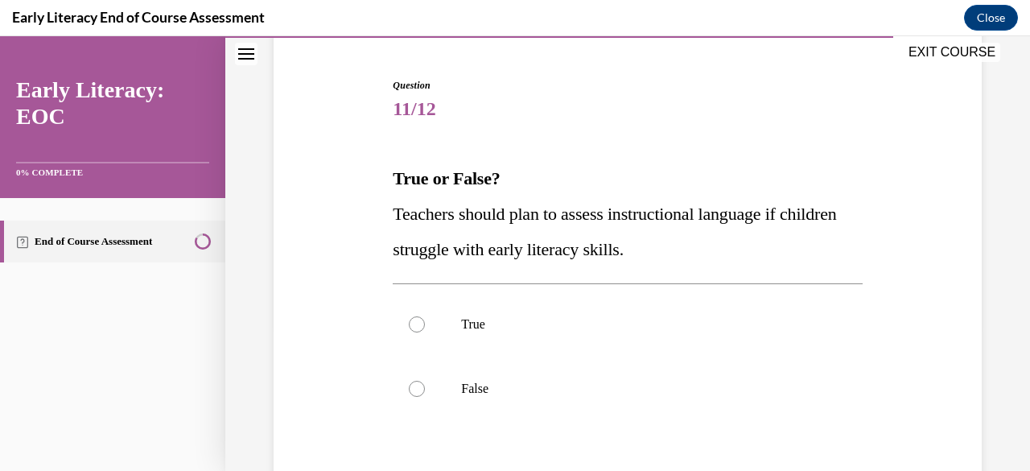
scroll to position [218, 0]
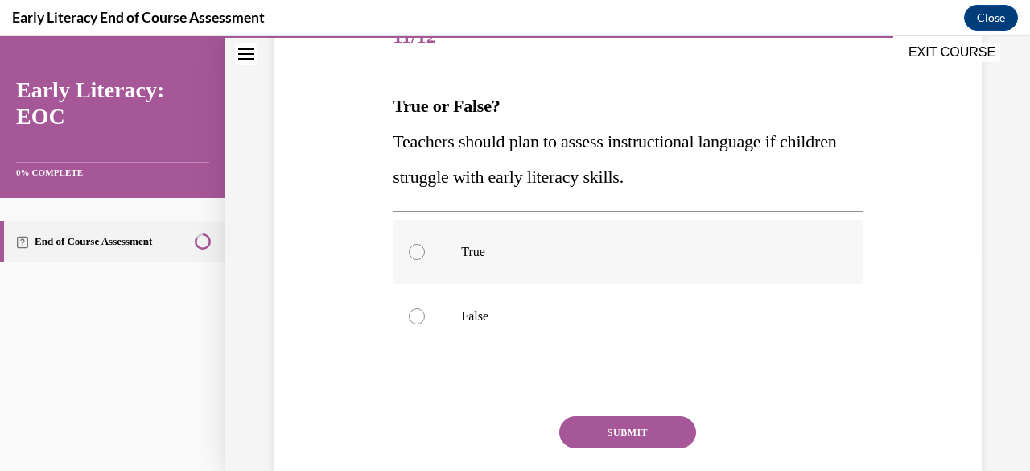
click at [410, 250] on div at bounding box center [417, 252] width 16 height 16
click at [617, 431] on button "SUBMIT" at bounding box center [627, 432] width 137 height 32
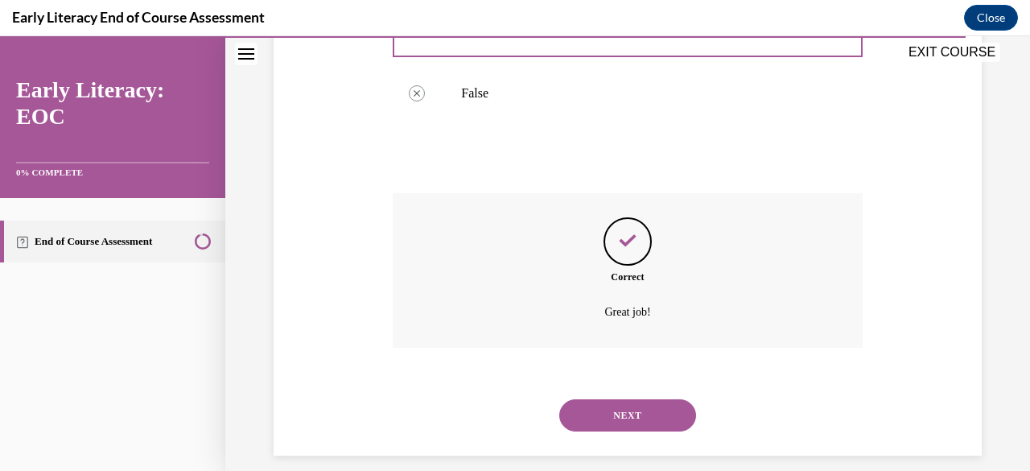
click at [618, 409] on button "NEXT" at bounding box center [627, 415] width 137 height 32
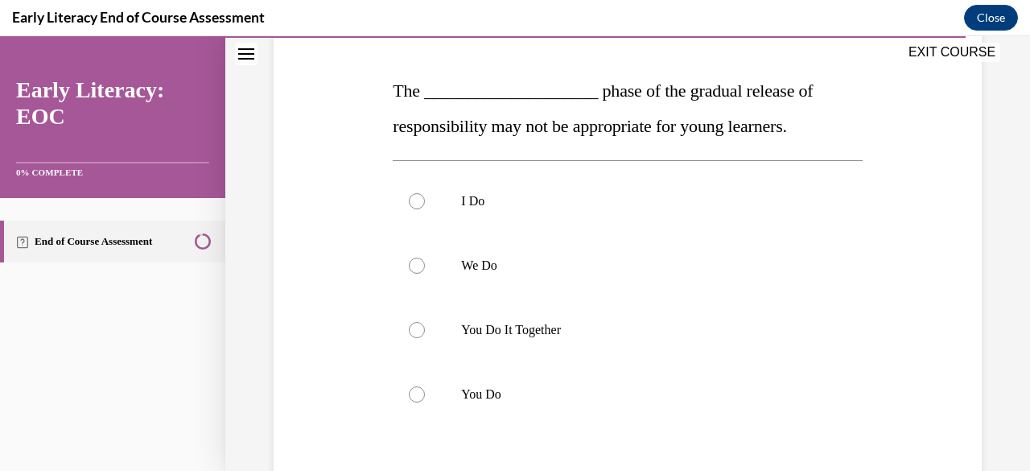
scroll to position [238, 0]
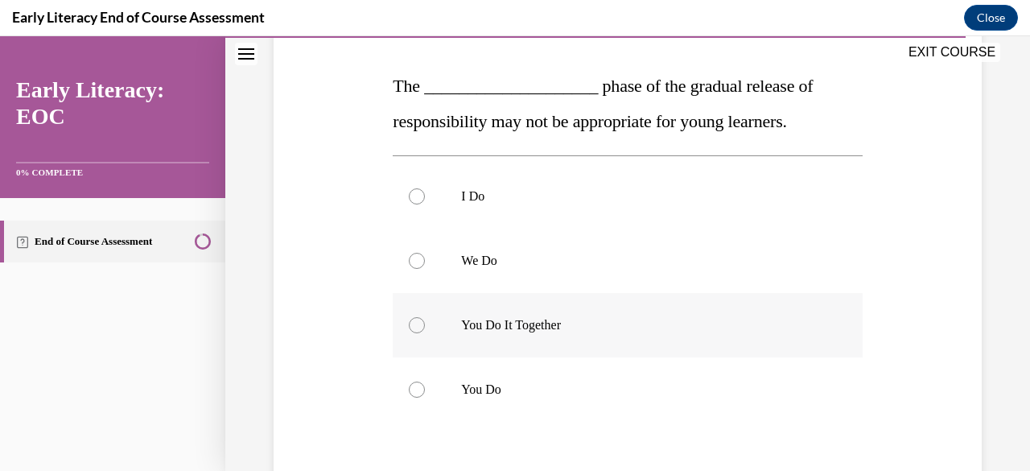
click at [415, 326] on div at bounding box center [417, 325] width 16 height 16
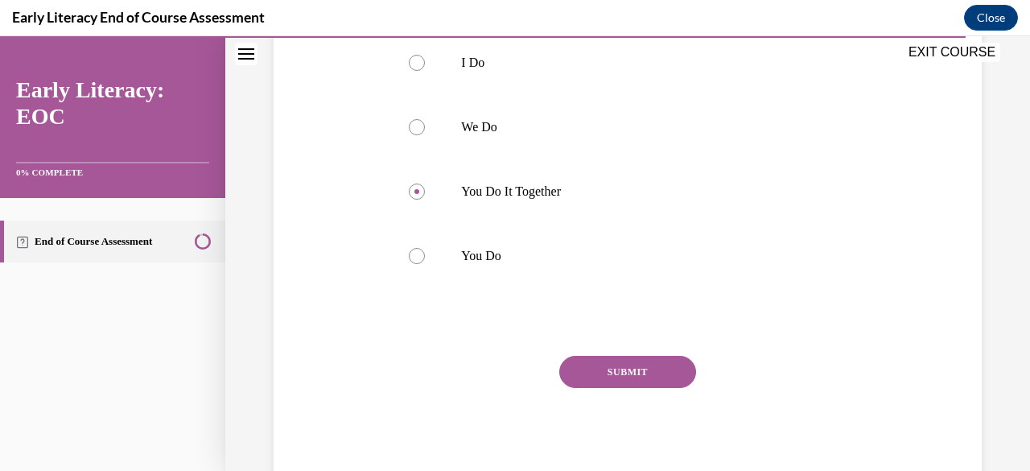
click at [615, 374] on button "SUBMIT" at bounding box center [627, 372] width 137 height 32
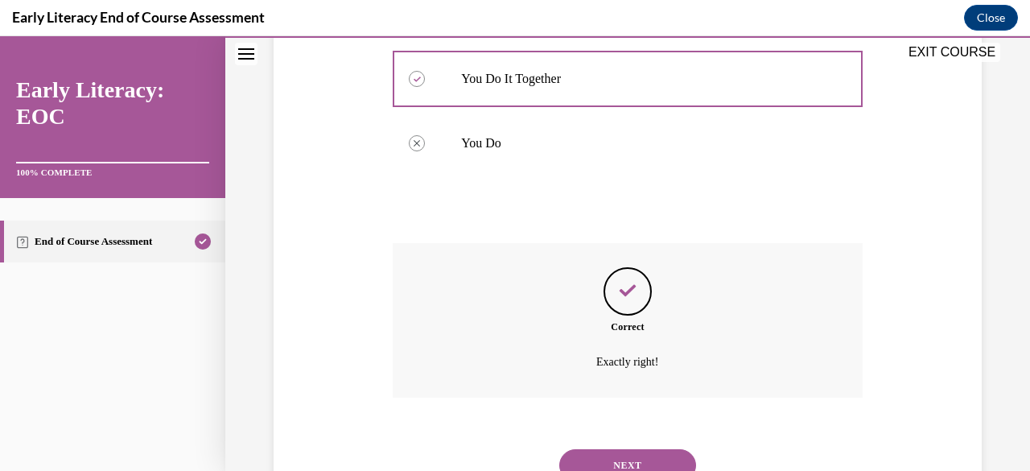
scroll to position [550, 0]
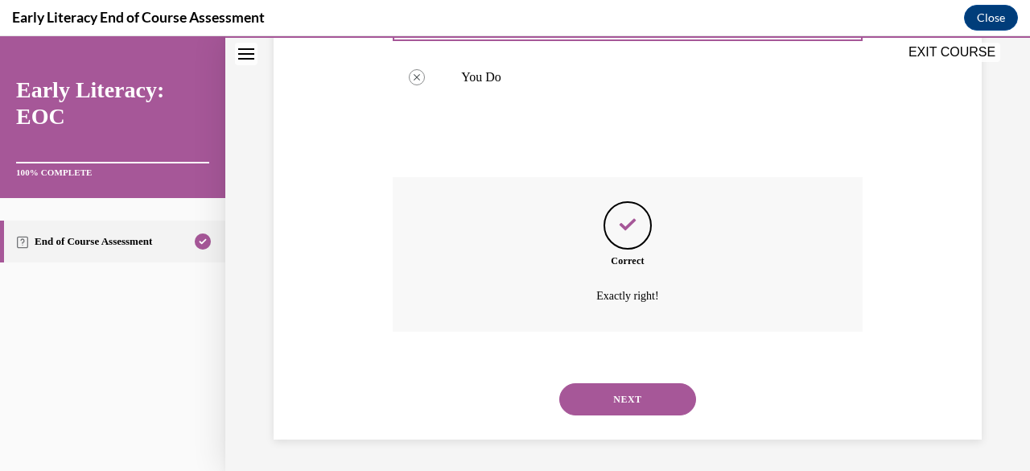
click at [620, 398] on button "NEXT" at bounding box center [627, 399] width 137 height 32
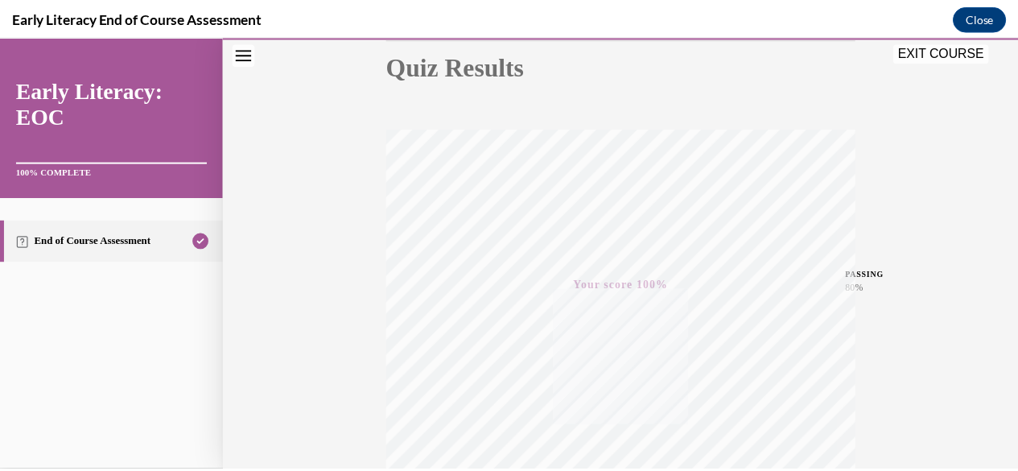
scroll to position [178, 0]
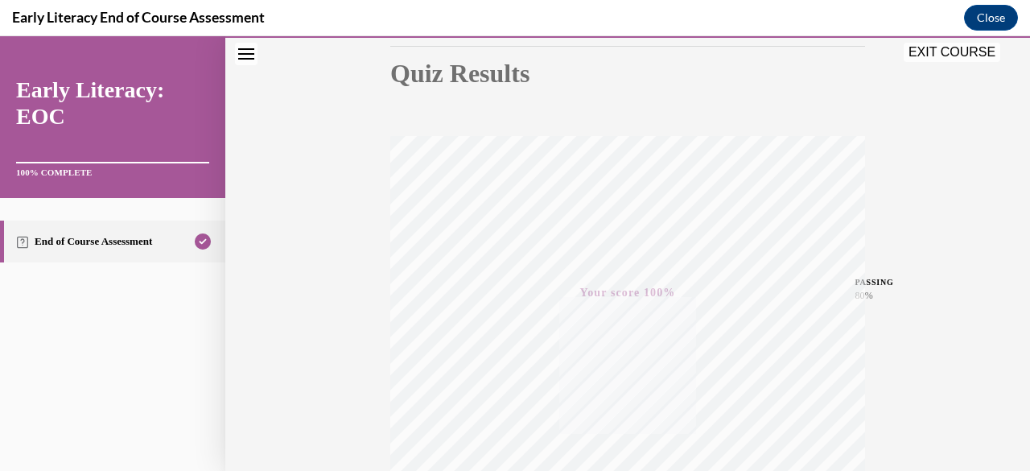
click at [961, 55] on button "EXIT COURSE" at bounding box center [951, 52] width 97 height 19
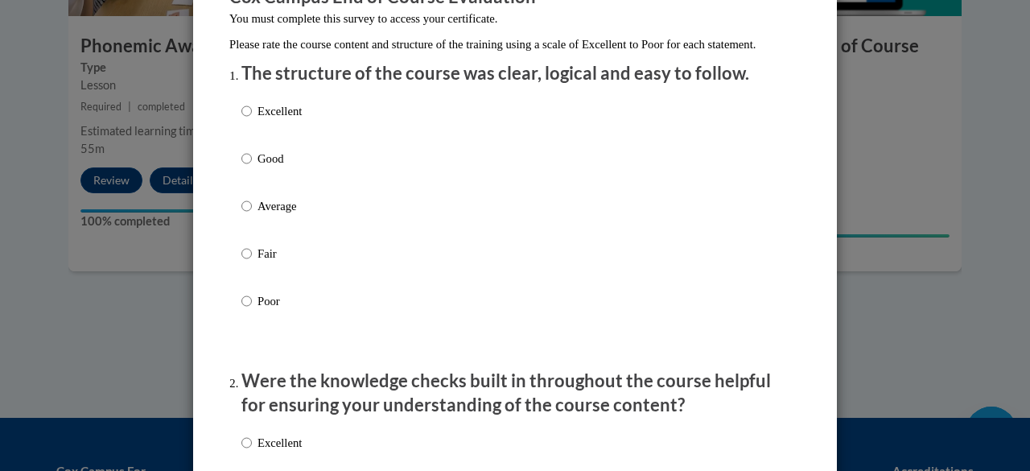
scroll to position [167, 0]
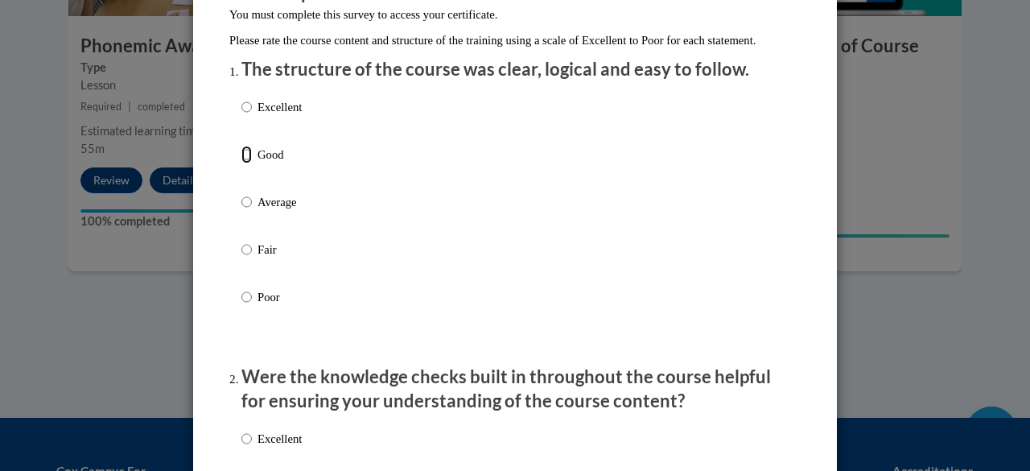
click at [241, 163] on input "Good" at bounding box center [246, 155] width 10 height 18
radio input "true"
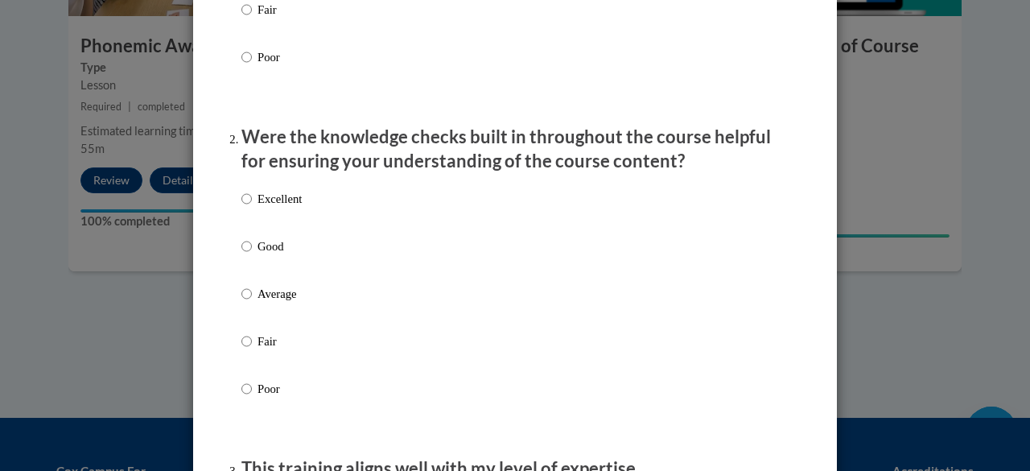
scroll to position [409, 0]
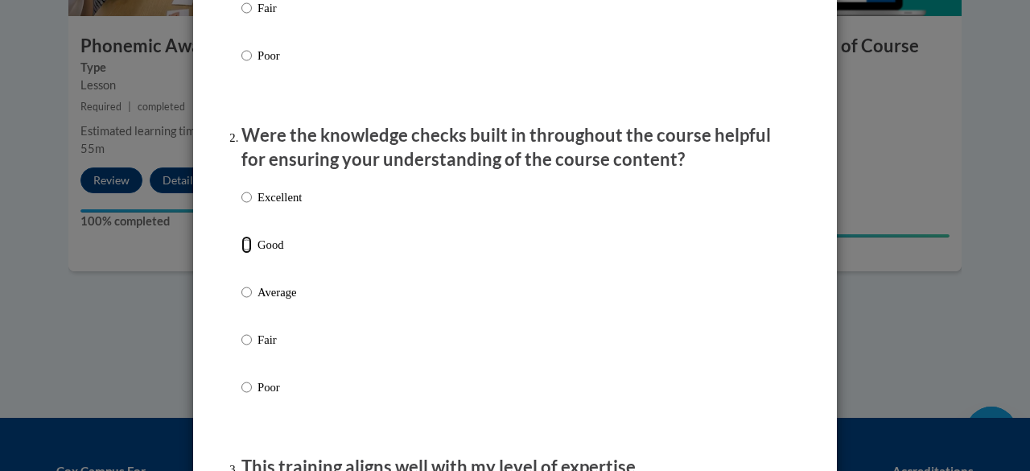
click at [241, 253] on input "Good" at bounding box center [246, 245] width 10 height 18
radio input "true"
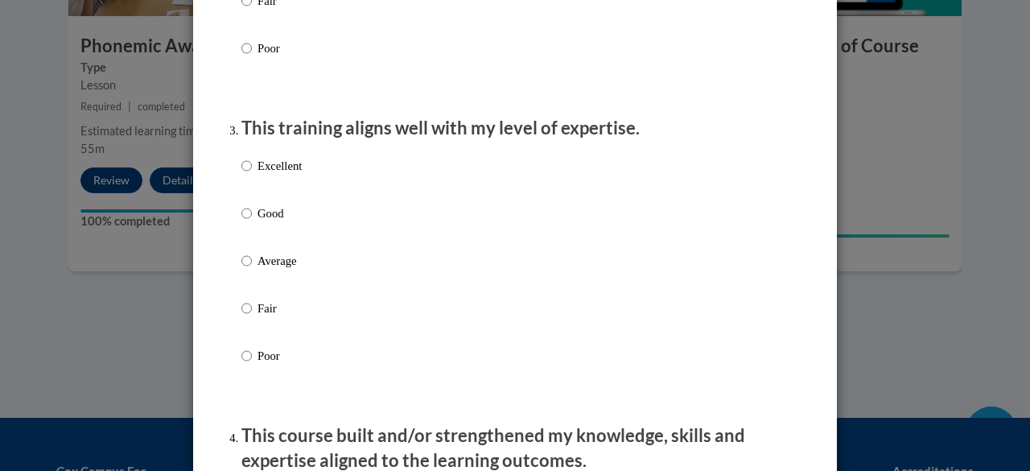
scroll to position [748, 0]
click at [241, 221] on input "Good" at bounding box center [246, 213] width 10 height 18
radio input "true"
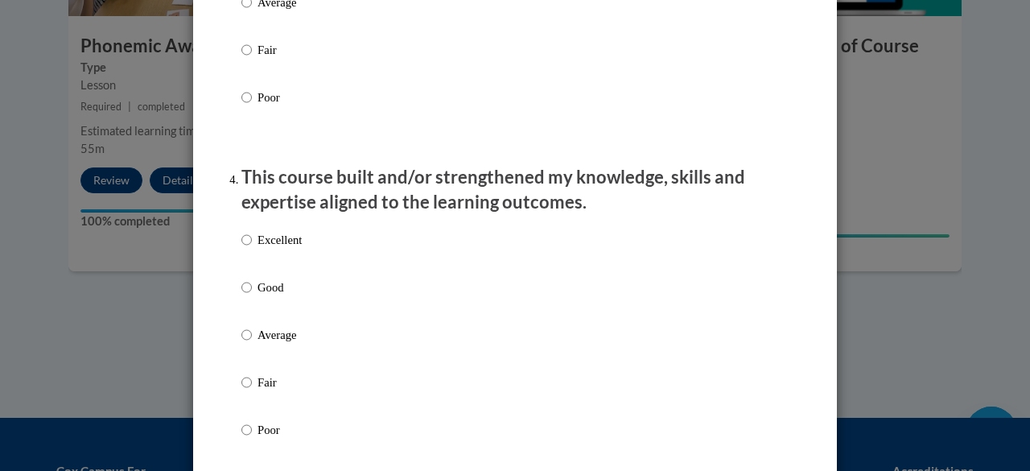
scroll to position [1007, 0]
click at [242, 294] on input "Good" at bounding box center [246, 286] width 10 height 18
radio input "true"
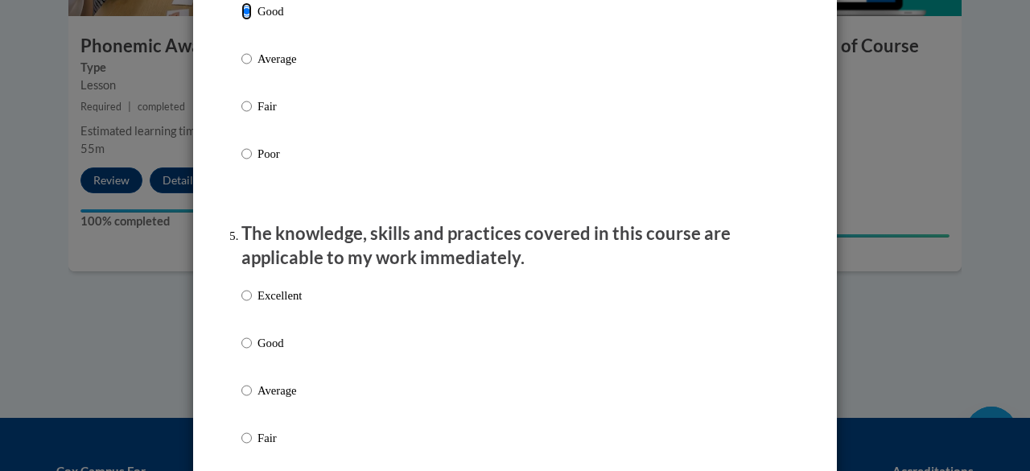
scroll to position [1283, 0]
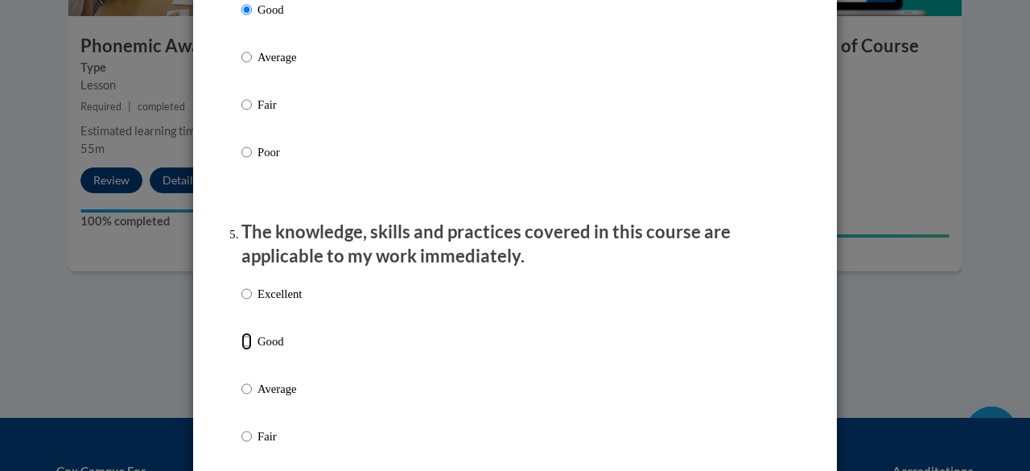
click at [241, 350] on input "Good" at bounding box center [246, 341] width 10 height 18
radio input "true"
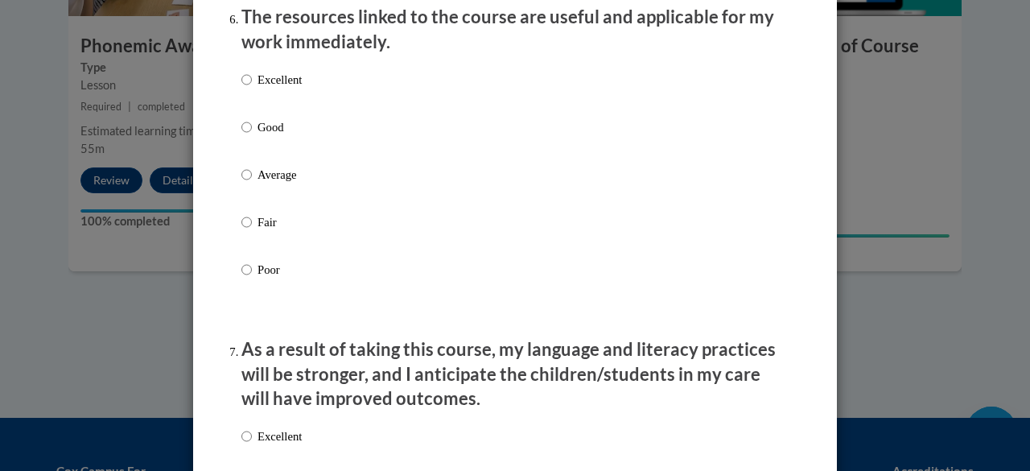
scroll to position [1824, 0]
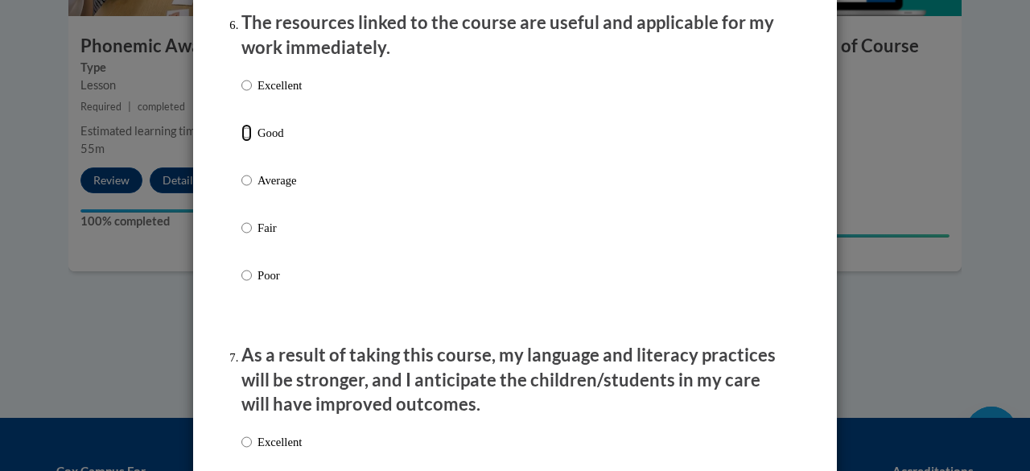
click at [241, 142] on input "Good" at bounding box center [246, 133] width 10 height 18
radio input "true"
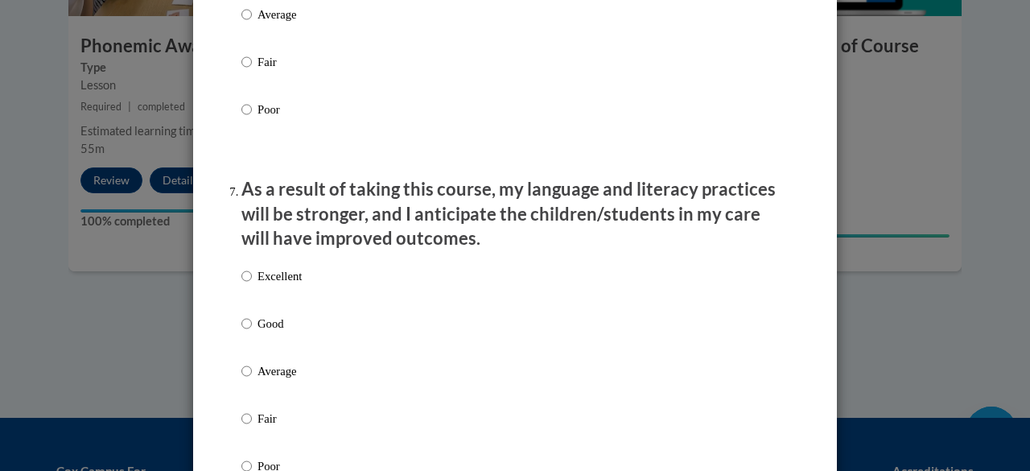
scroll to position [1991, 0]
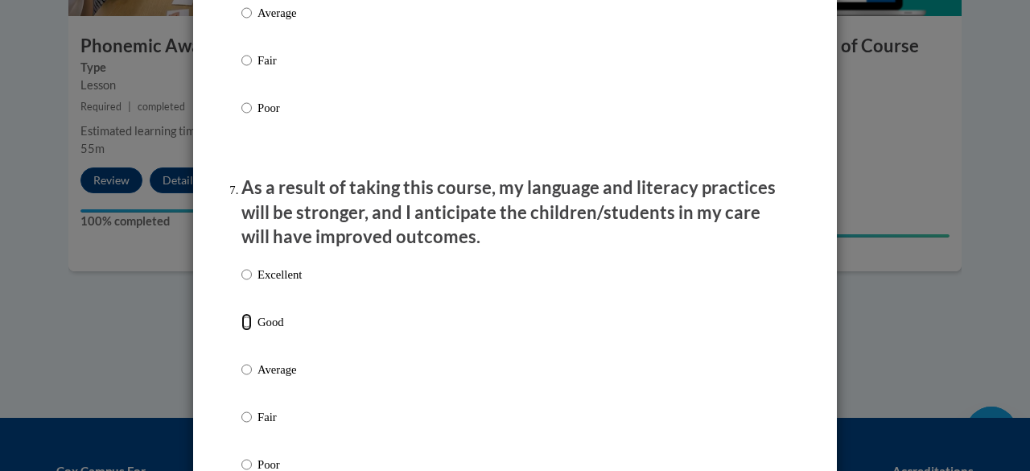
click at [241, 331] on input "Good" at bounding box center [246, 322] width 10 height 18
radio input "true"
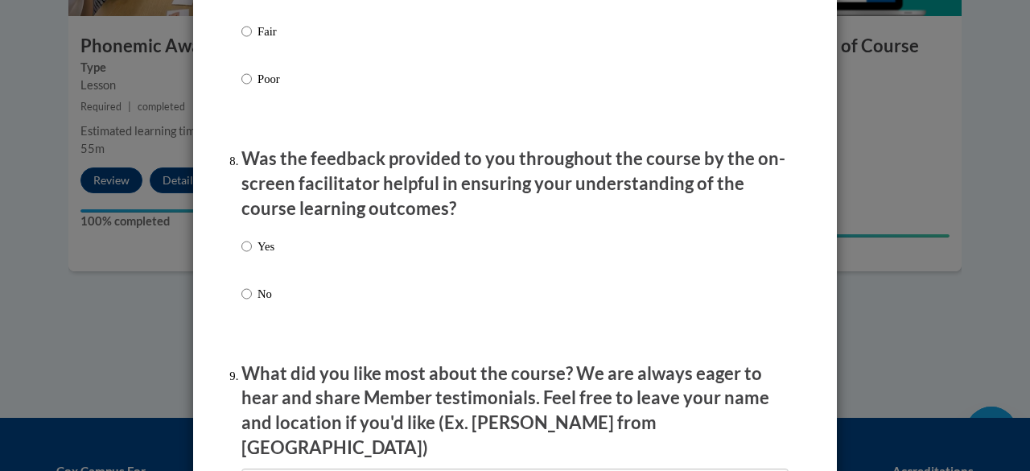
scroll to position [2410, 0]
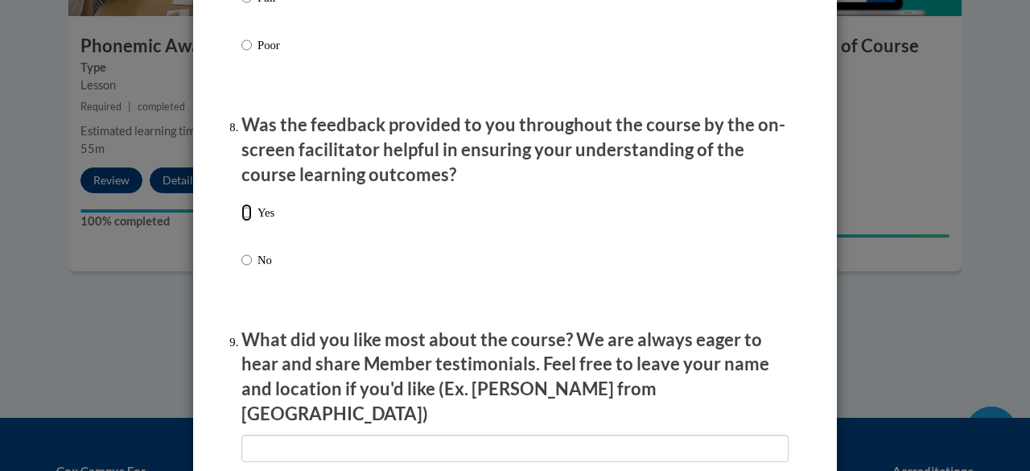
click at [242, 221] on input "Yes" at bounding box center [246, 213] width 10 height 18
radio input "true"
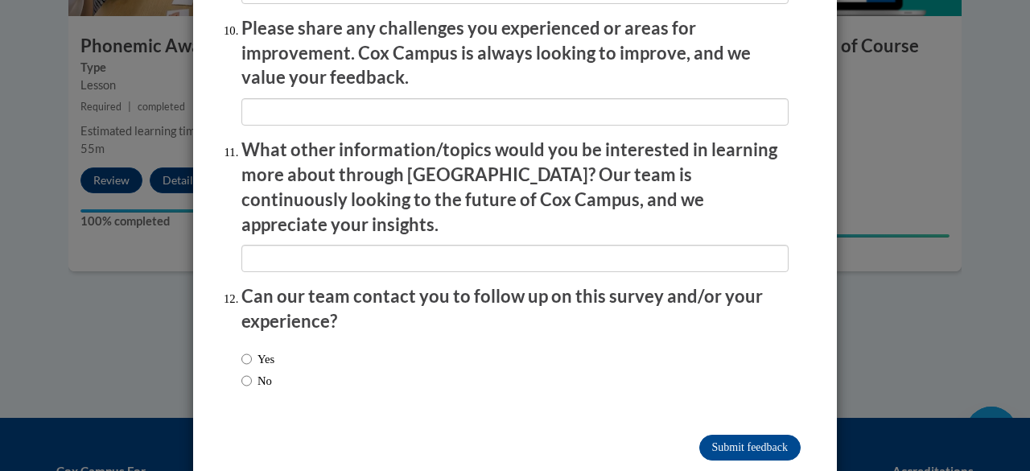
scroll to position [2870, 0]
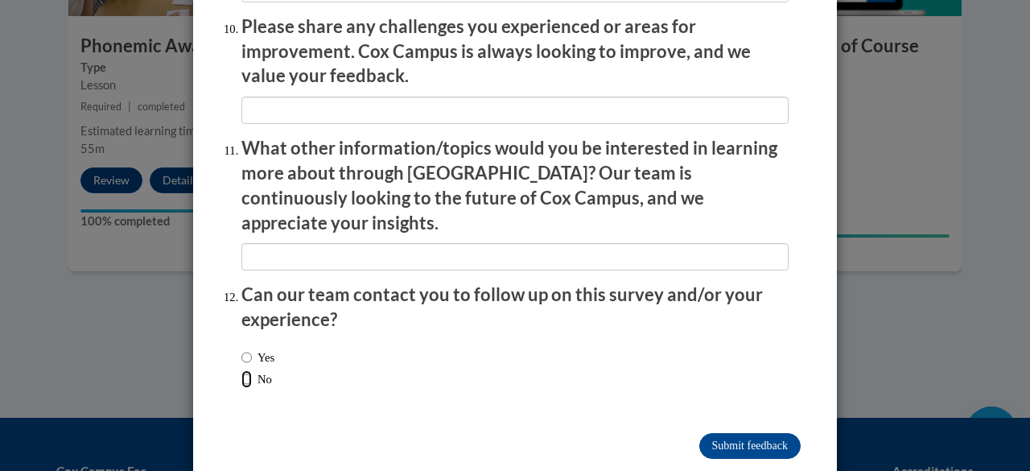
click at [241, 370] on input "No" at bounding box center [246, 379] width 10 height 18
radio input "true"
click at [719, 433] on input "Submit feedback" at bounding box center [749, 446] width 101 height 26
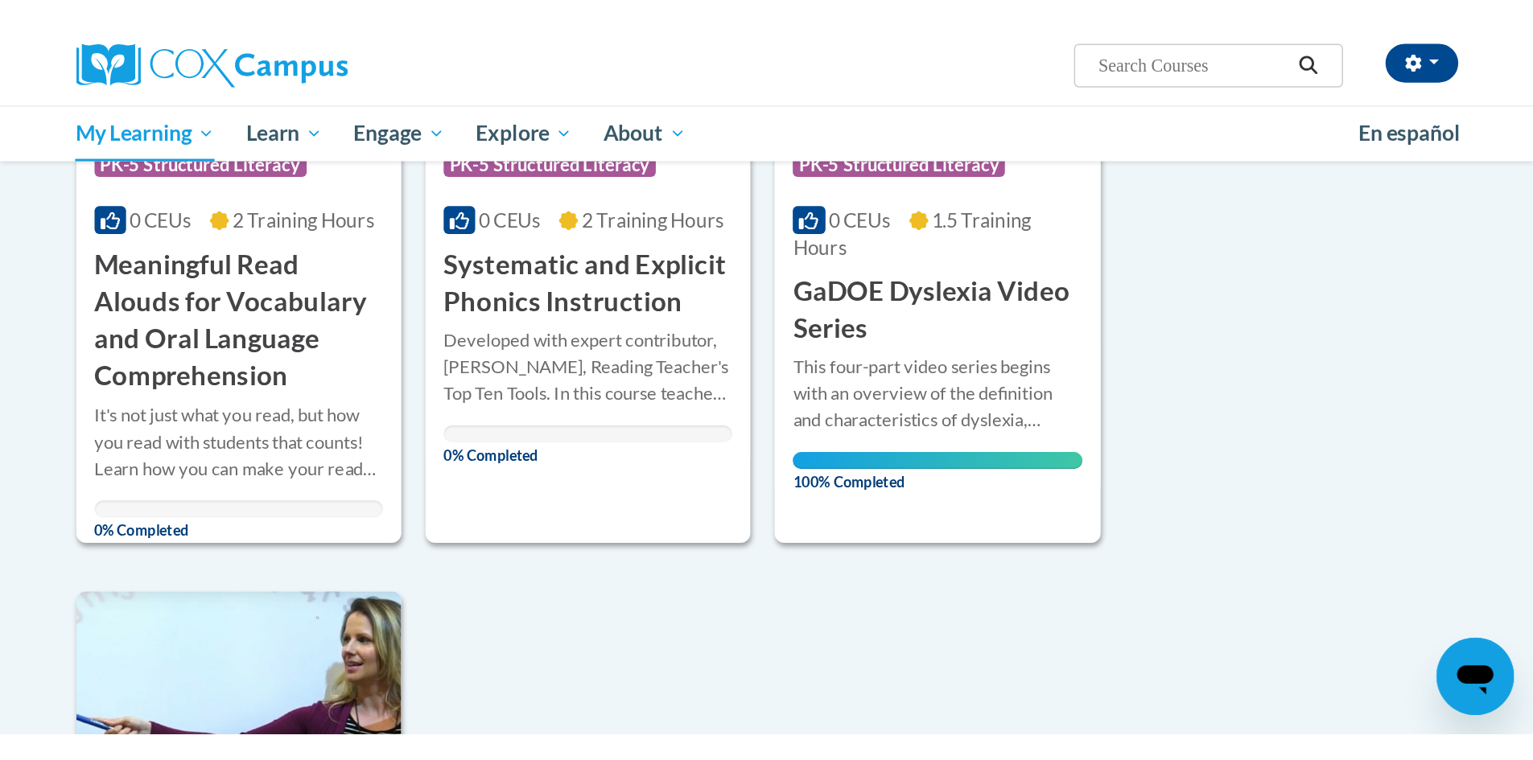
scroll to position [1249, 0]
